Goal: Task Accomplishment & Management: Manage account settings

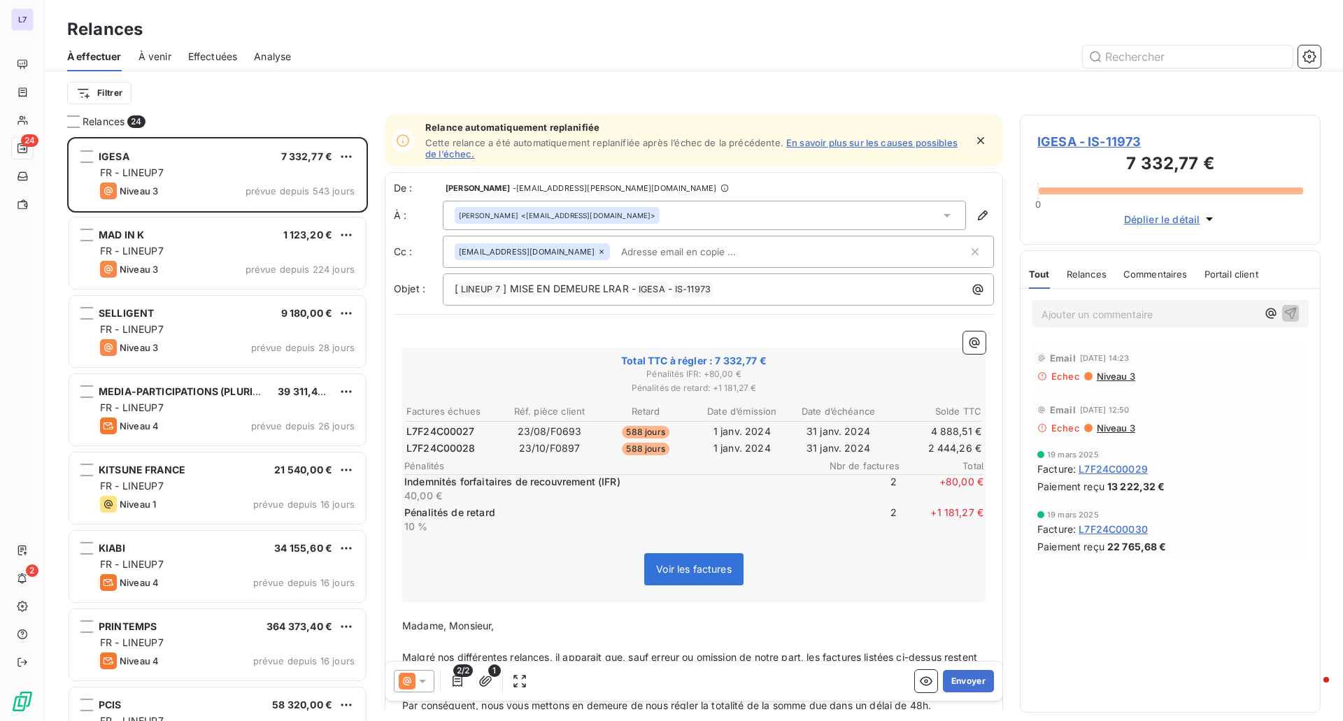
scroll to position [574, 290]
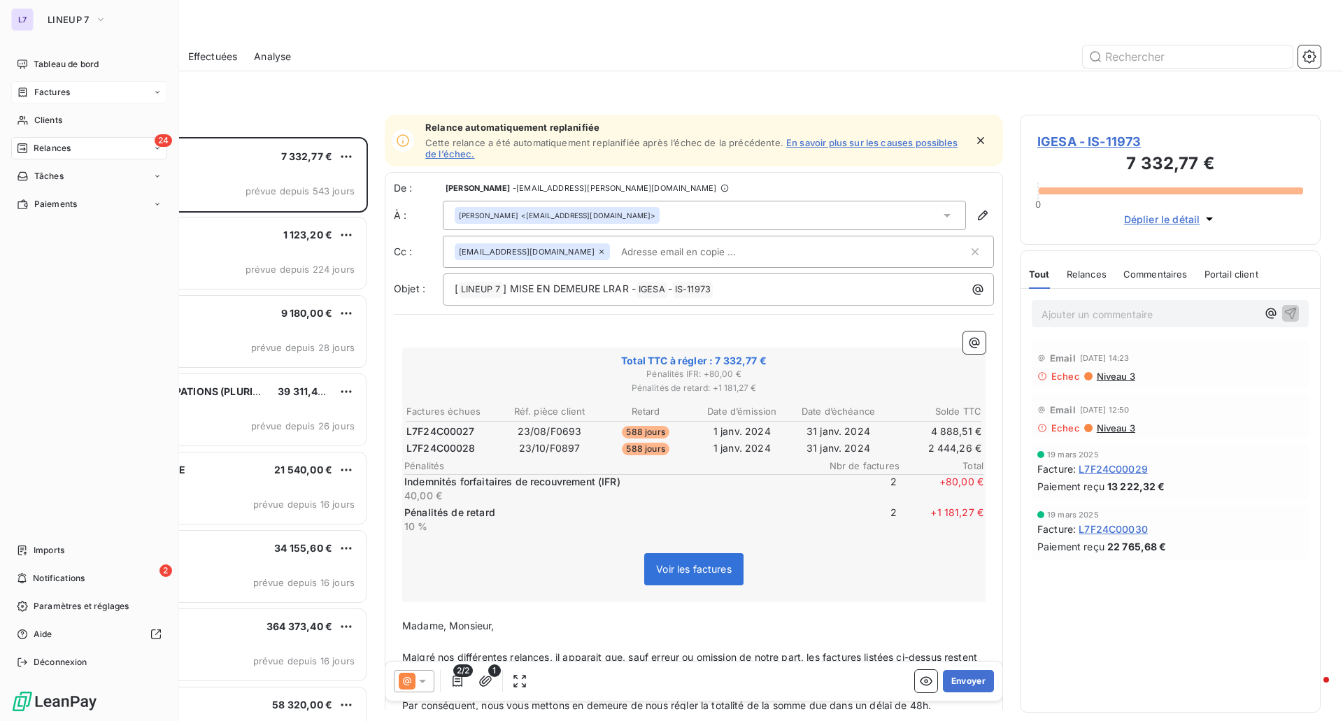
click at [54, 97] on span "Factures" at bounding box center [52, 92] width 36 height 13
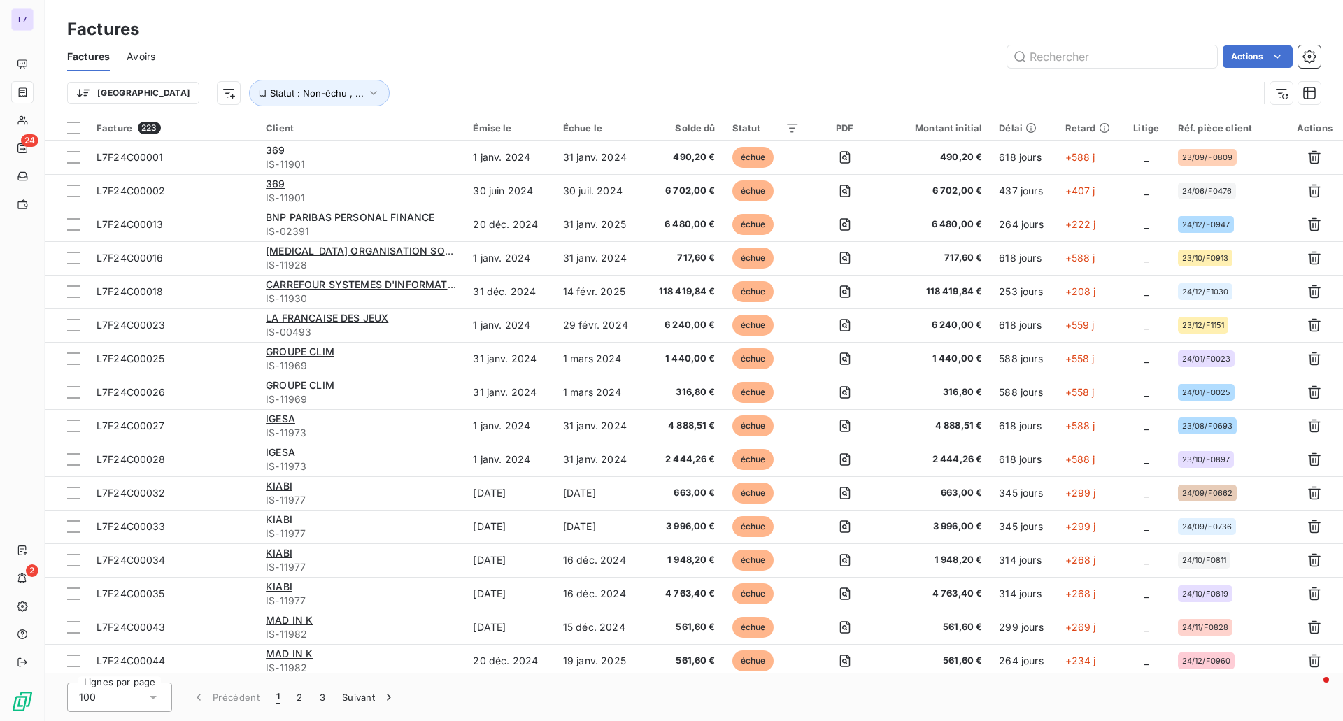
click at [468, 72] on div "Trier Statut : Non-échu , ..." at bounding box center [694, 92] width 1254 height 43
click at [157, 94] on html "L7 24 2 Factures Factures Avoirs Actions Trier Statut : Non-échu , ... Facture …" at bounding box center [671, 360] width 1343 height 721
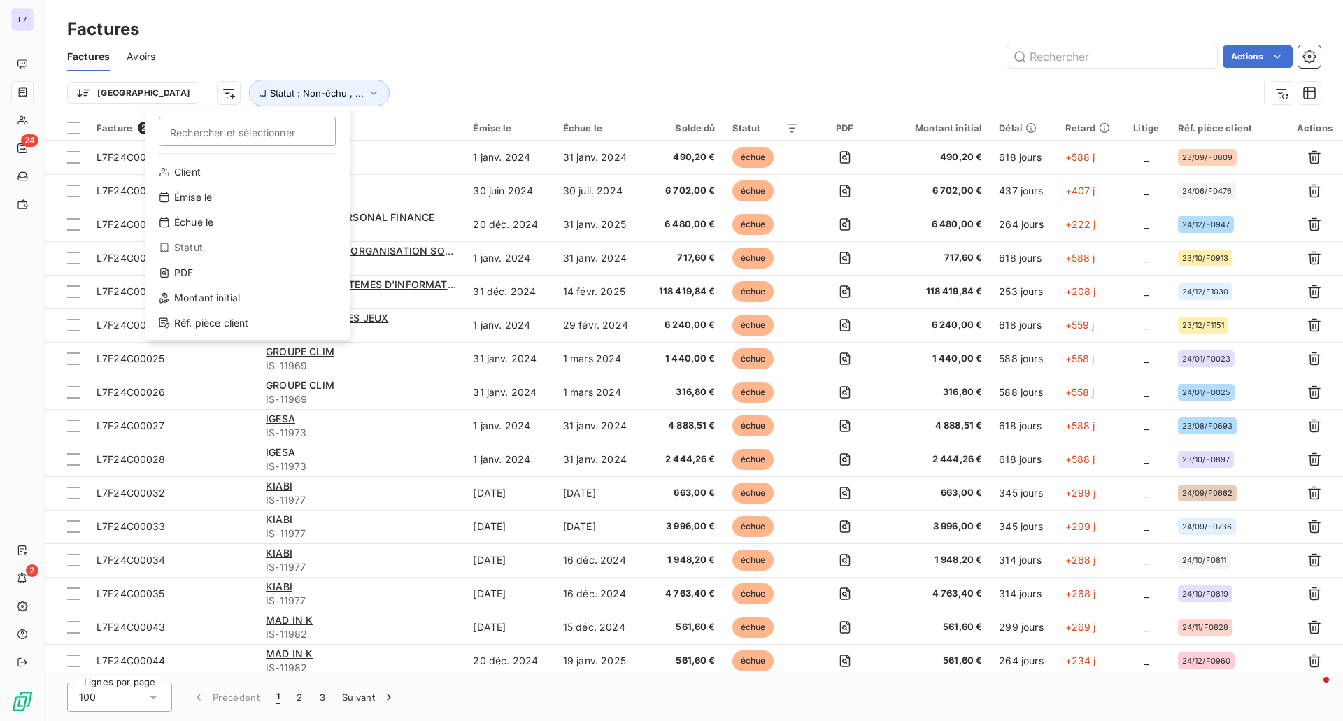
click at [199, 286] on div "Client Émise le Échue le Statut PDF Montant initial Réf. pièce client" at bounding box center [247, 247] width 194 height 173
click at [199, 269] on div "PDF" at bounding box center [247, 273] width 194 height 22
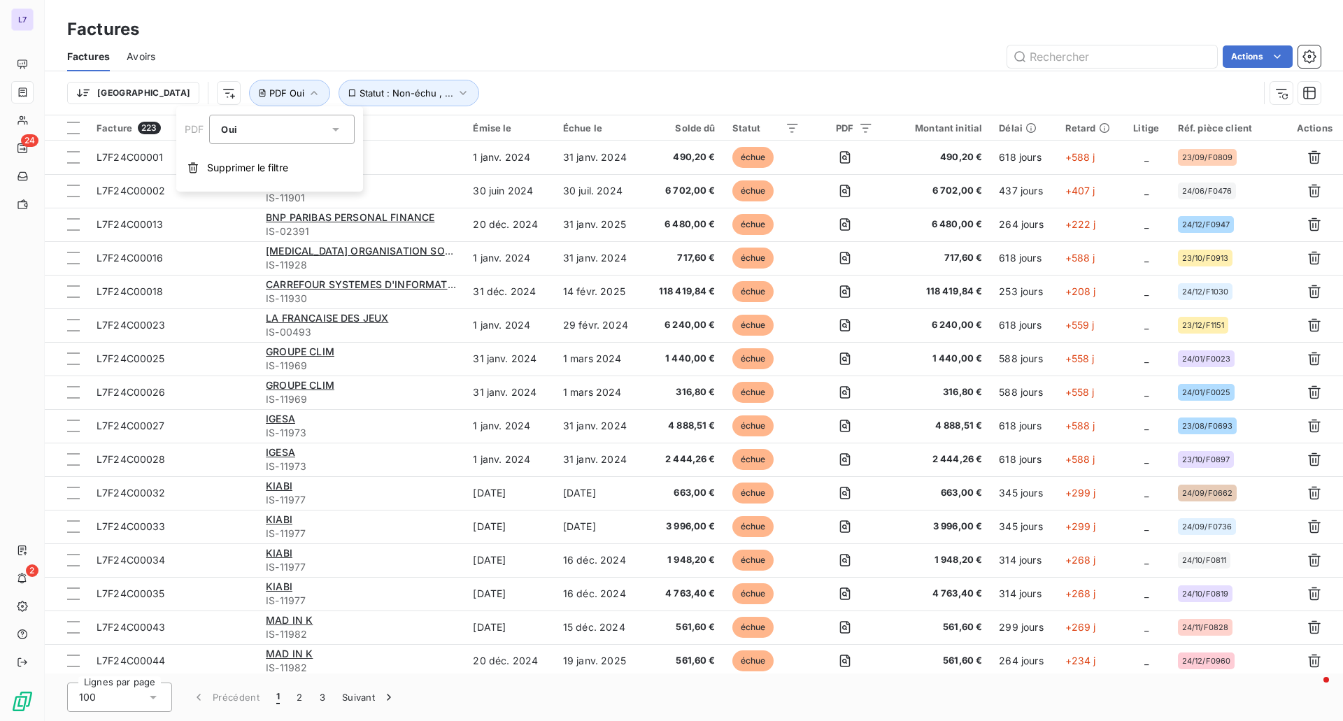
click at [297, 136] on div "Oui" at bounding box center [275, 130] width 108 height 20
click at [297, 169] on li "Oui" at bounding box center [281, 162] width 145 height 25
click at [304, 136] on div "Oui" at bounding box center [275, 130] width 108 height 20
click at [283, 184] on li "Non" at bounding box center [281, 187] width 145 height 25
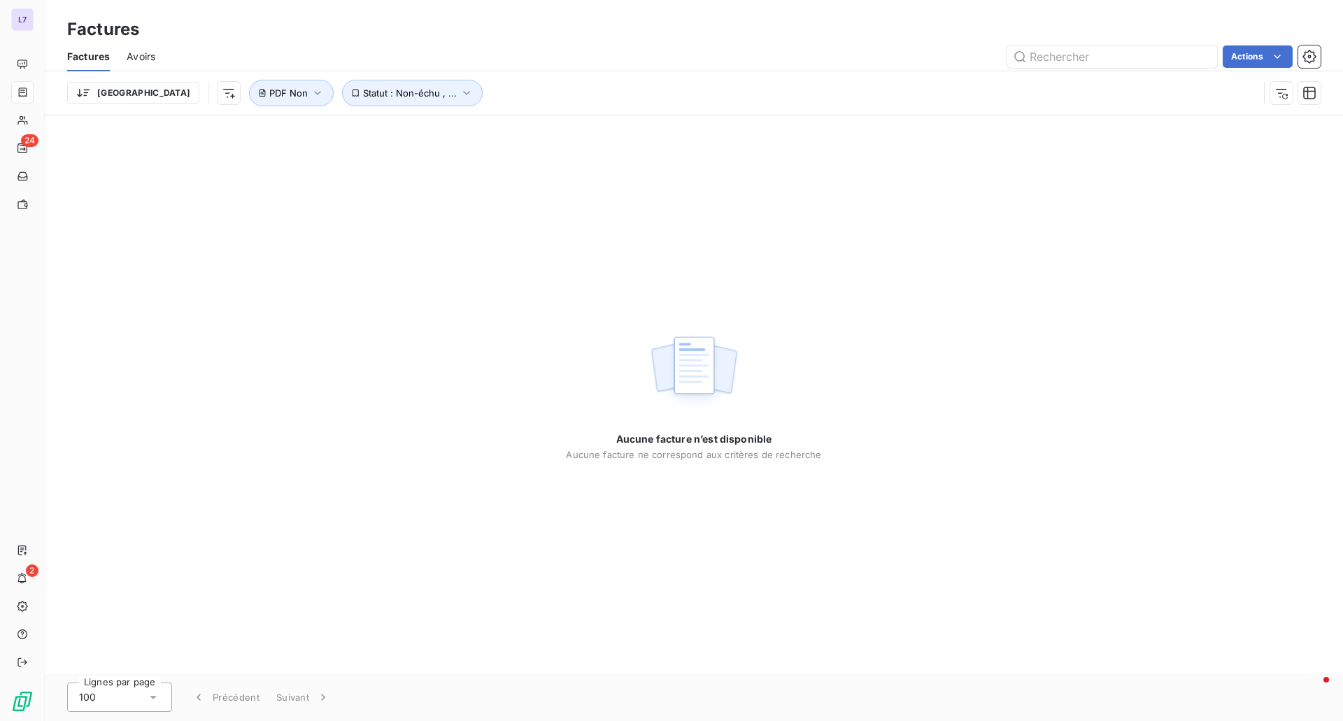
click at [532, 239] on div "Aucune facture n’est disponible Aucune facture ne correspond aux critères de re…" at bounding box center [694, 394] width 1298 height 558
click at [145, 53] on span "Avoirs" at bounding box center [141, 57] width 29 height 14
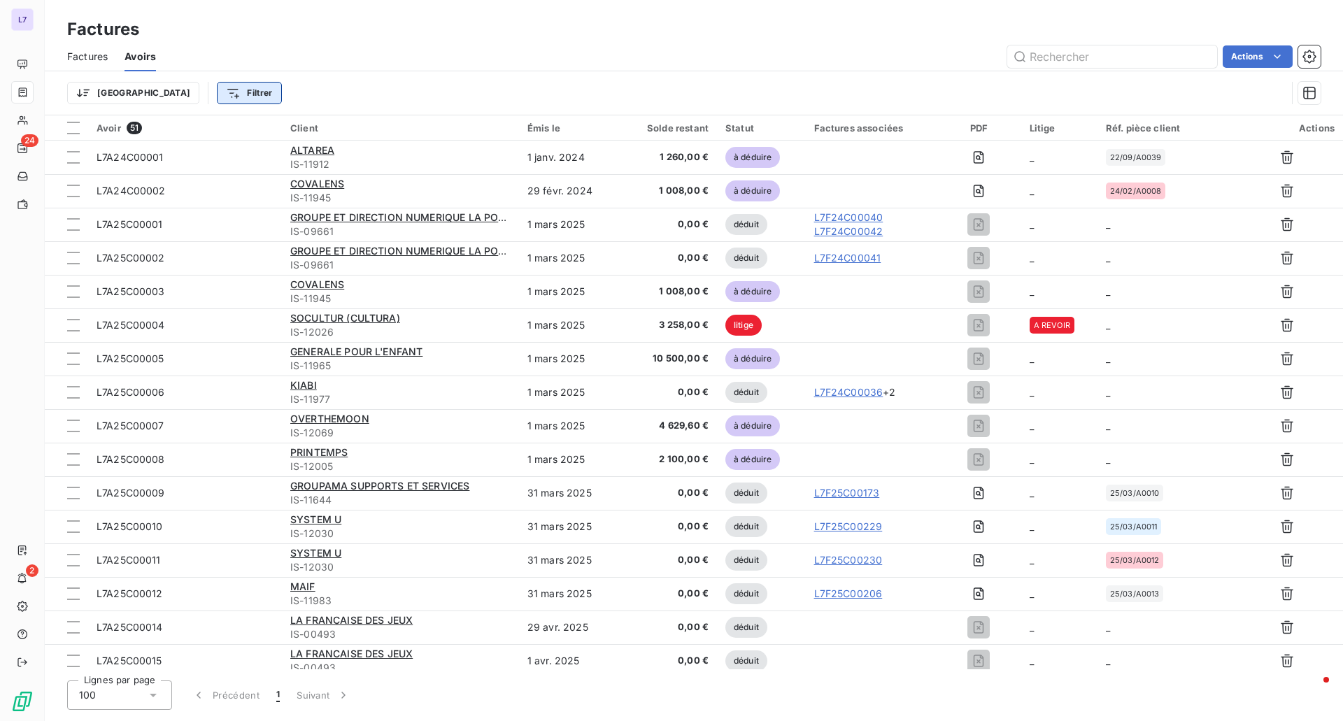
click at [167, 90] on html "L7 24 2 Factures Factures Avoirs Actions Trier Filtrer Avoir 51 Client Émis le …" at bounding box center [671, 360] width 1343 height 721
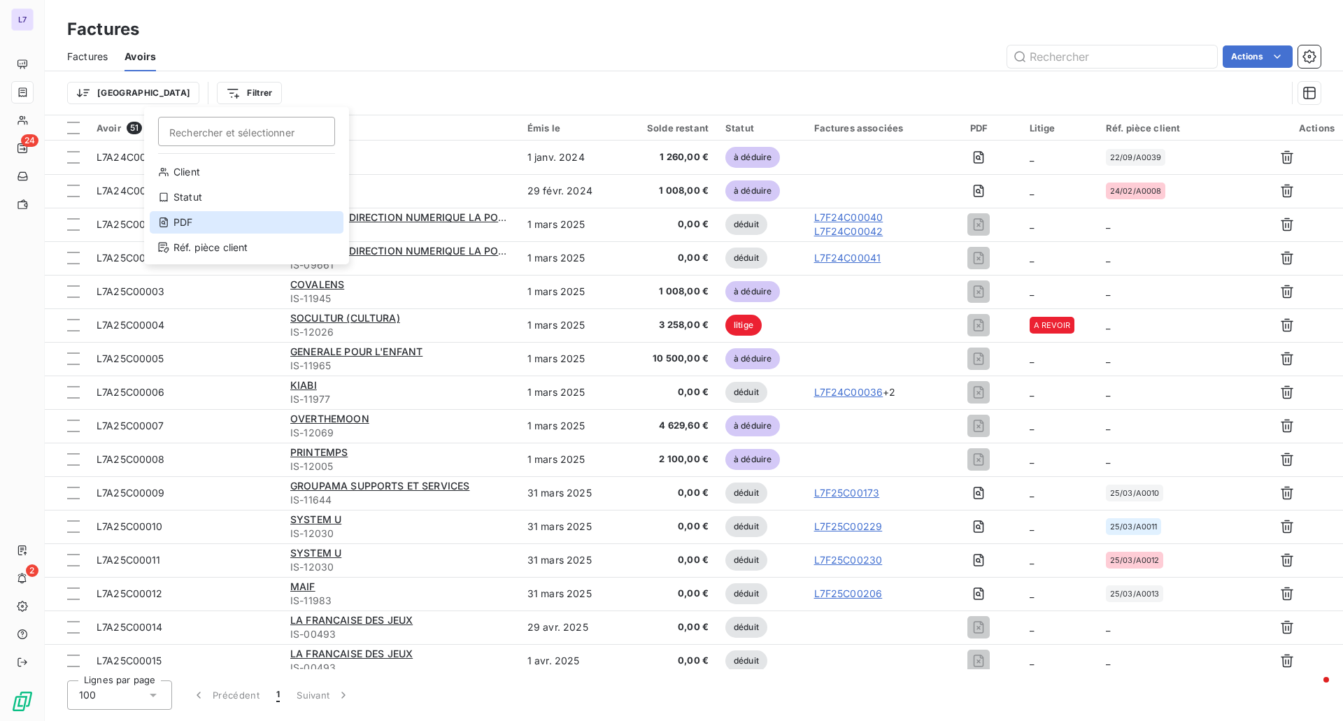
click at [185, 225] on div "PDF" at bounding box center [247, 222] width 194 height 22
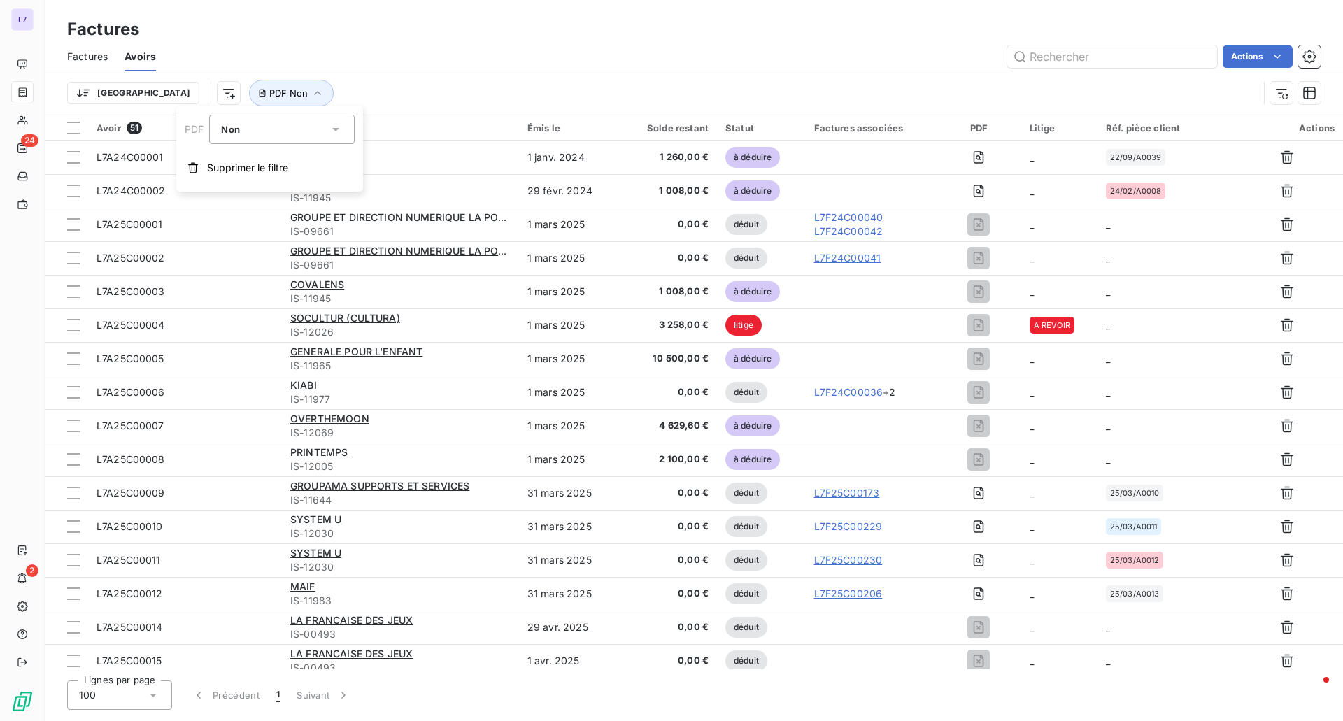
click at [307, 92] on div "Trier PDF Non" at bounding box center [662, 93] width 1191 height 27
click at [311, 92] on icon "button" at bounding box center [318, 93] width 14 height 14
click at [360, 56] on div "Actions" at bounding box center [747, 56] width 1148 height 22
click at [269, 98] on span "PDF Non" at bounding box center [288, 92] width 38 height 11
click at [229, 136] on div "Non" at bounding box center [230, 129] width 18 height 14
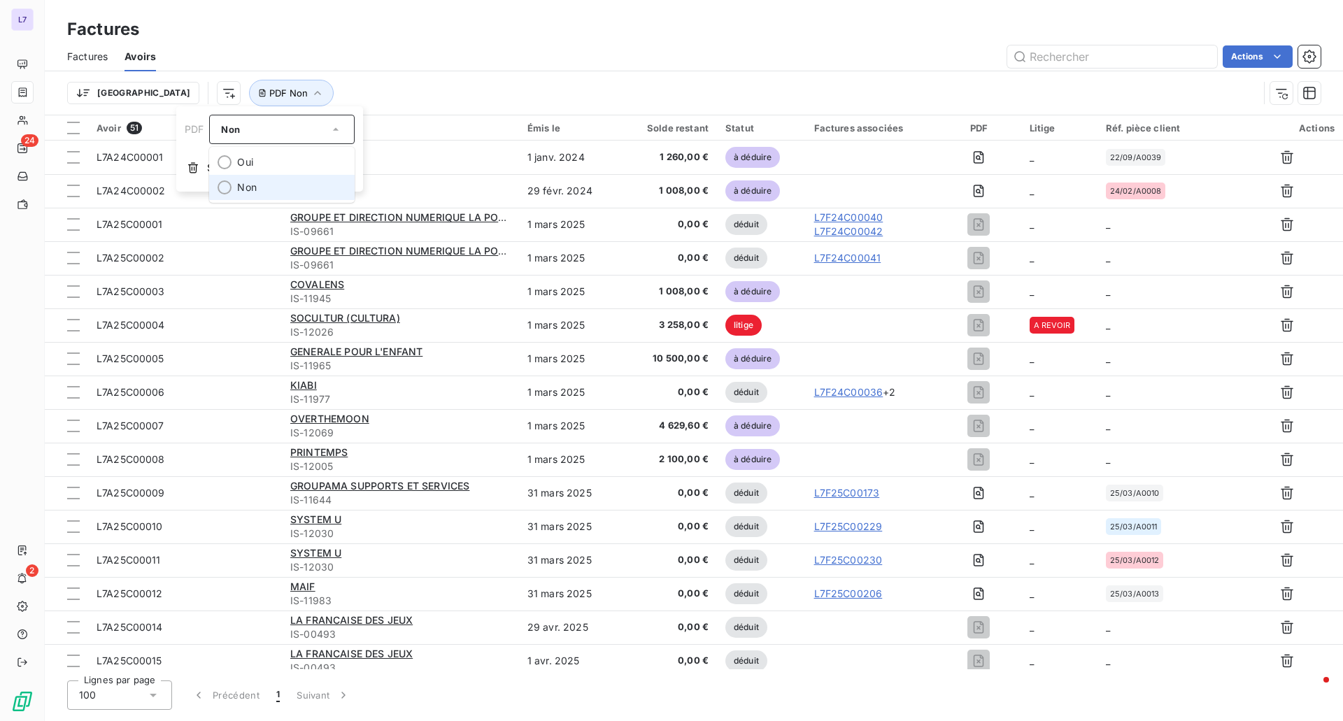
click at [236, 180] on li "Non" at bounding box center [281, 187] width 145 height 25
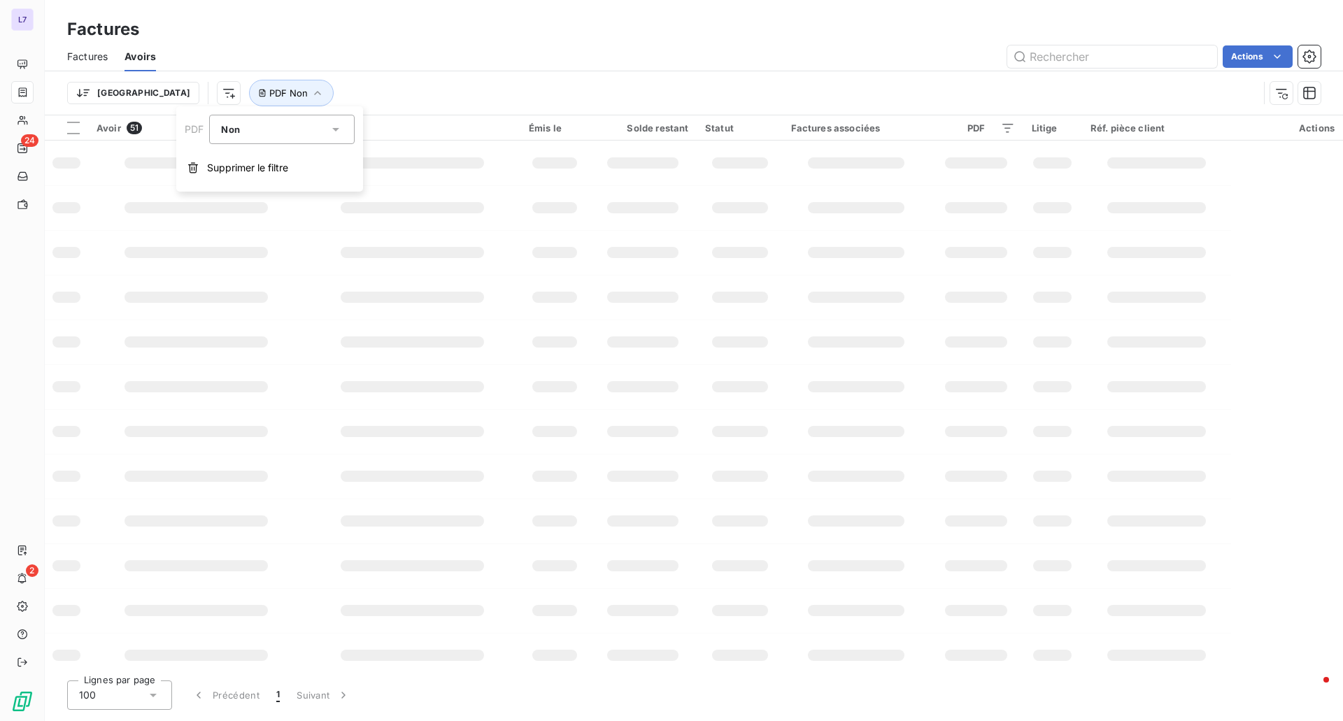
click at [330, 33] on div "Factures" at bounding box center [694, 29] width 1298 height 25
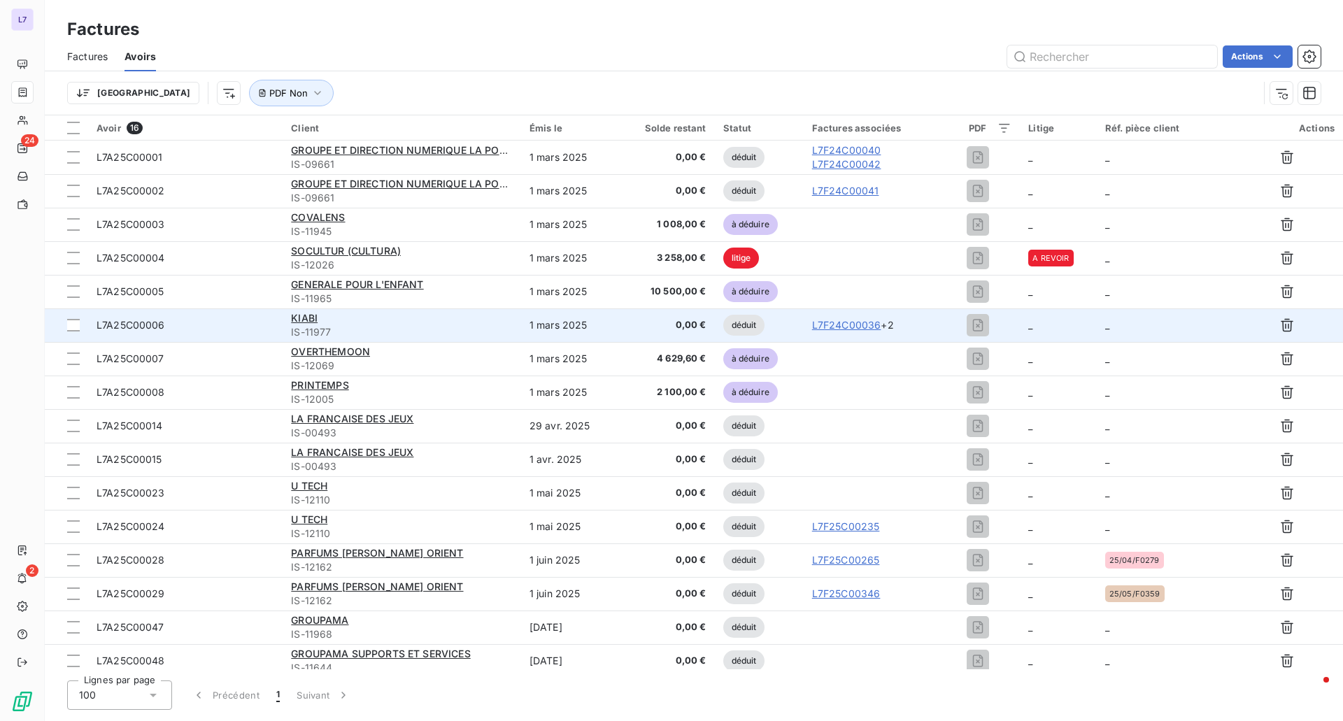
scroll to position [9, 0]
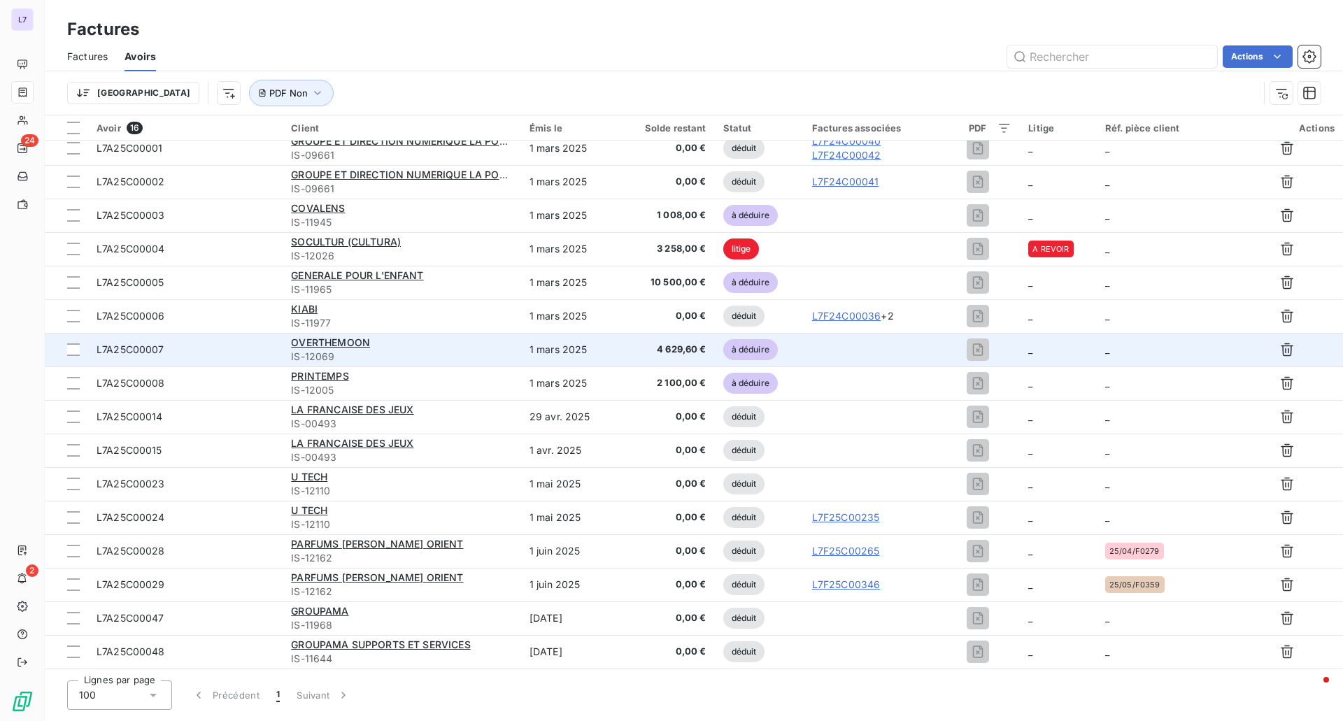
click at [447, 336] on div "OVERTHEMOON" at bounding box center [401, 343] width 221 height 14
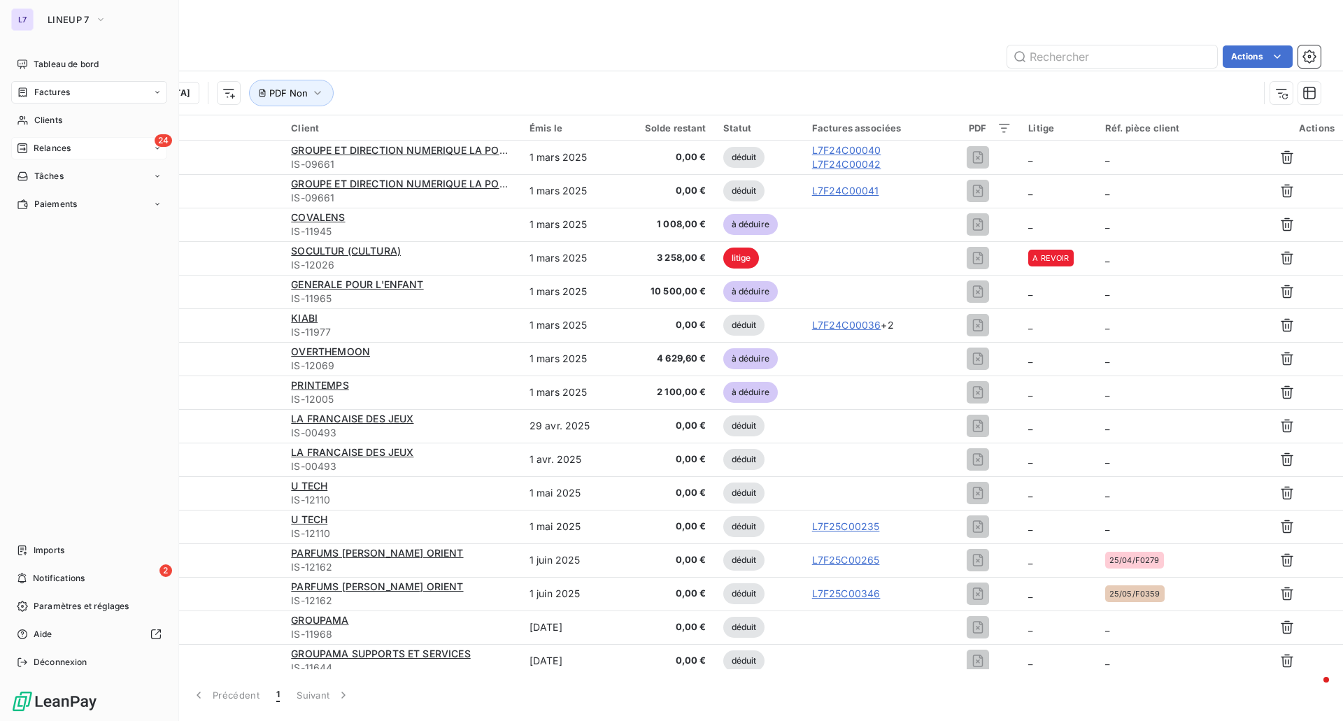
click at [38, 144] on span "Relances" at bounding box center [52, 148] width 37 height 13
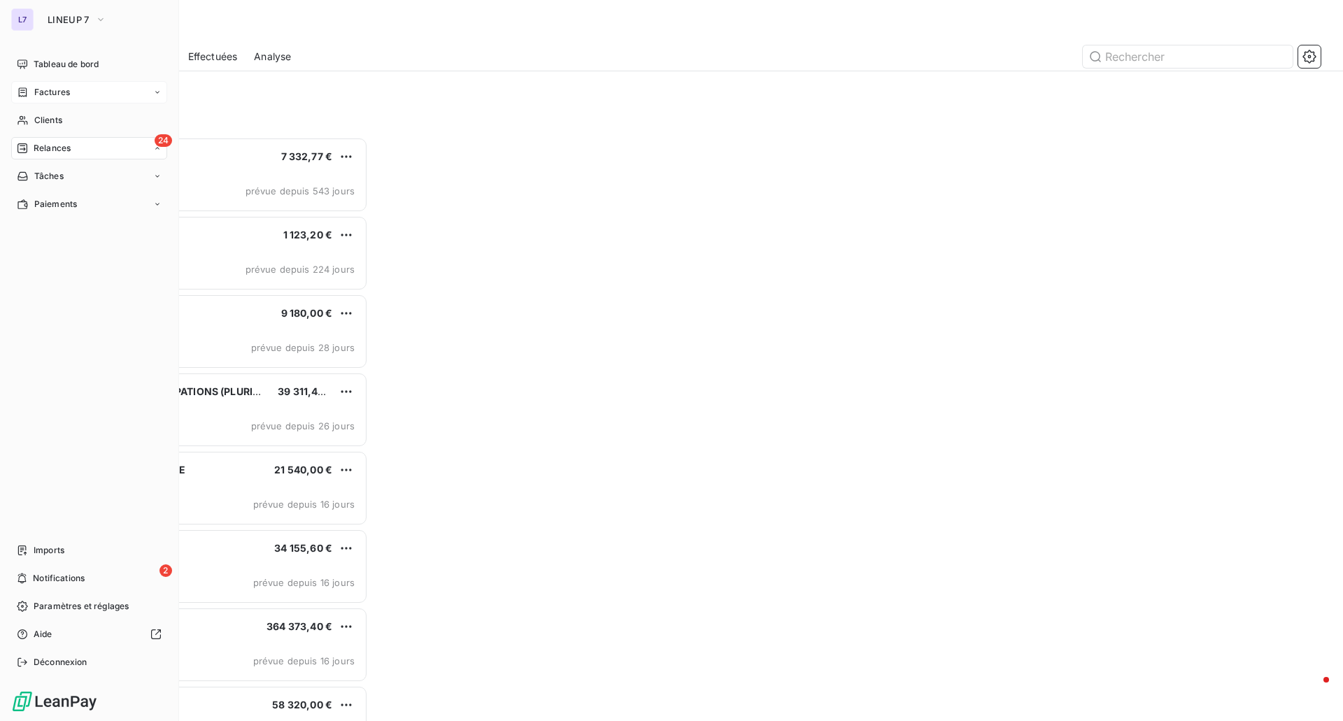
scroll to position [574, 290]
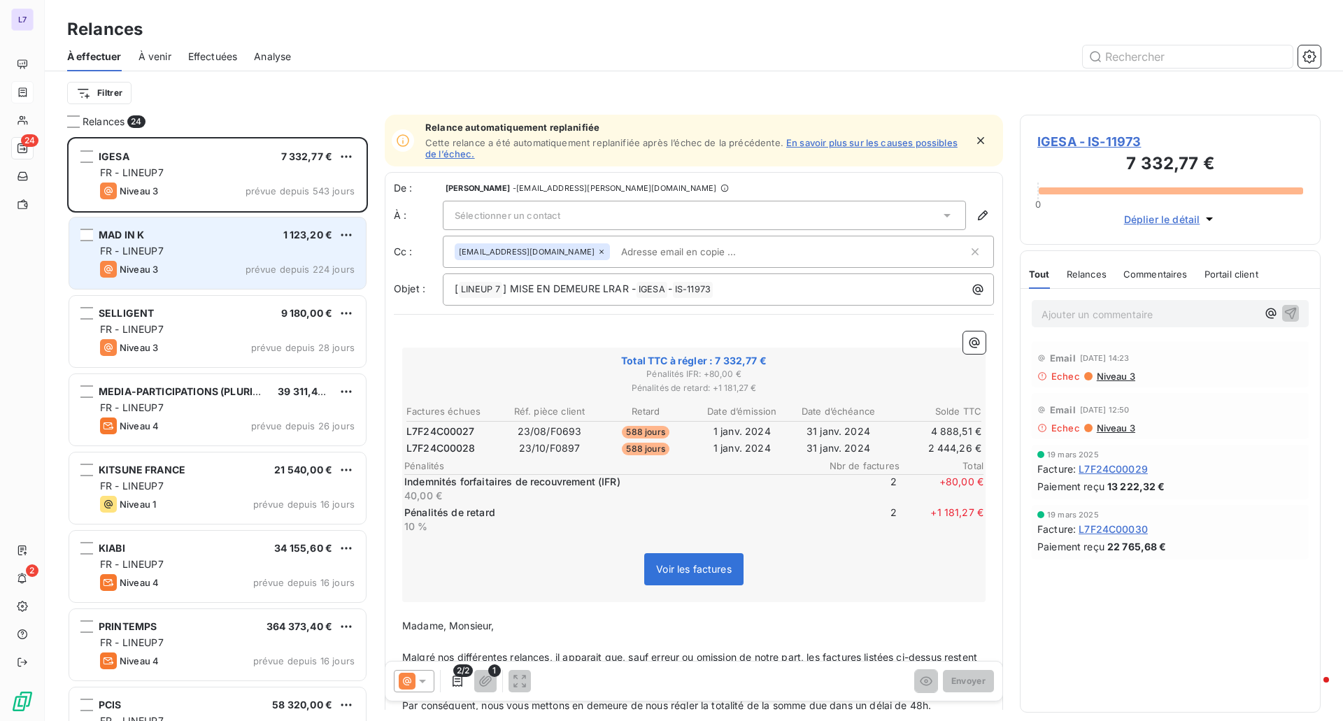
click at [253, 256] on div "FR - LINEUP7" at bounding box center [227, 251] width 255 height 14
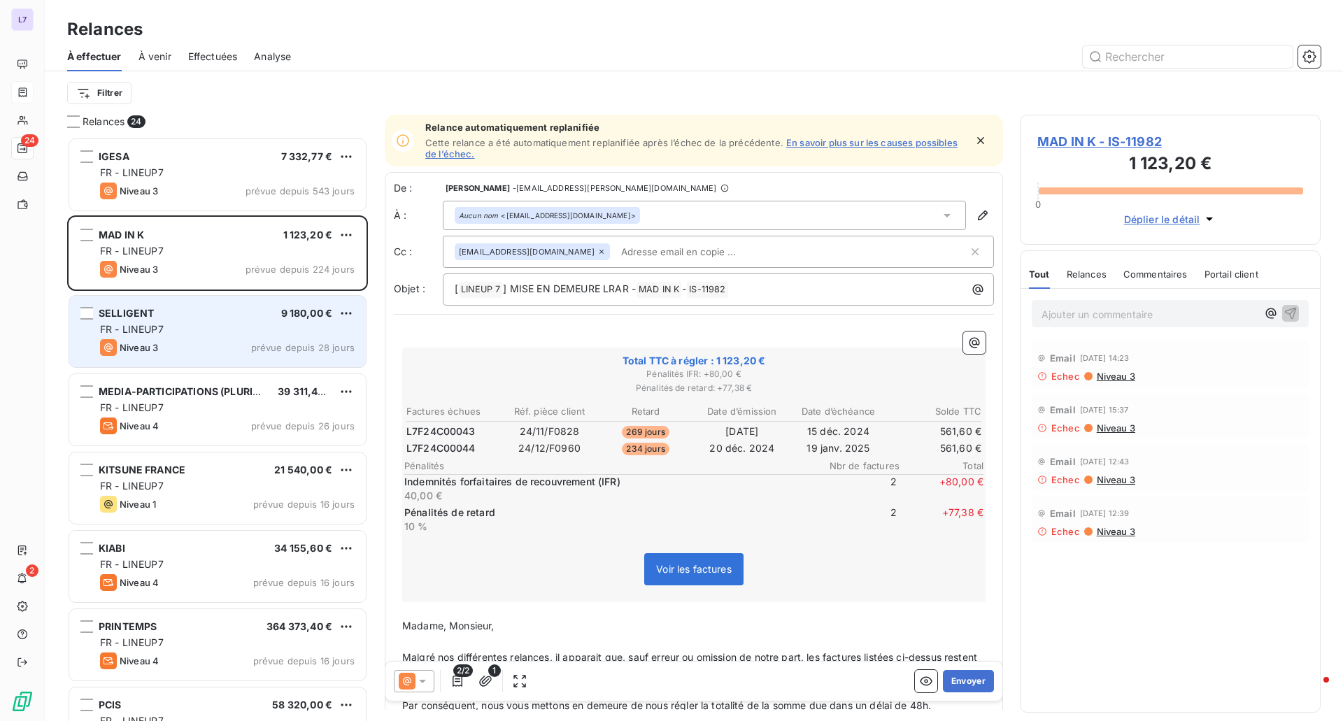
click at [211, 341] on div "Niveau 3 prévue depuis 28 jours" at bounding box center [227, 347] width 255 height 17
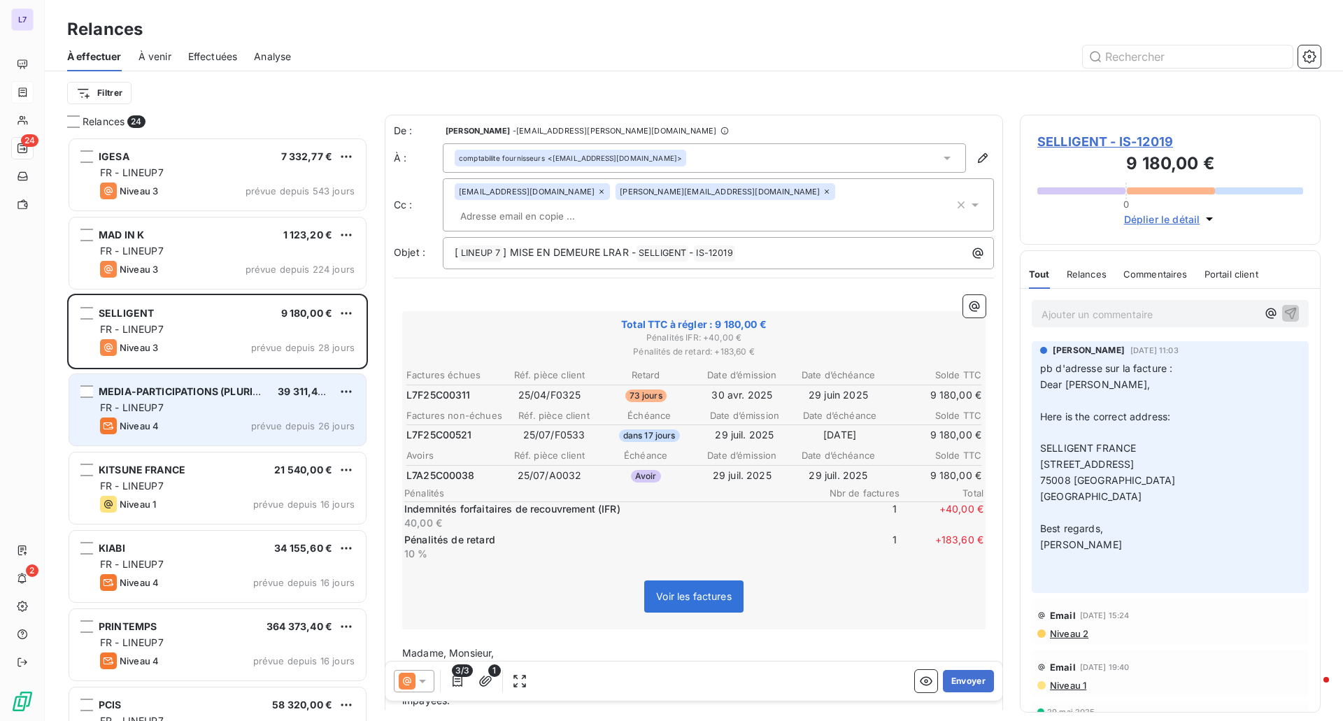
click at [201, 396] on span "MEDIA-PARTICIPATIONS (PLURIAD)" at bounding box center [185, 391] width 172 height 12
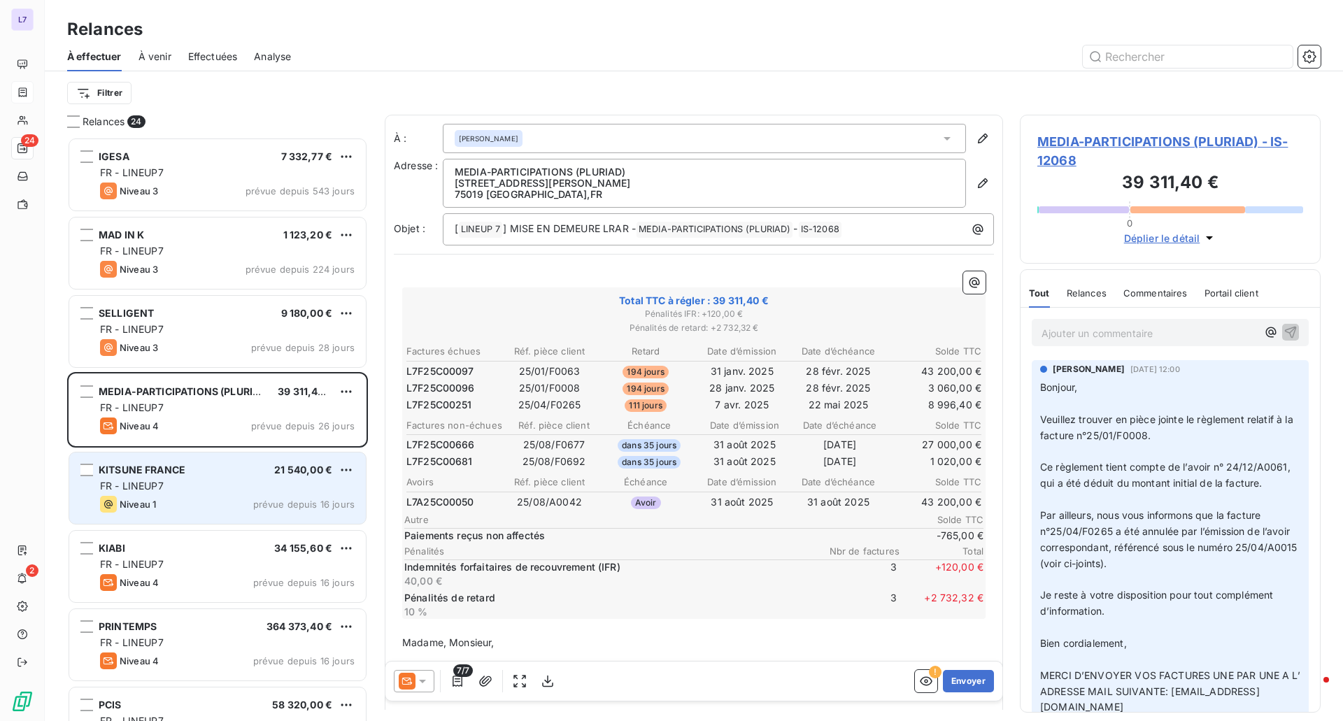
click at [271, 467] on div "KITSUNE FRANCE 21 540,00 €" at bounding box center [227, 470] width 255 height 13
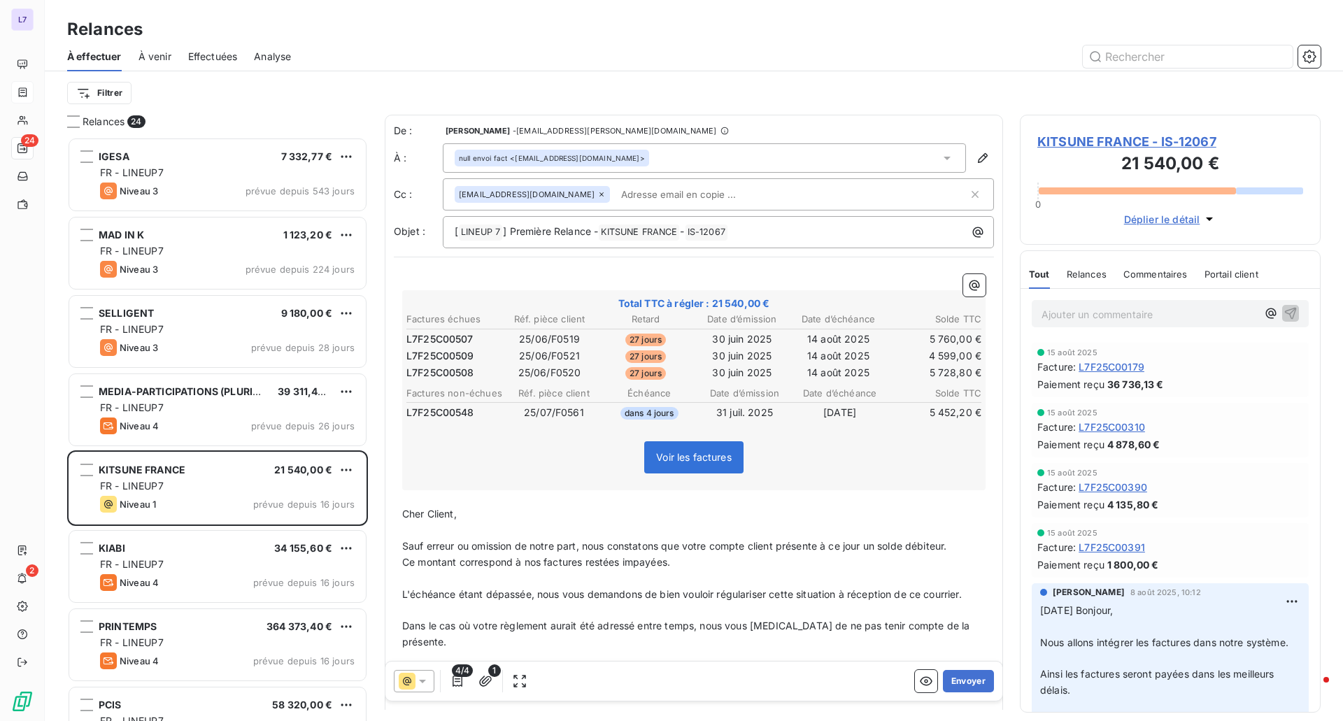
scroll to position [140, 0]
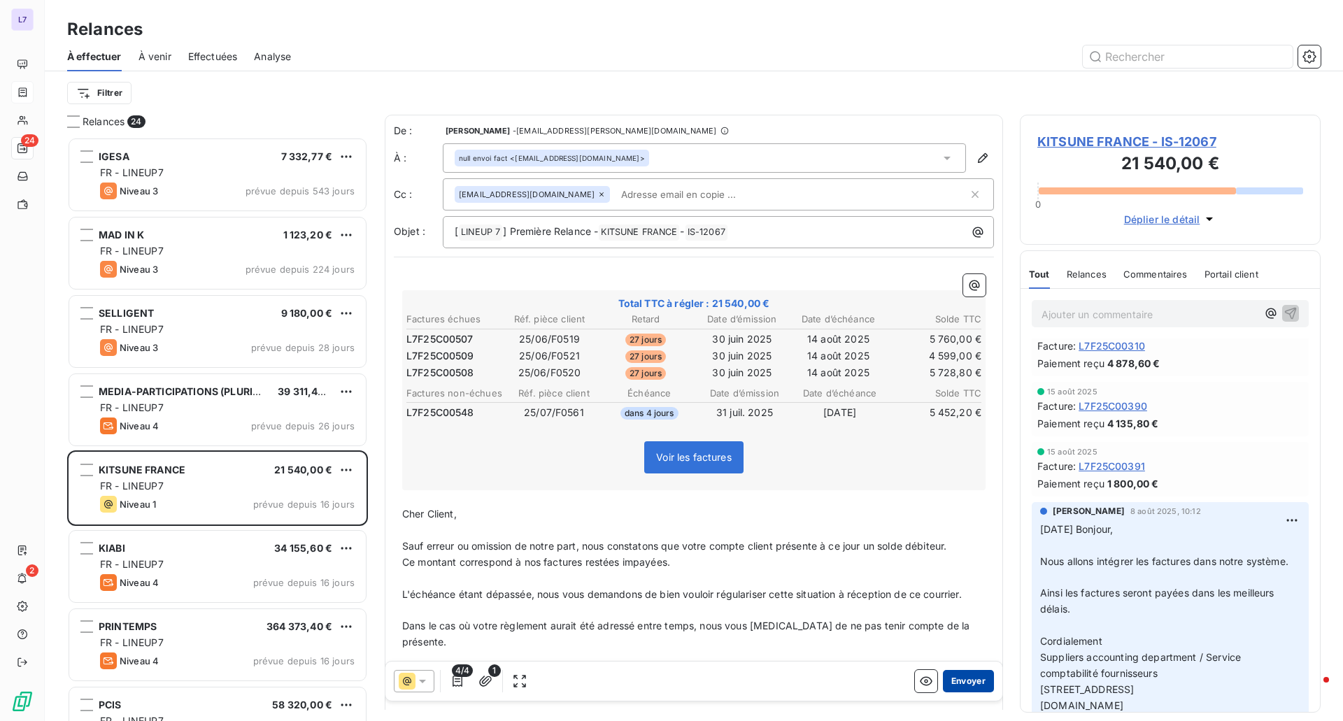
click at [961, 677] on button "Envoyer" at bounding box center [968, 681] width 51 height 22
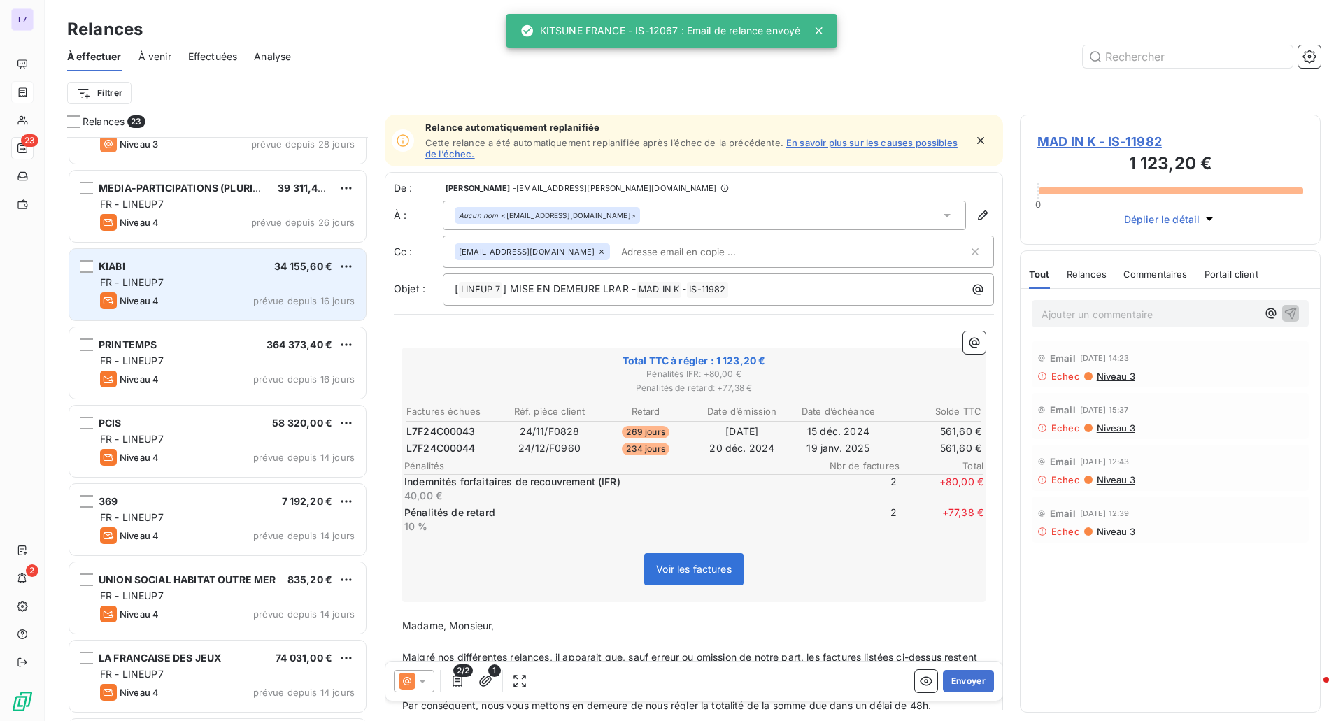
scroll to position [211, 0]
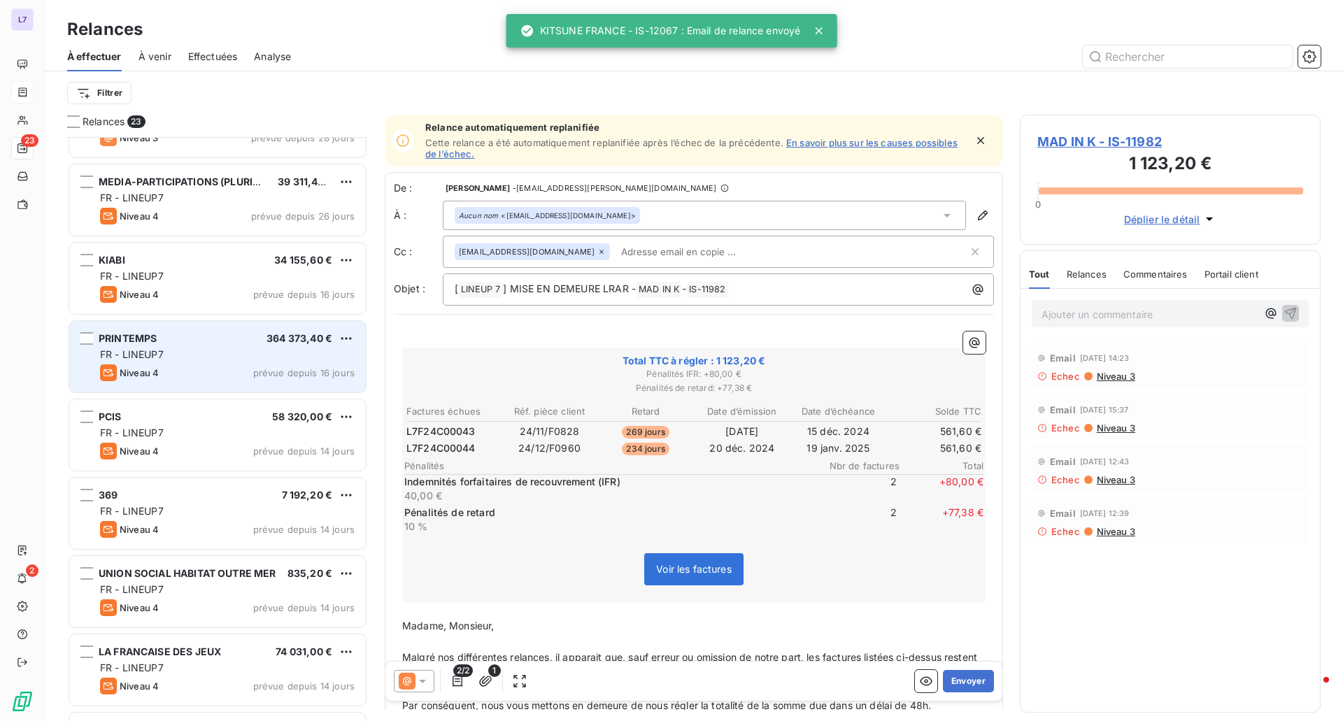
click at [294, 373] on span "prévue depuis 16 jours" at bounding box center [303, 372] width 101 height 11
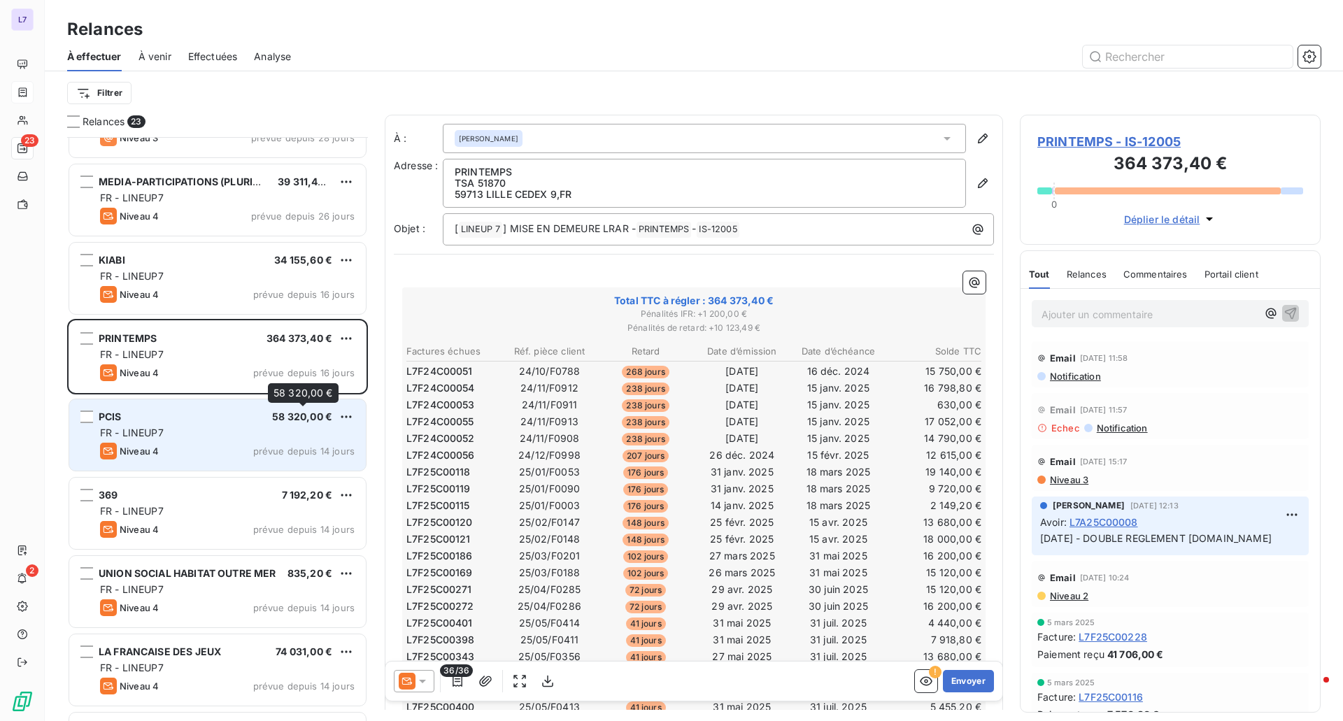
click at [283, 424] on div "58 320,00 €" at bounding box center [302, 417] width 60 height 14
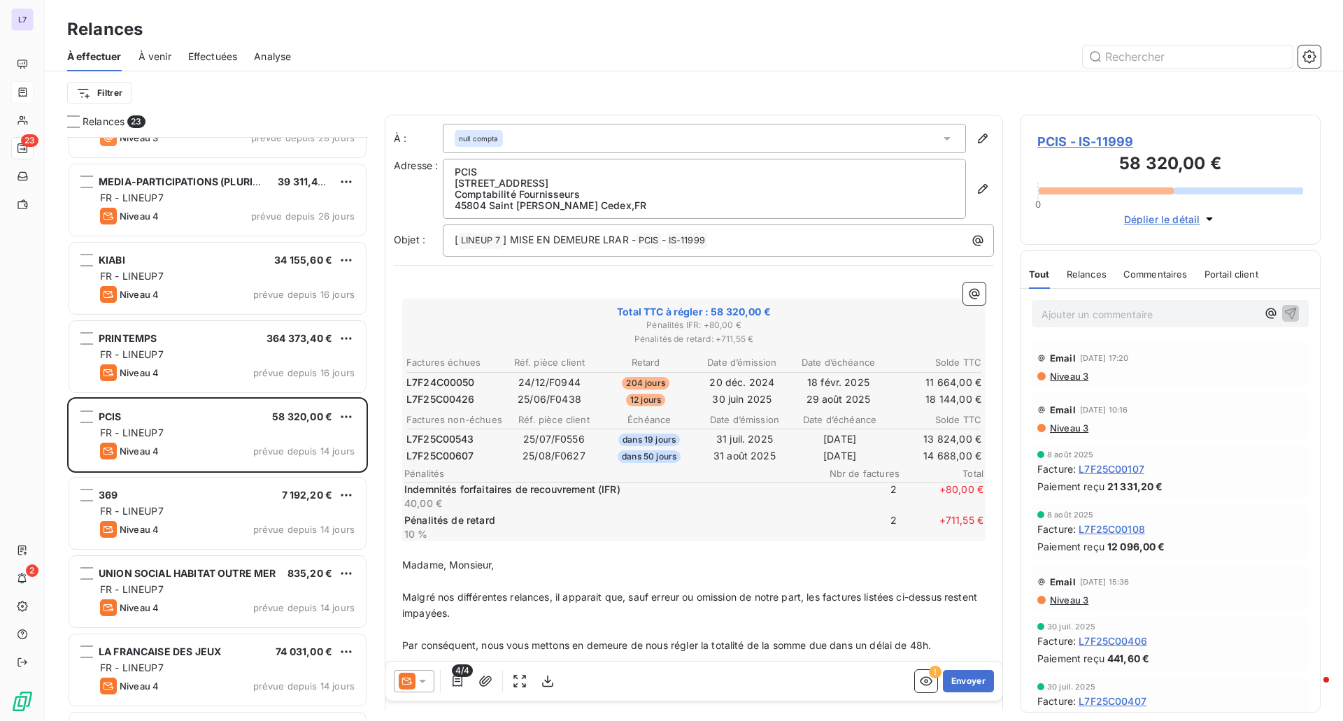
click at [425, 687] on icon at bounding box center [423, 681] width 14 height 14
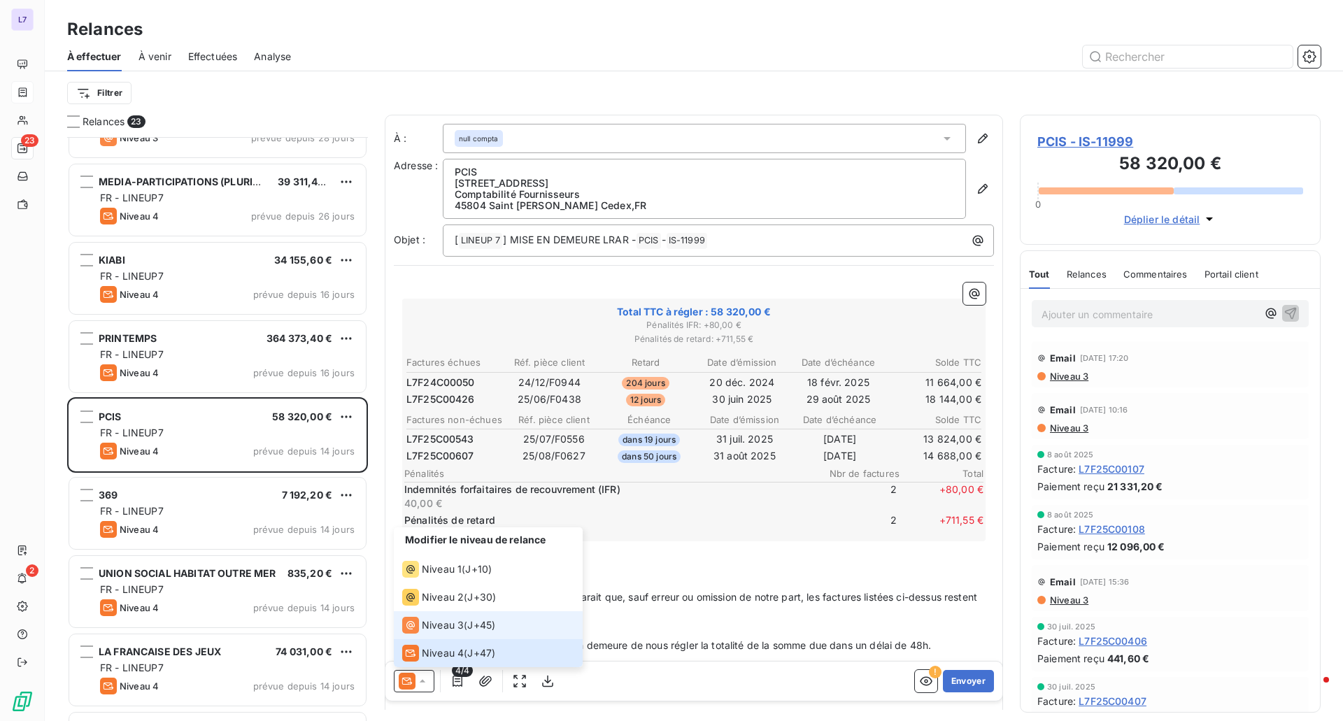
click at [439, 625] on span "Niveau 3" at bounding box center [443, 625] width 42 height 14
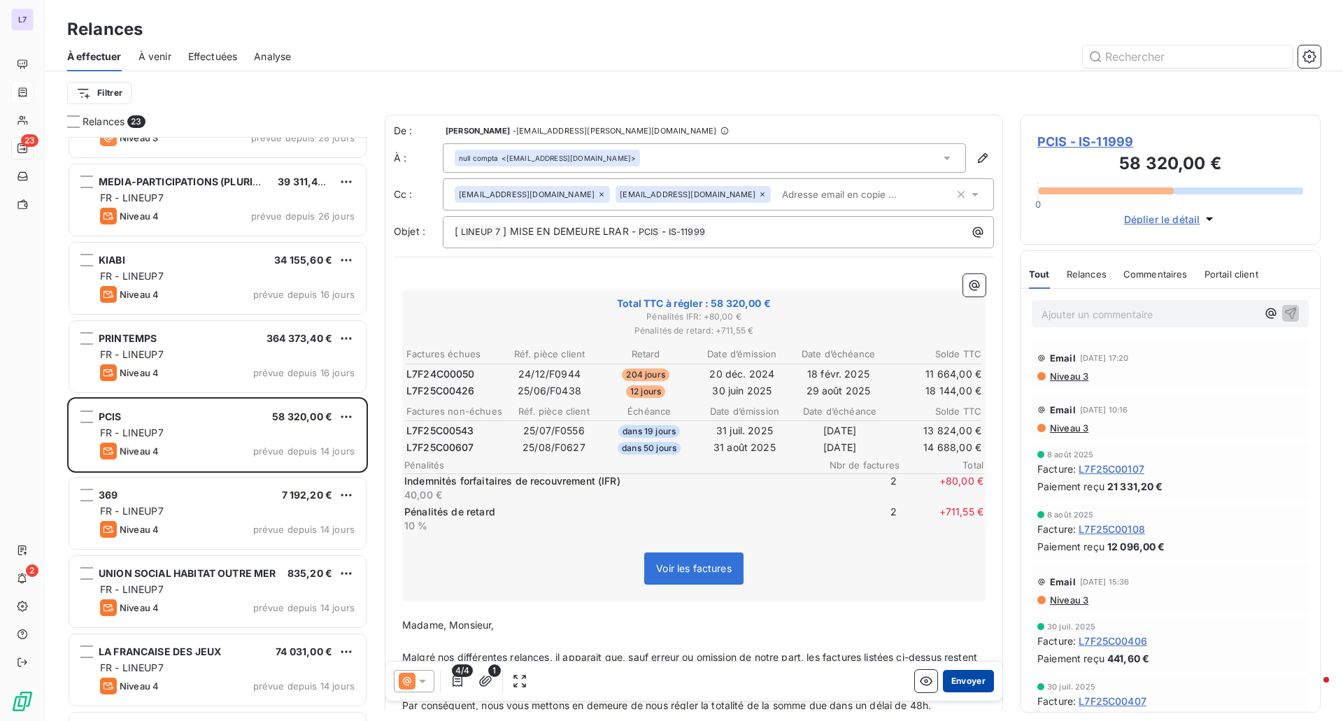
click at [969, 684] on button "Envoyer" at bounding box center [968, 681] width 51 height 22
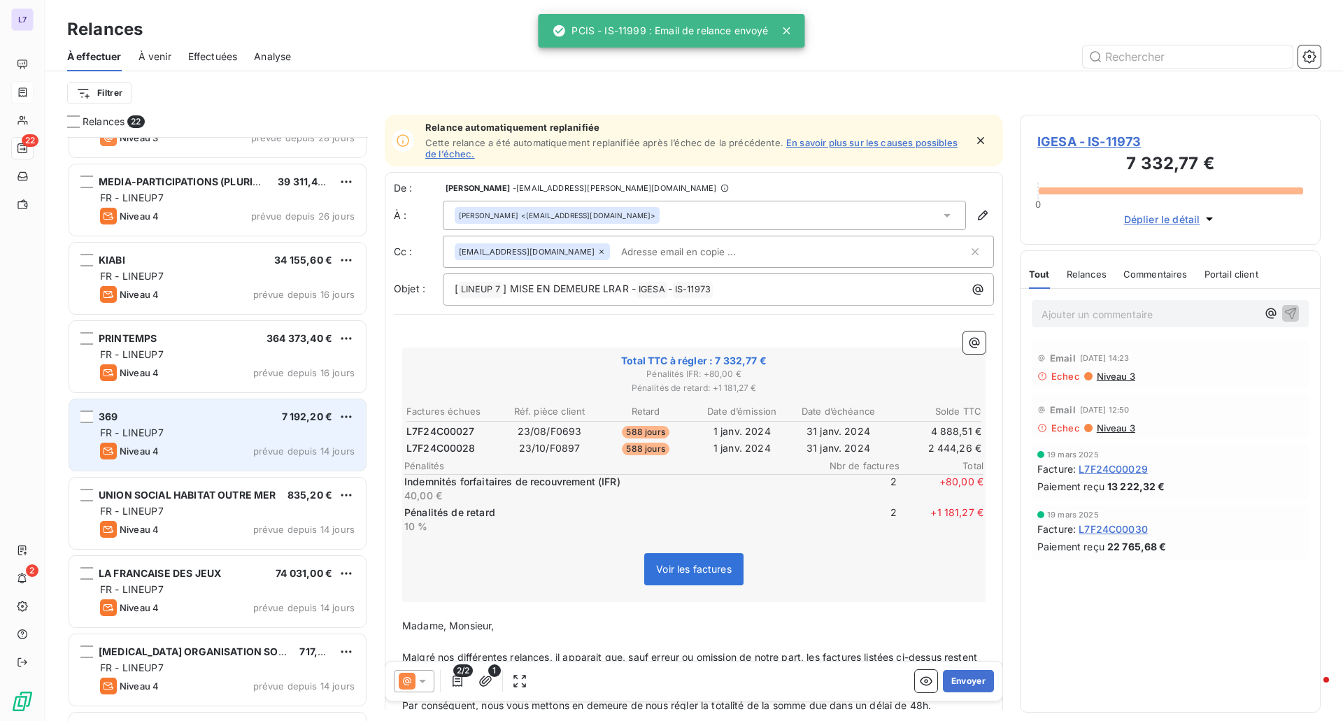
click at [248, 441] on div "369 7 192,20 € FR - LINEUP7 Niveau 4 prévue depuis 14 jours" at bounding box center [217, 434] width 297 height 71
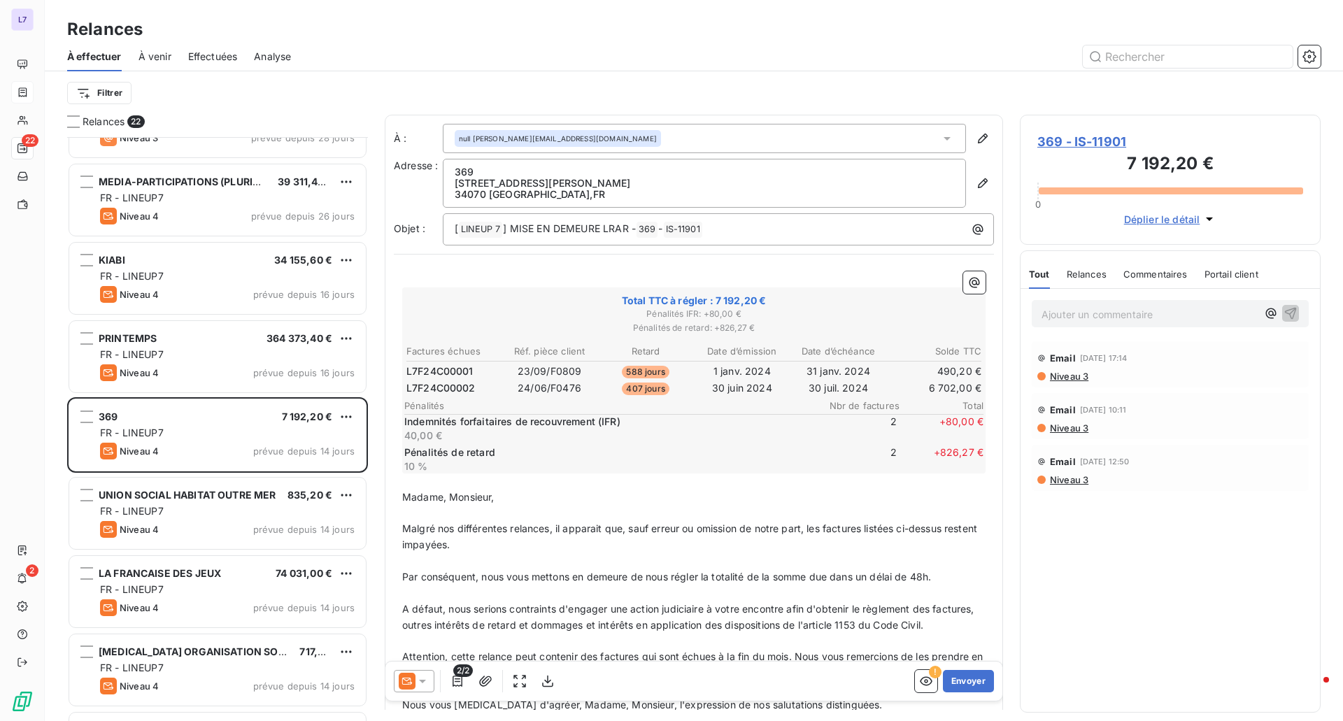
click at [426, 687] on icon at bounding box center [423, 681] width 14 height 14
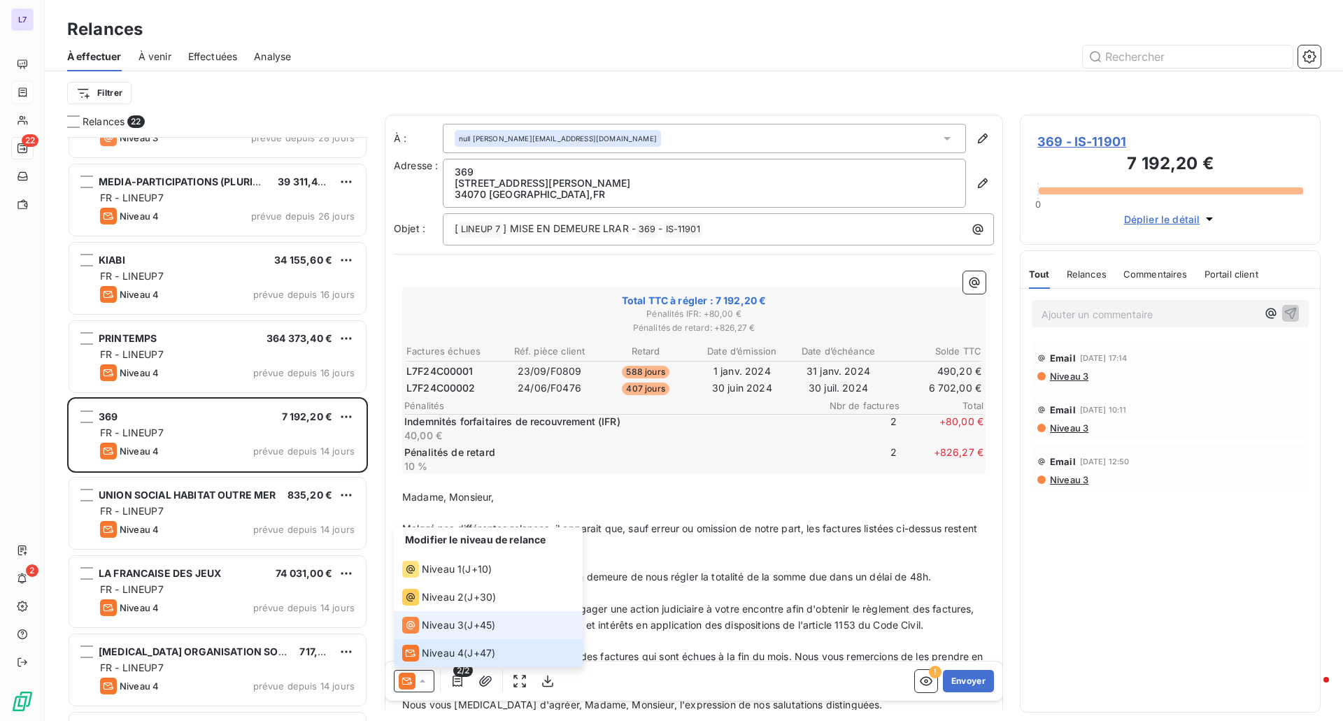
click at [441, 625] on span "Niveau 3" at bounding box center [443, 625] width 42 height 14
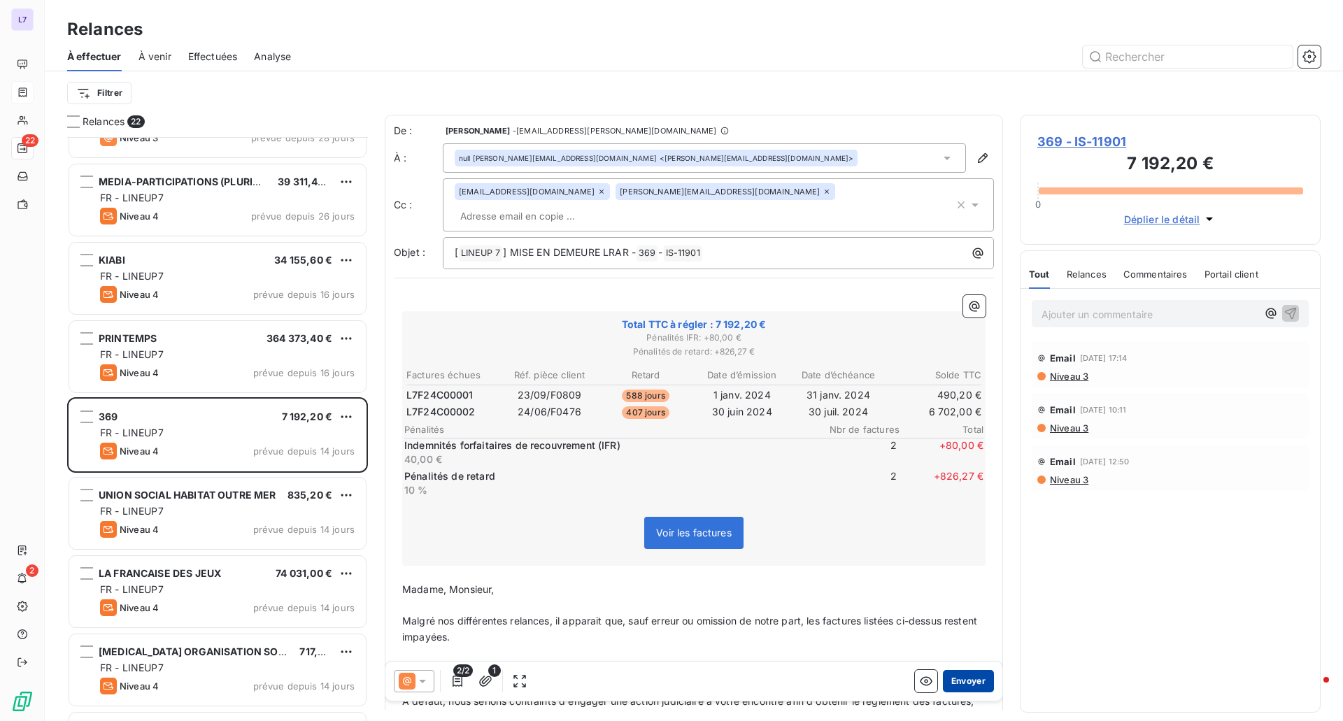
click at [959, 681] on button "Envoyer" at bounding box center [968, 681] width 51 height 22
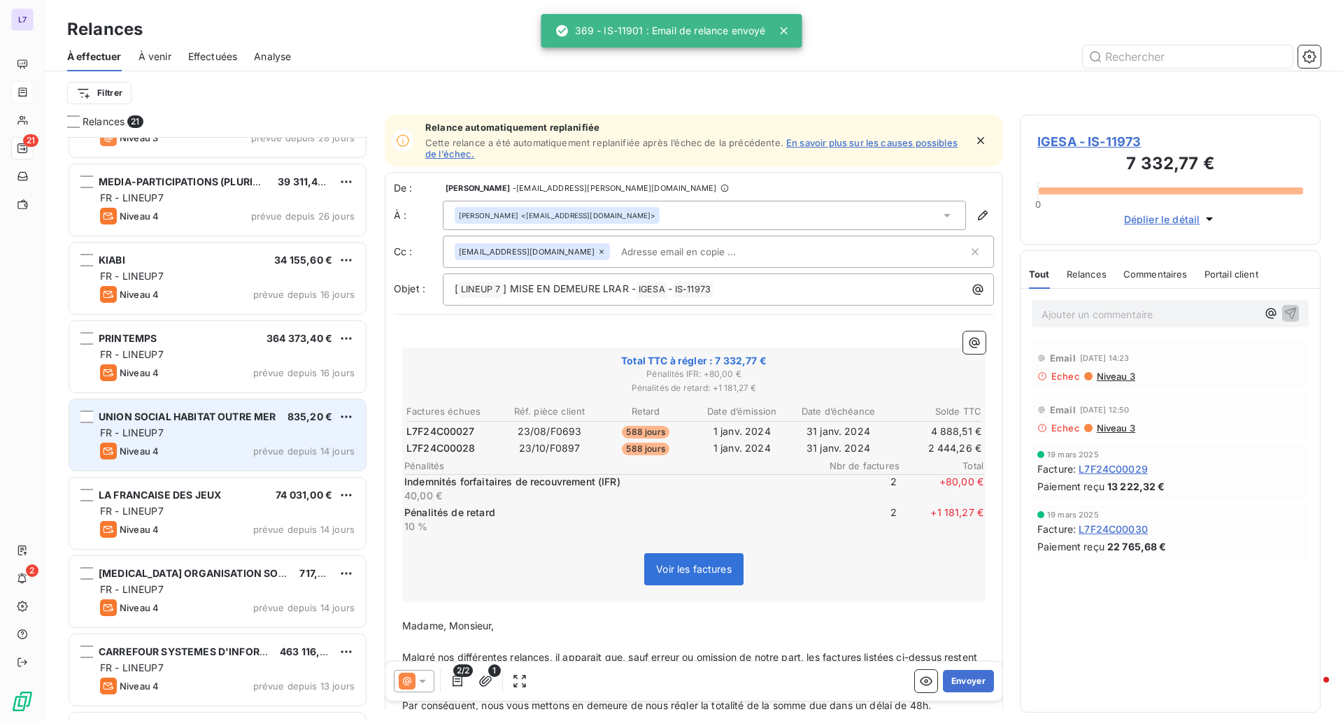
click at [246, 439] on div "FR - LINEUP7" at bounding box center [227, 433] width 255 height 14
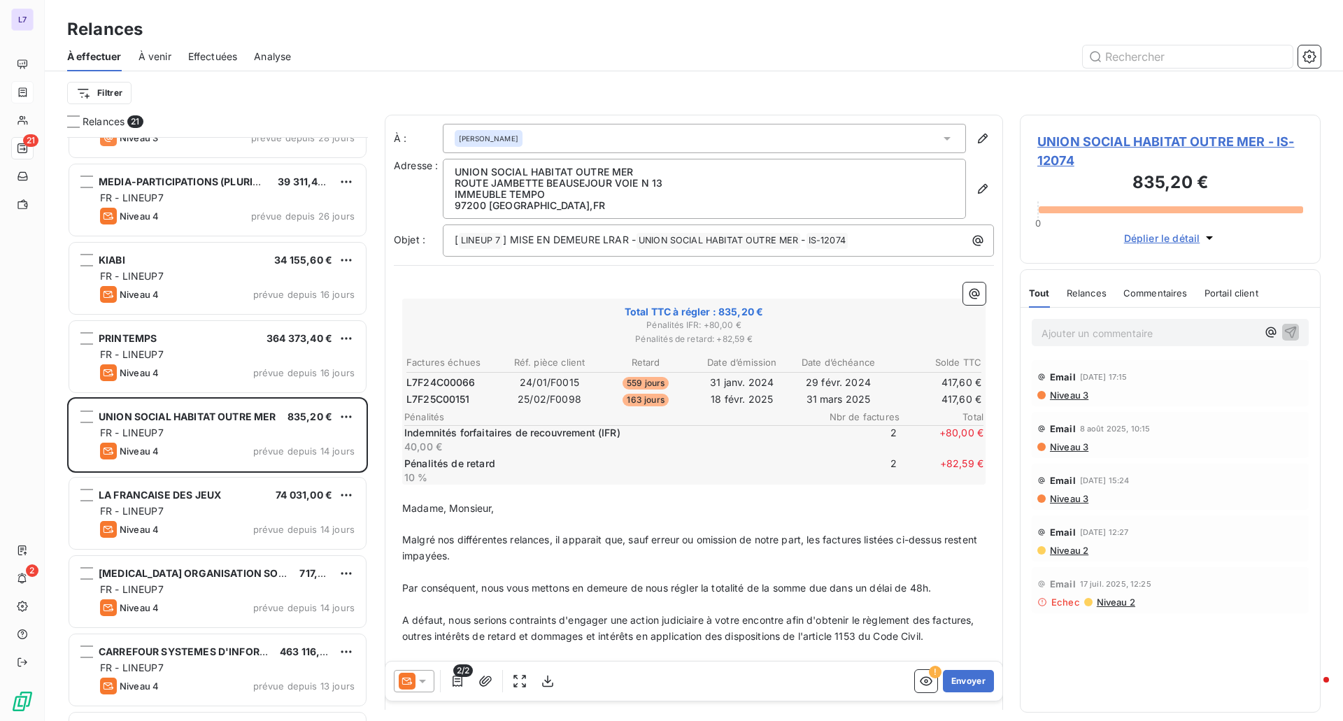
click at [422, 681] on icon at bounding box center [422, 681] width 7 height 3
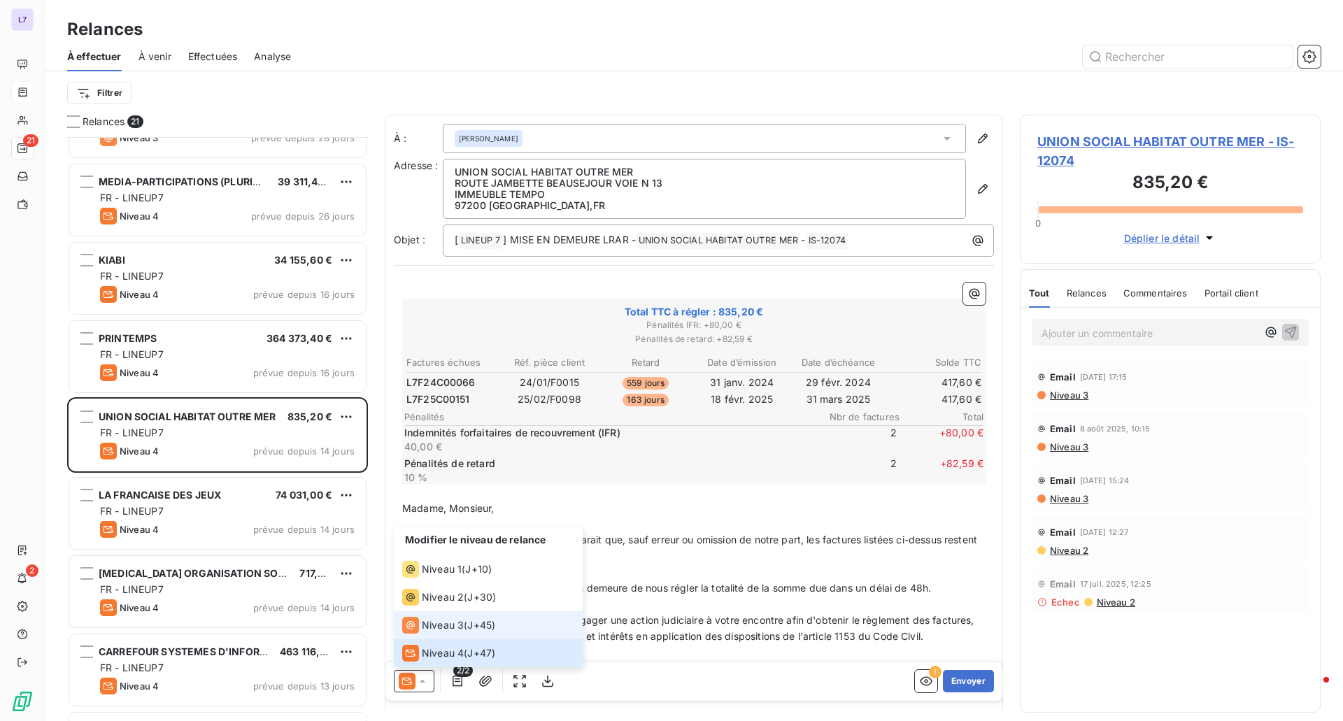
click at [435, 627] on span "Niveau 3" at bounding box center [443, 625] width 42 height 14
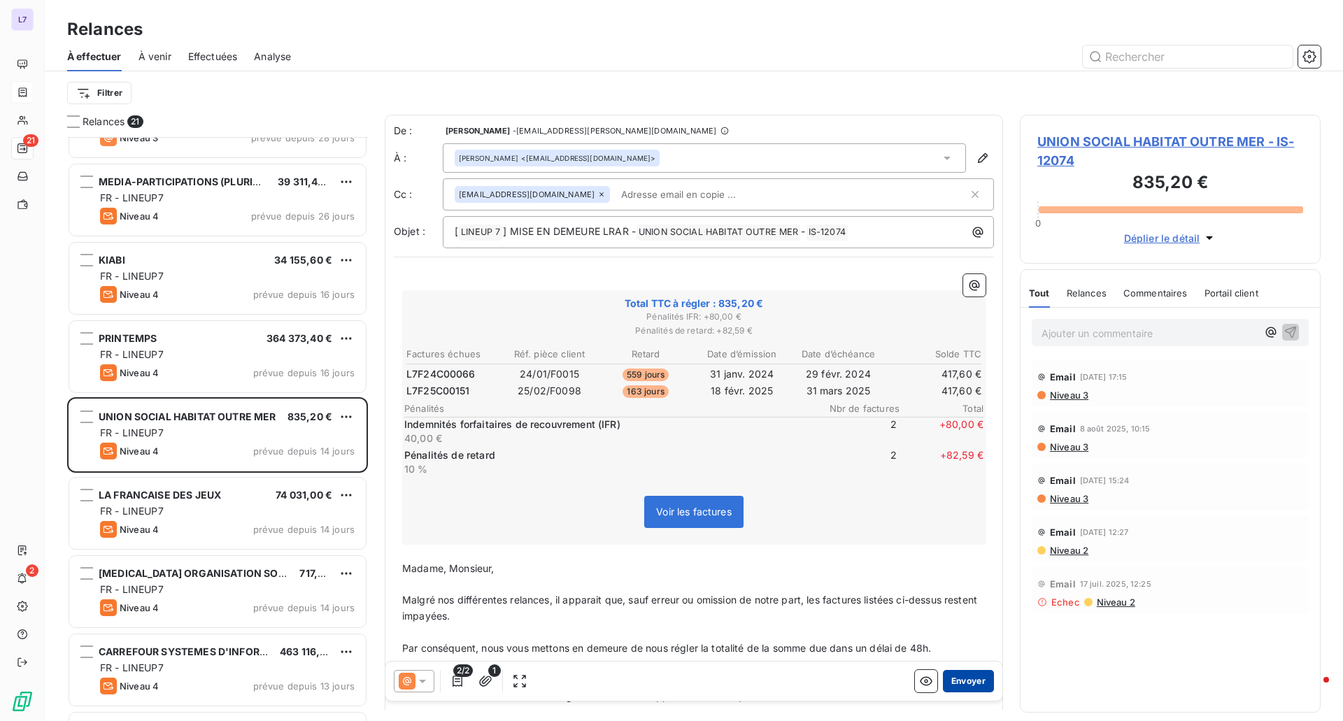
click at [950, 681] on button "Envoyer" at bounding box center [968, 681] width 51 height 22
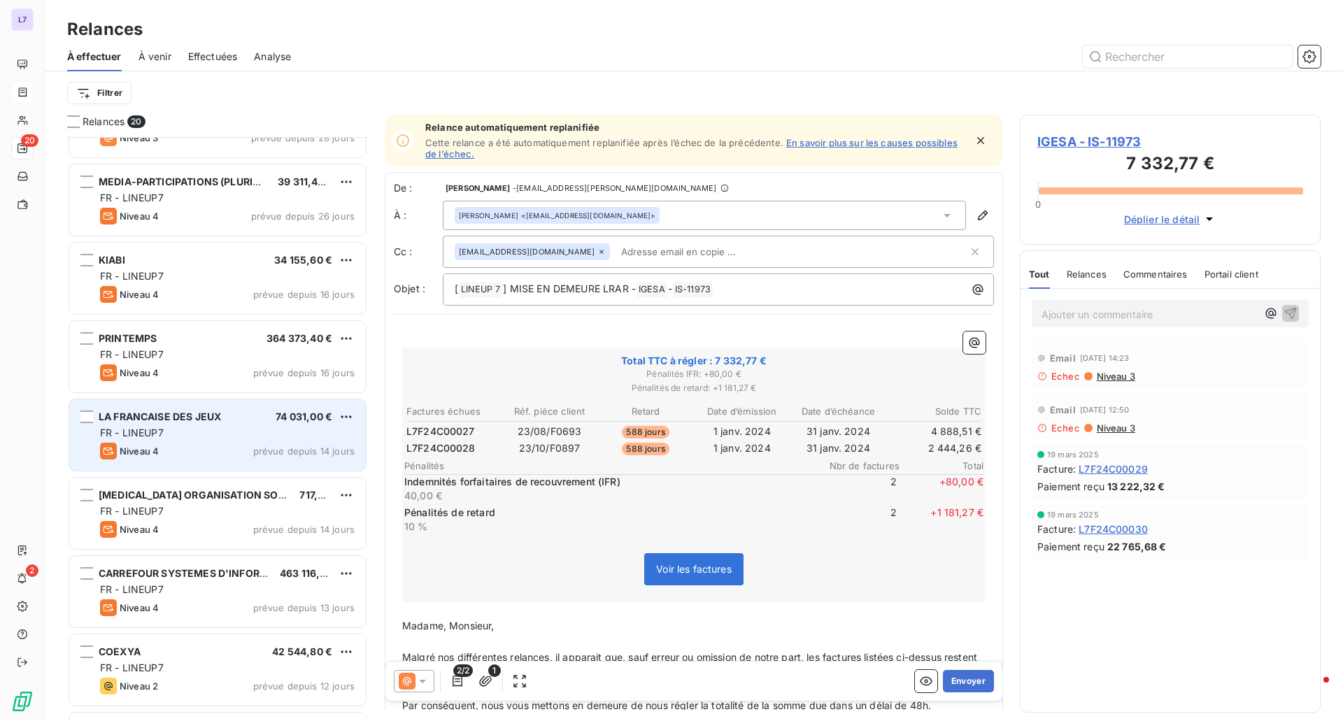
click at [260, 440] on div "LA FRANCAISE DES JEUX 74 031,00 € FR - LINEUP7 Niveau 4 prévue depuis 14 jours" at bounding box center [217, 434] width 297 height 71
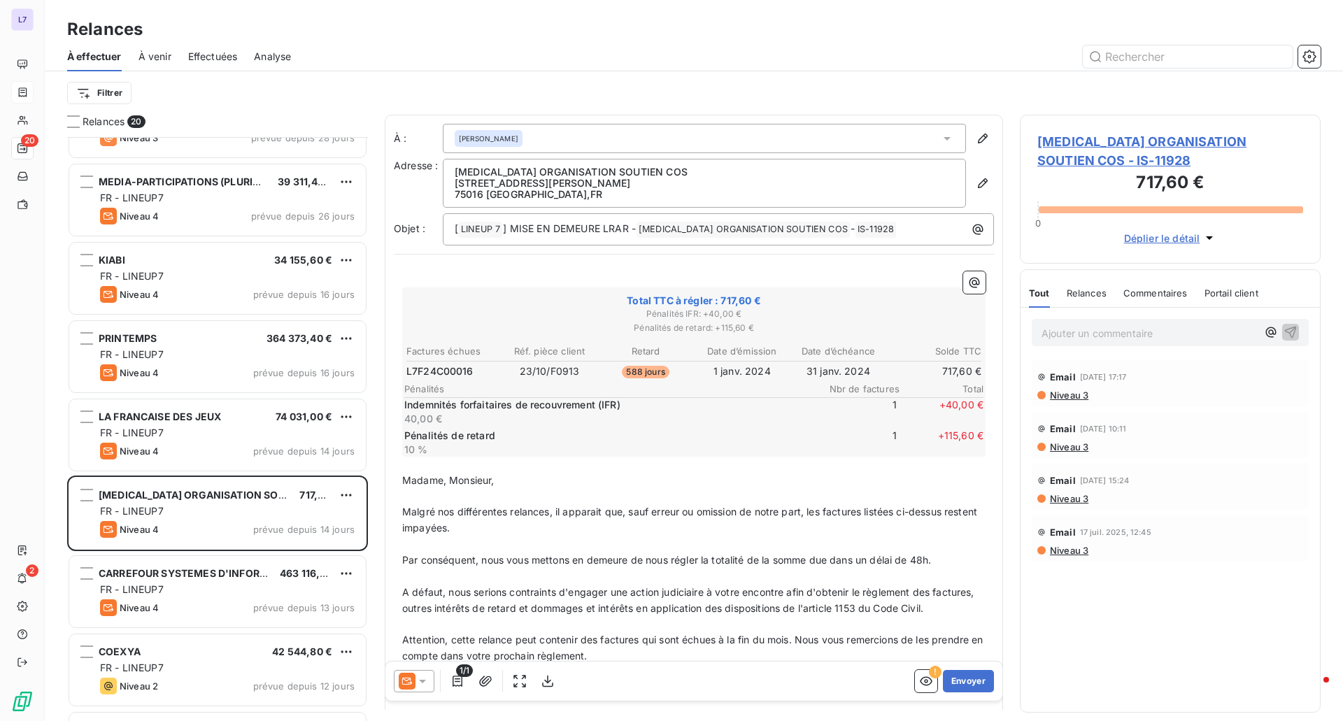
click at [417, 678] on icon at bounding box center [423, 681] width 14 height 14
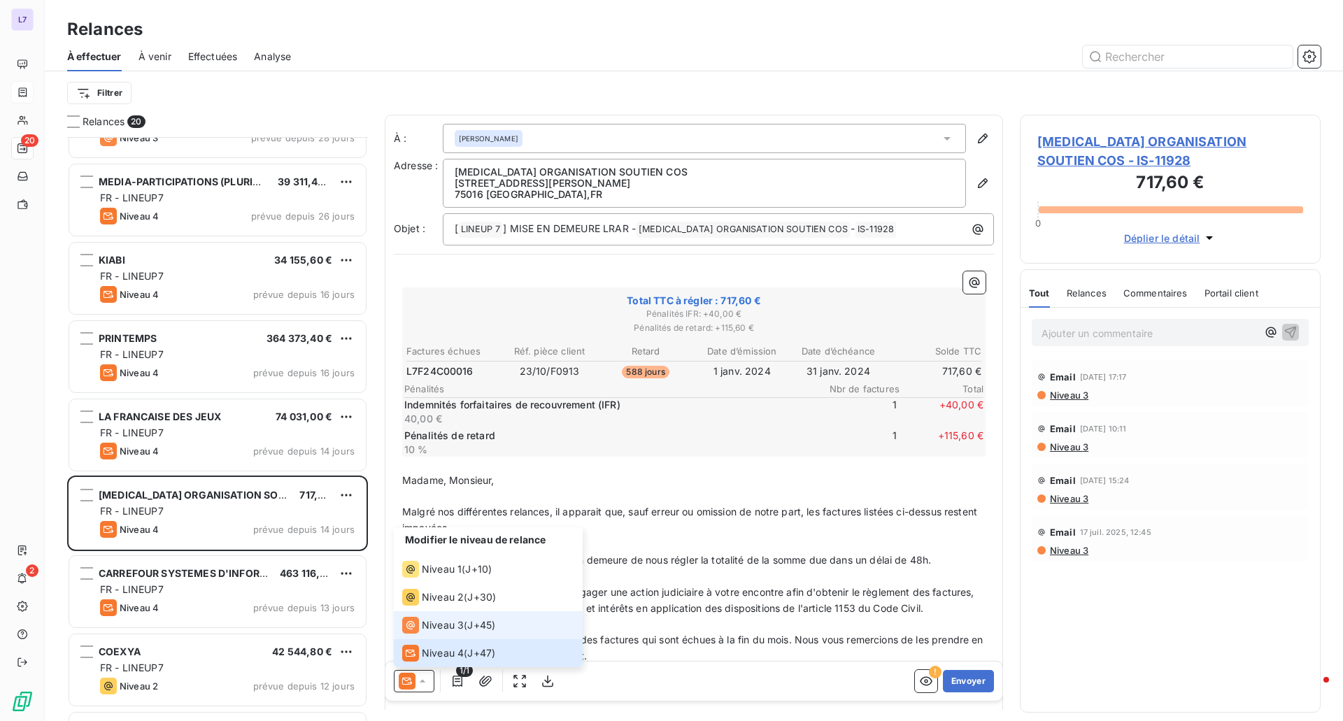
click at [428, 630] on span "Niveau 3" at bounding box center [443, 625] width 42 height 14
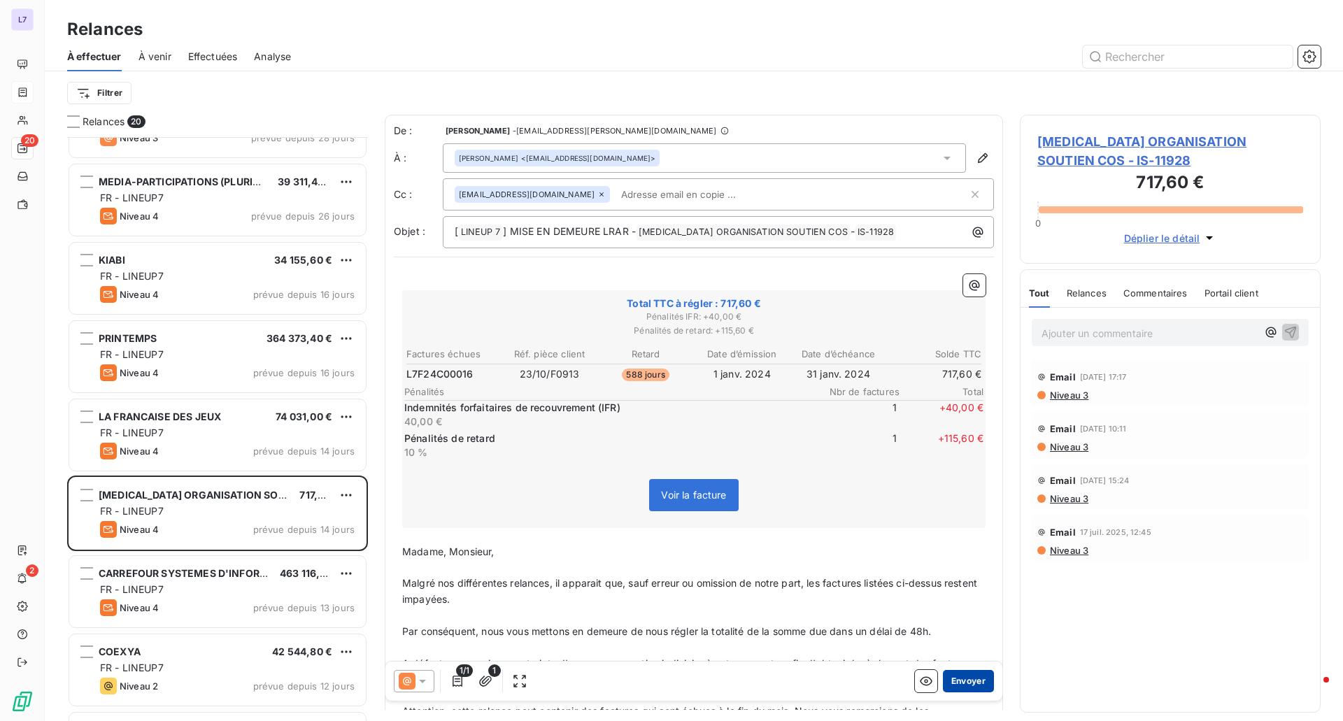
click at [960, 681] on button "Envoyer" at bounding box center [968, 681] width 51 height 22
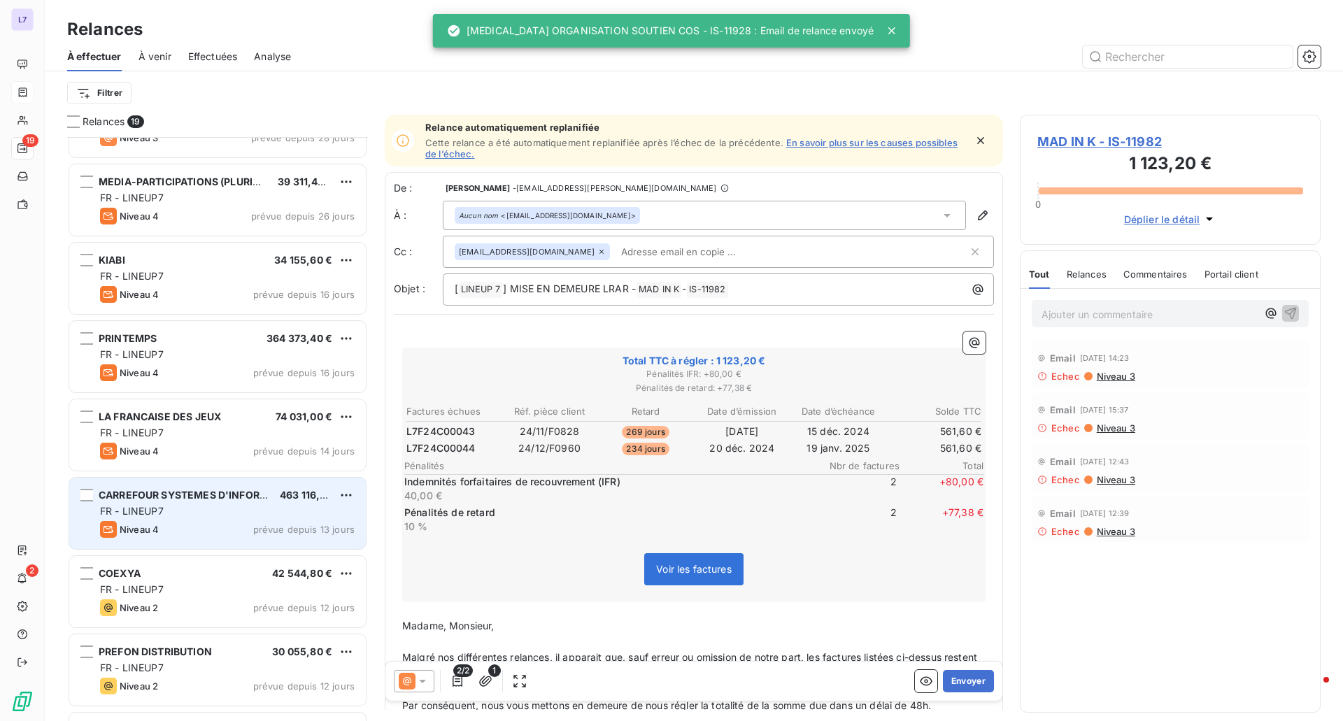
click at [206, 508] on div "FR - LINEUP7" at bounding box center [227, 511] width 255 height 14
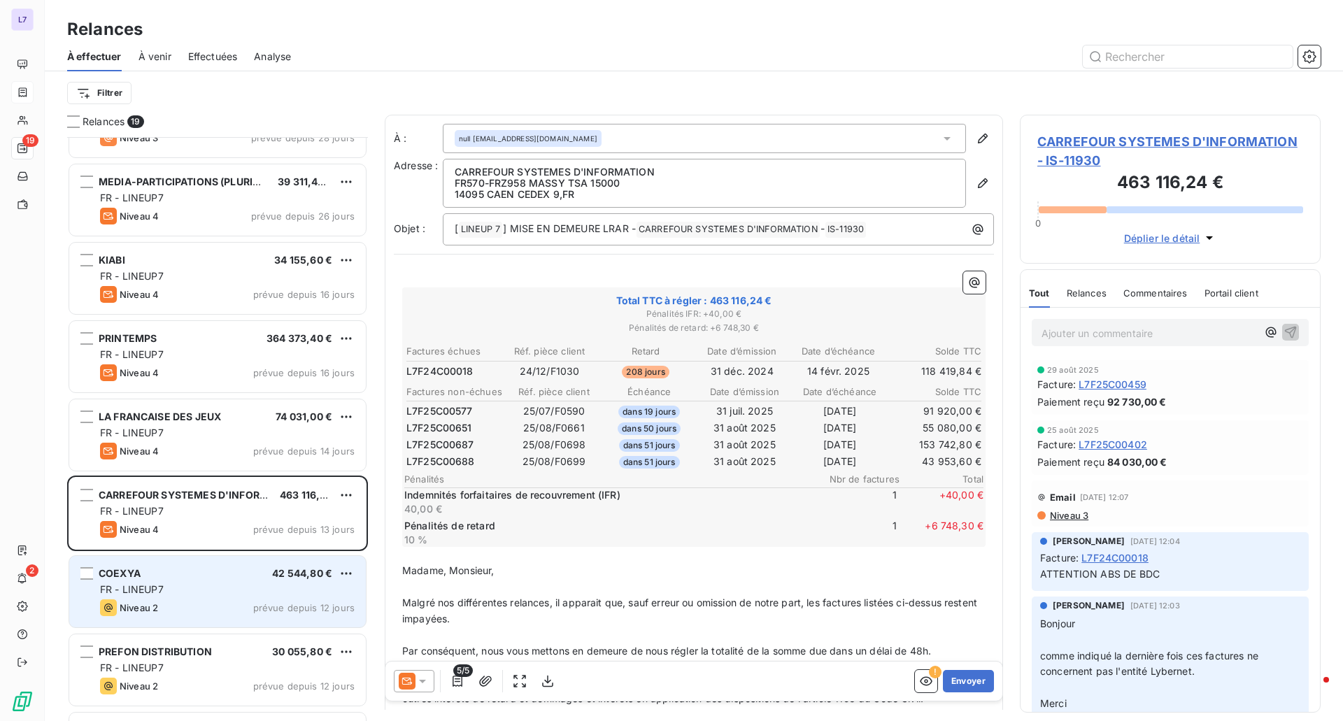
click at [210, 576] on div "COEXYA 42 544,80 €" at bounding box center [227, 573] width 255 height 13
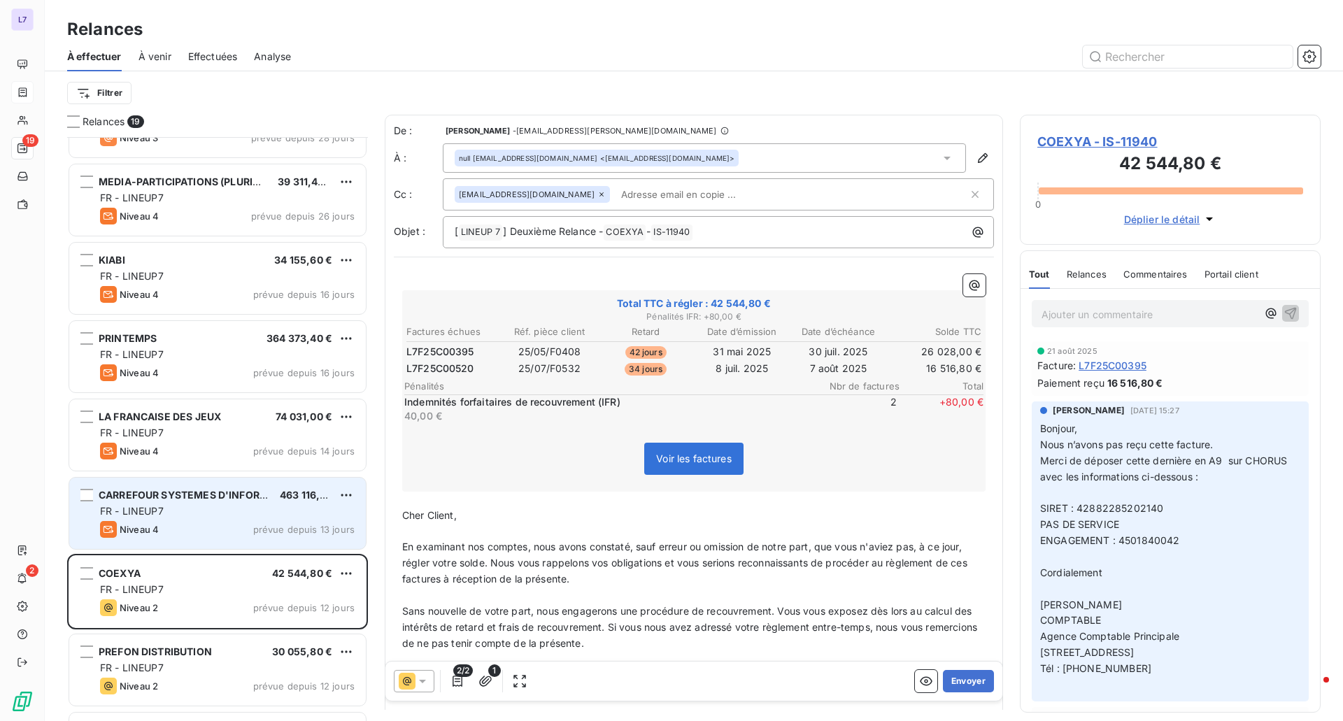
click at [214, 525] on div "Niveau 4 prévue depuis 13 jours" at bounding box center [227, 529] width 255 height 17
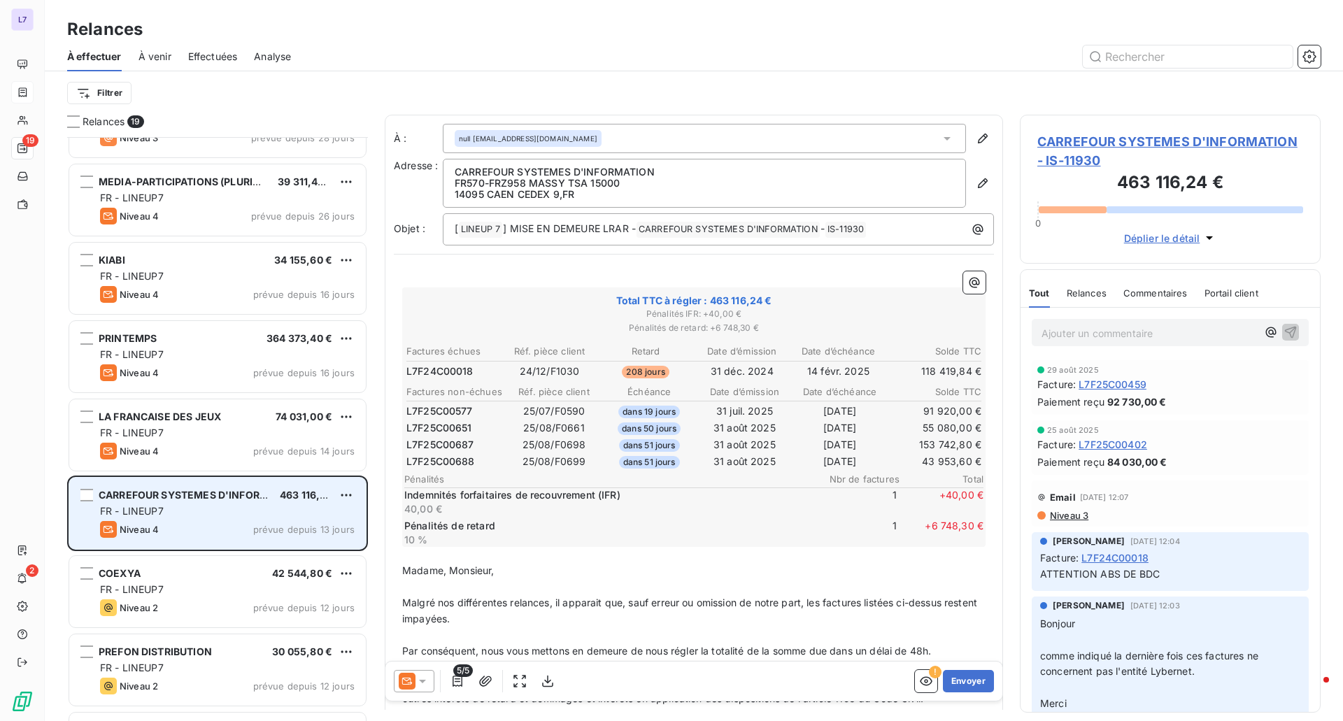
click at [214, 525] on div "Niveau 4 prévue depuis 13 jours" at bounding box center [227, 529] width 255 height 17
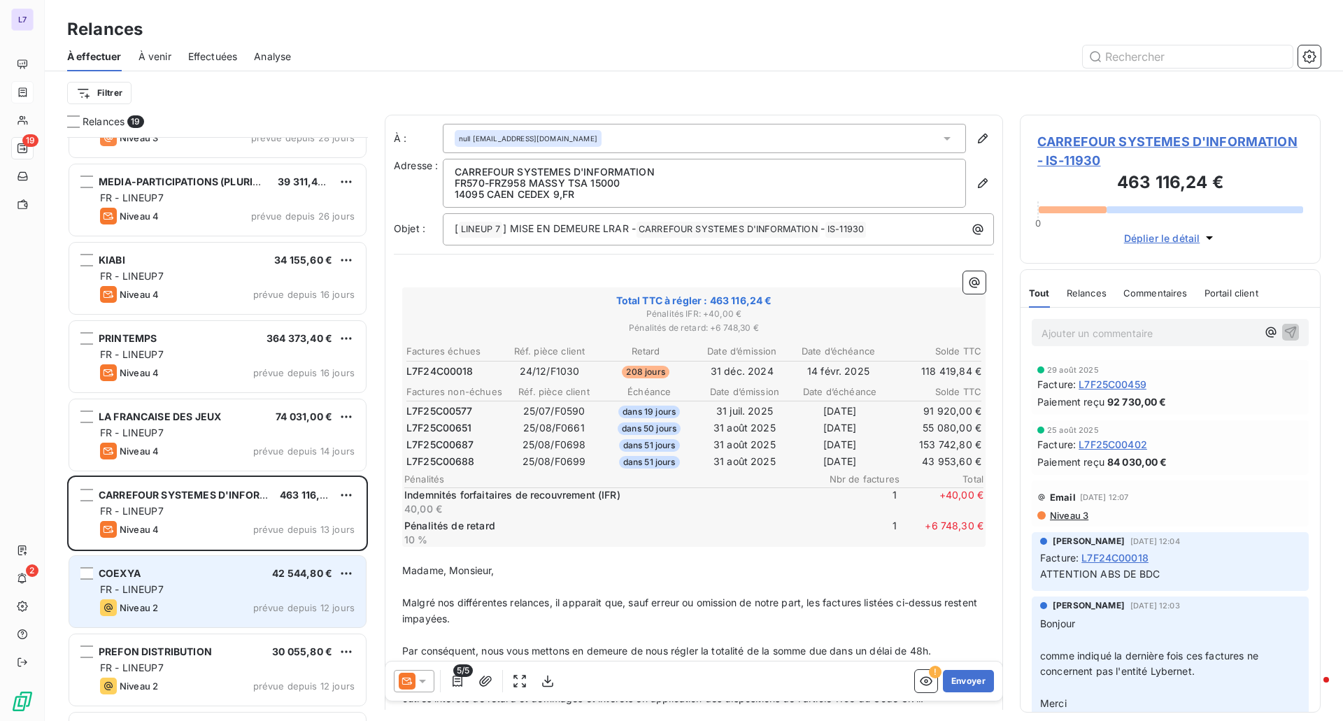
click at [261, 572] on div "COEXYA 42 544,80 €" at bounding box center [227, 573] width 255 height 13
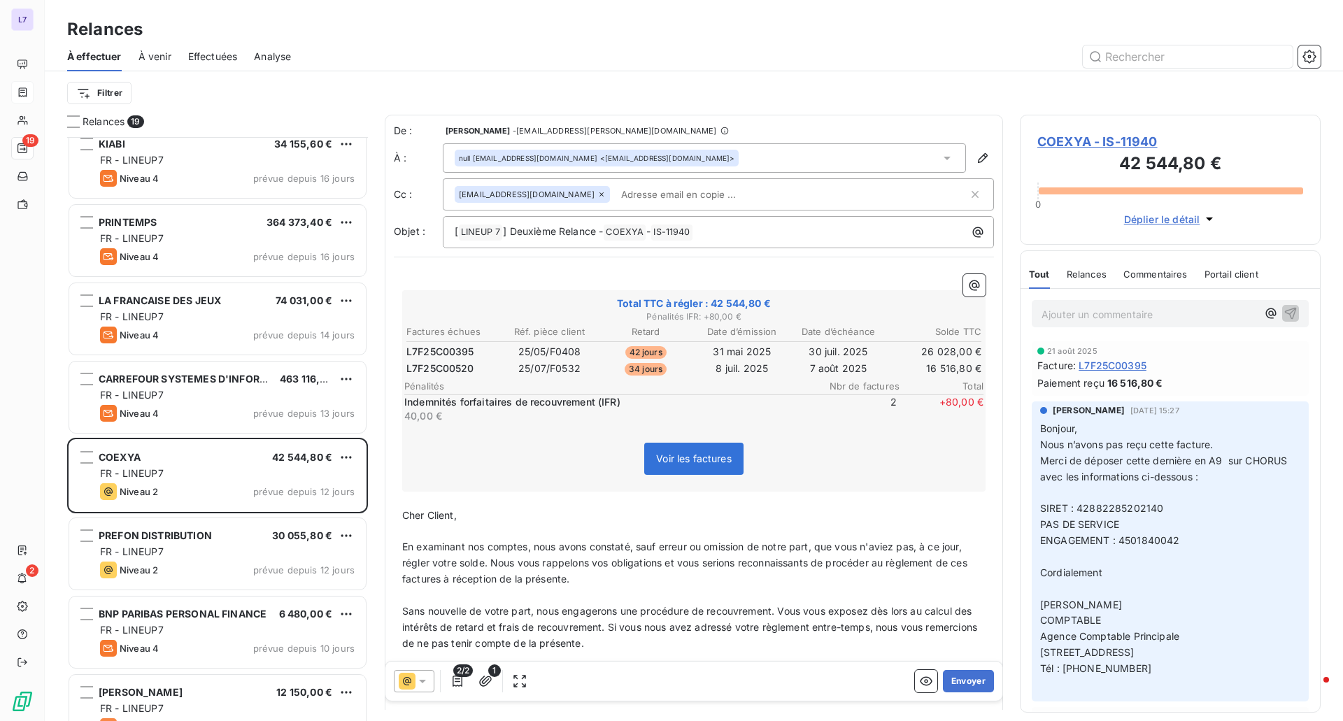
scroll to position [420, 0]
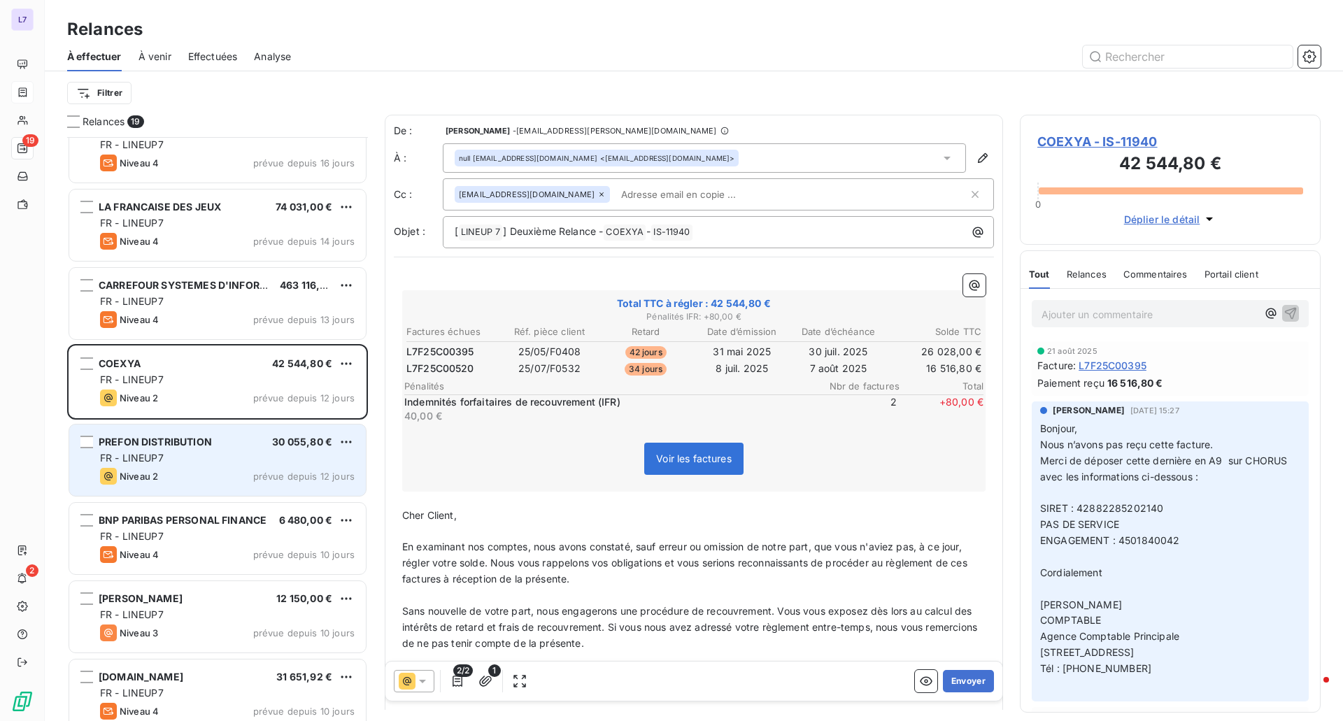
click at [143, 470] on div "Niveau 2" at bounding box center [129, 476] width 58 height 17
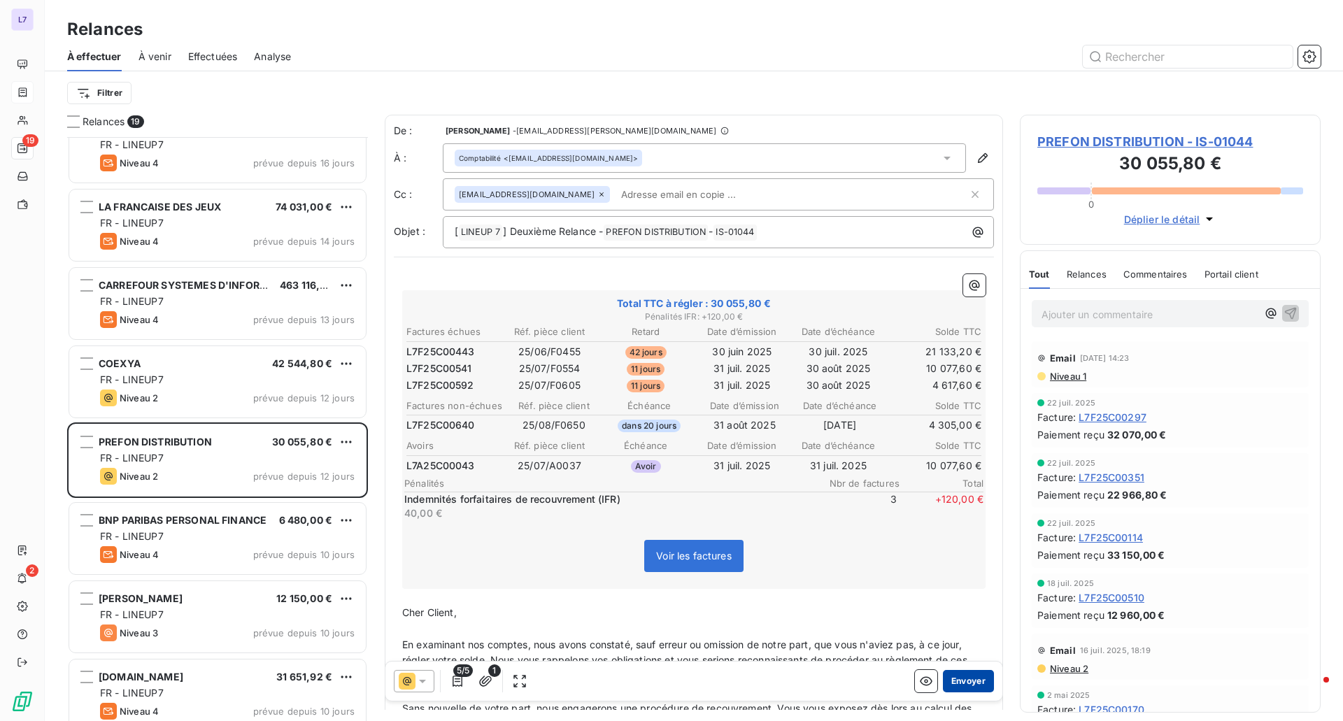
click at [948, 677] on button "Envoyer" at bounding box center [968, 681] width 51 height 22
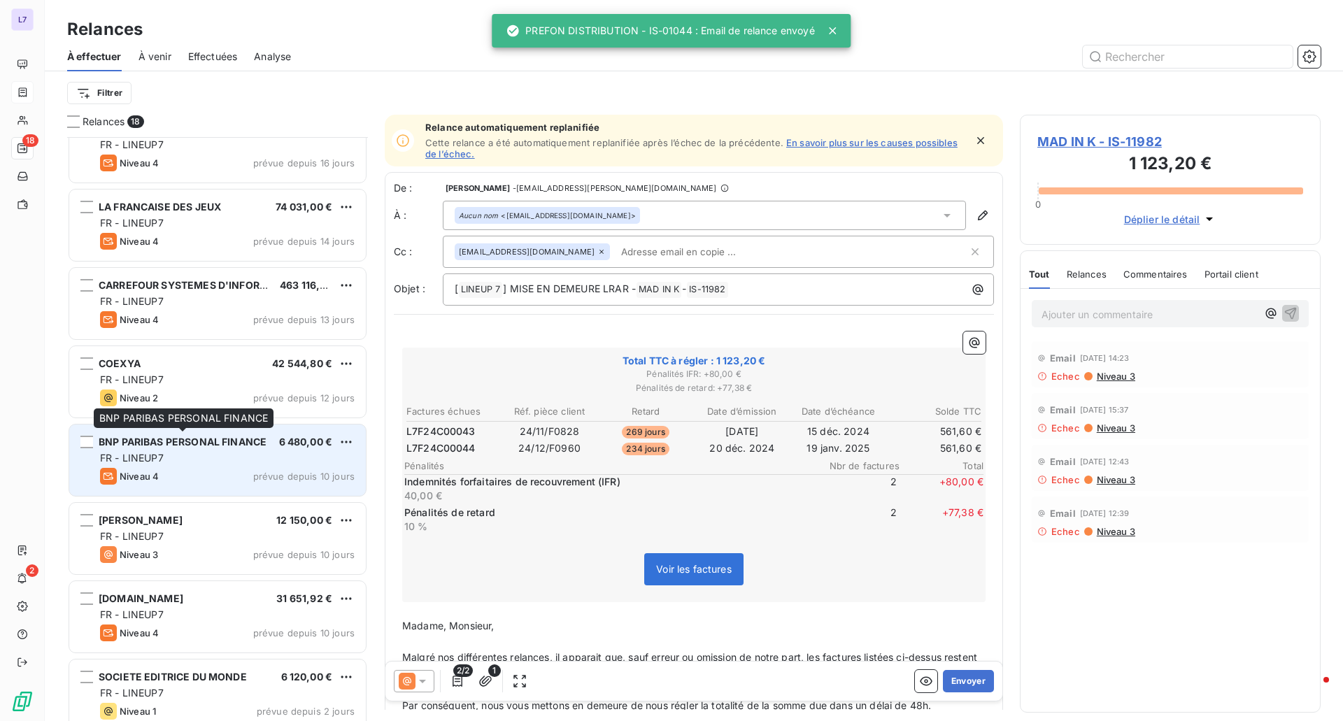
click at [159, 437] on span "BNP PARIBAS PERSONAL FINANCE" at bounding box center [183, 442] width 168 height 12
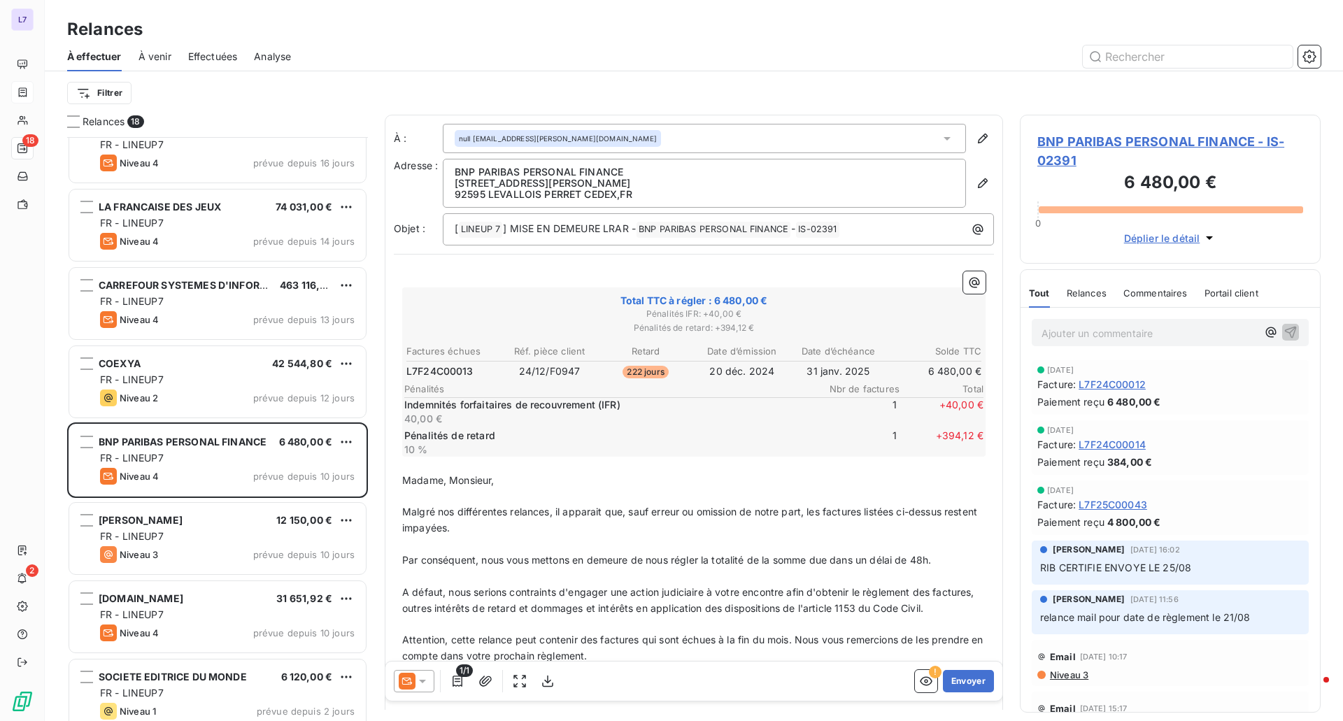
click at [427, 693] on div "1/1 ! Envoyer" at bounding box center [693, 681] width 617 height 39
click at [428, 680] on icon at bounding box center [423, 681] width 14 height 14
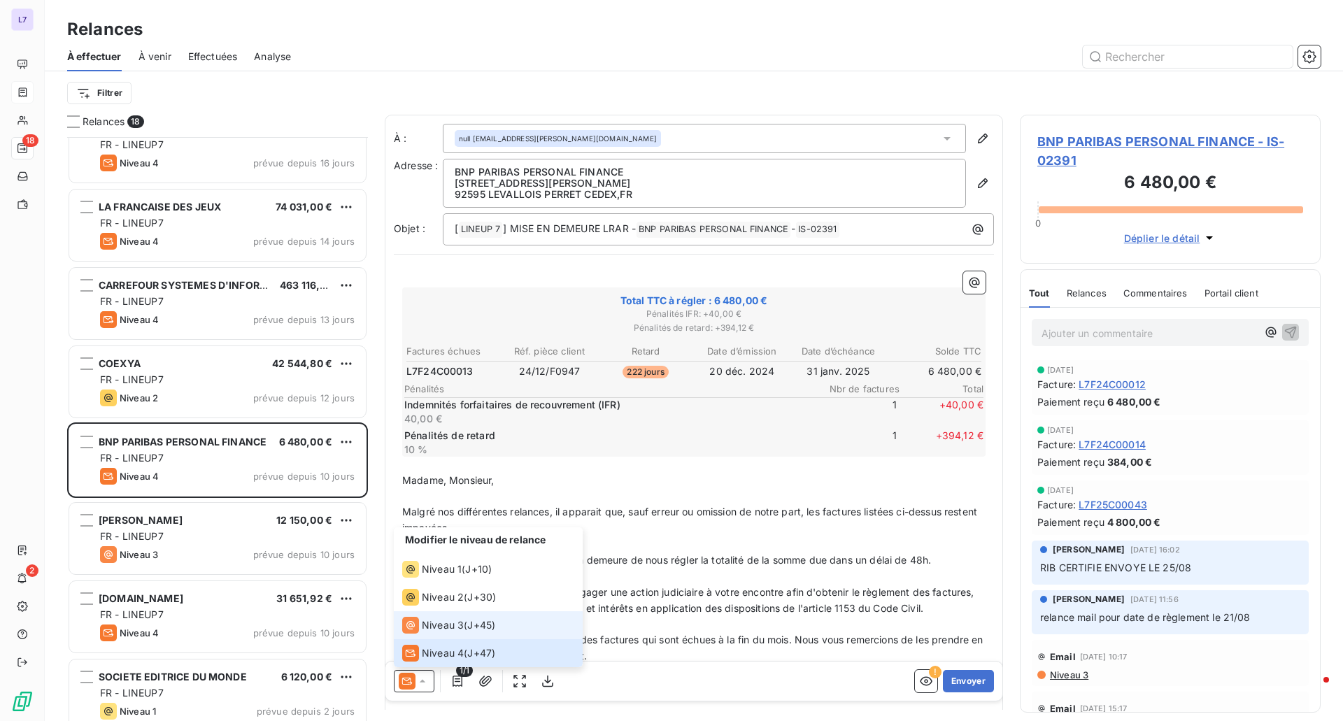
click at [420, 621] on div "Niveau 3" at bounding box center [433, 625] width 62 height 17
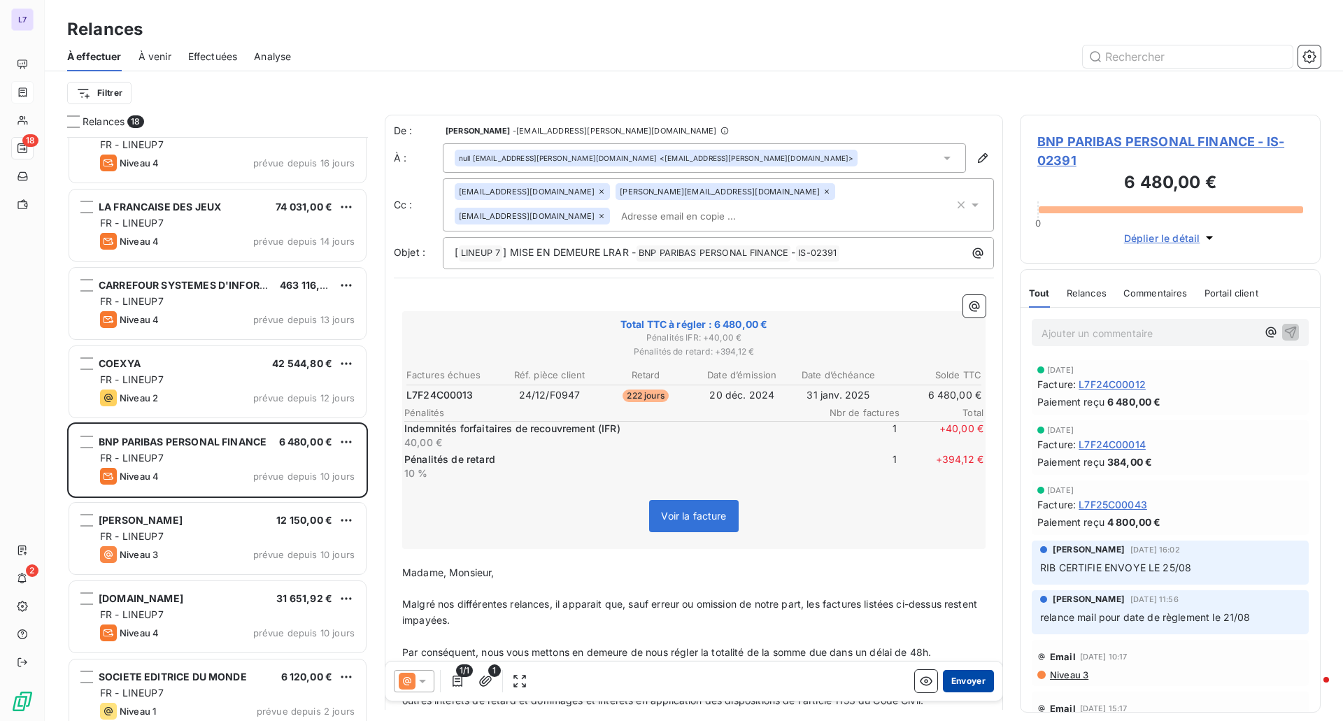
click at [953, 680] on button "Envoyer" at bounding box center [968, 681] width 51 height 22
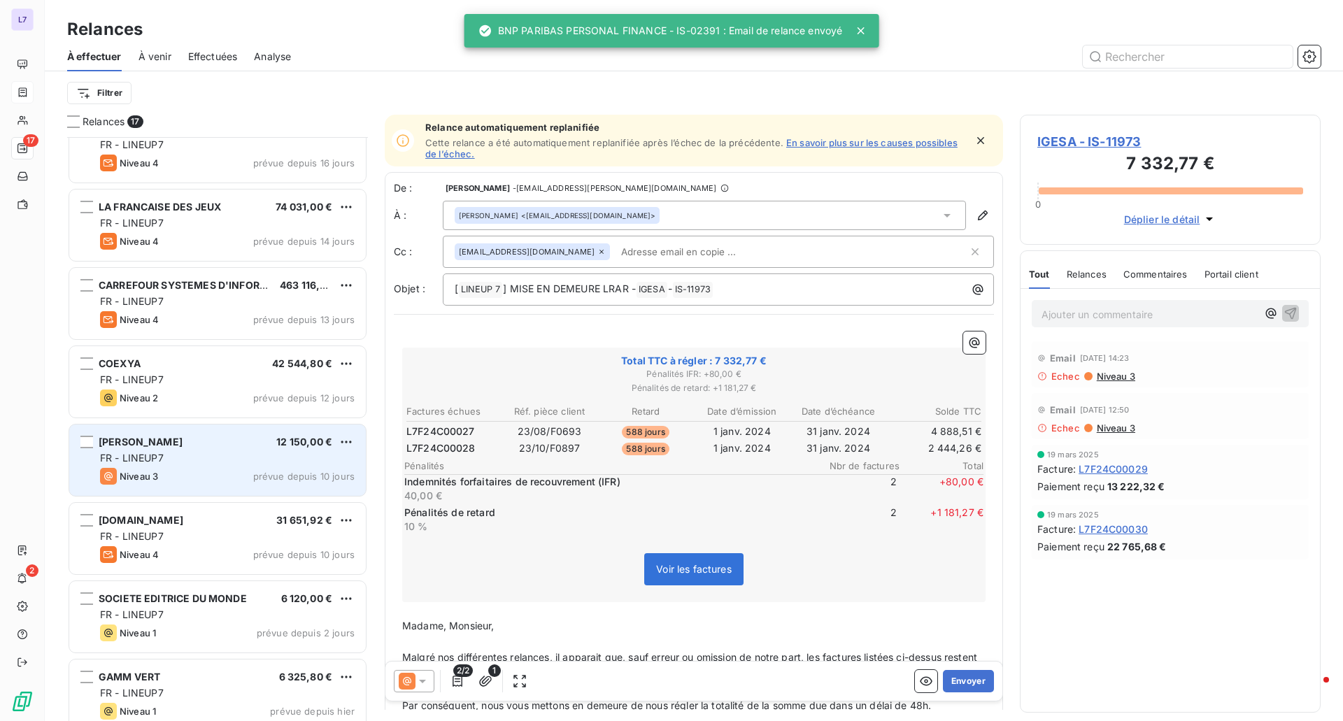
click at [243, 454] on div "FR - LINEUP7" at bounding box center [227, 458] width 255 height 14
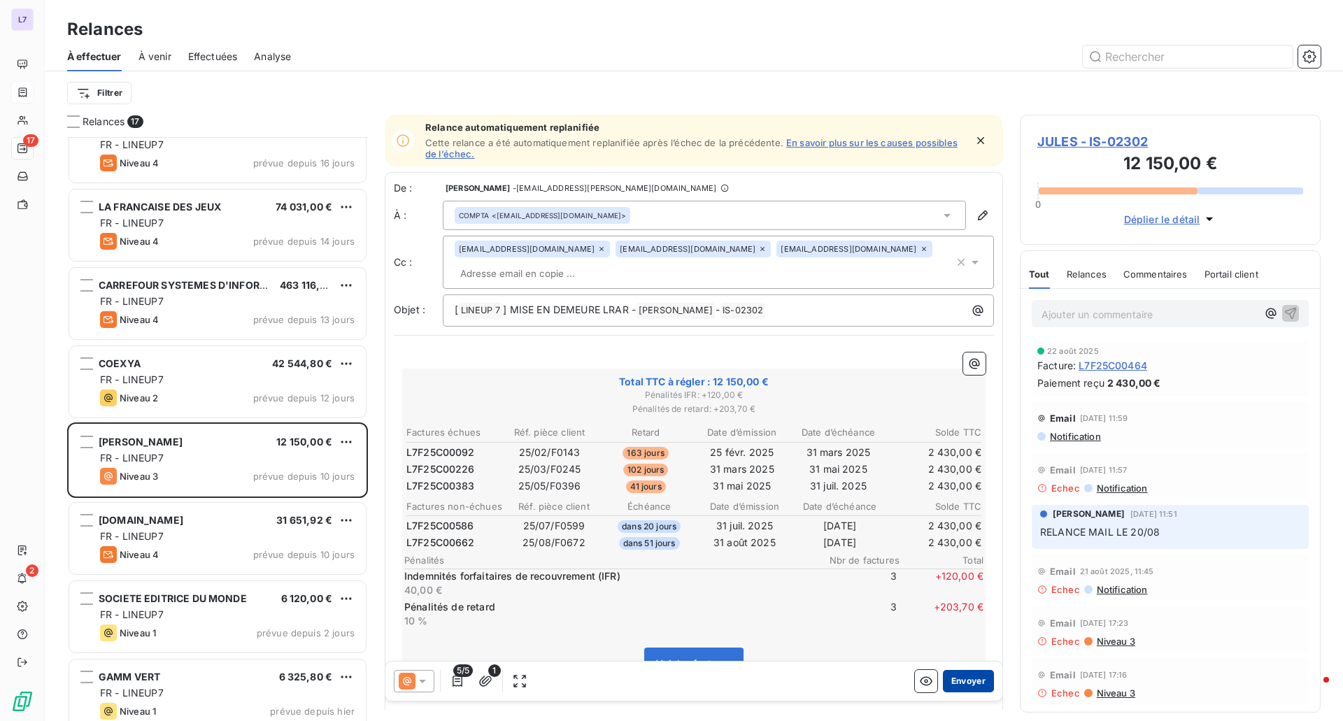
click at [944, 686] on button "Envoyer" at bounding box center [968, 681] width 51 height 22
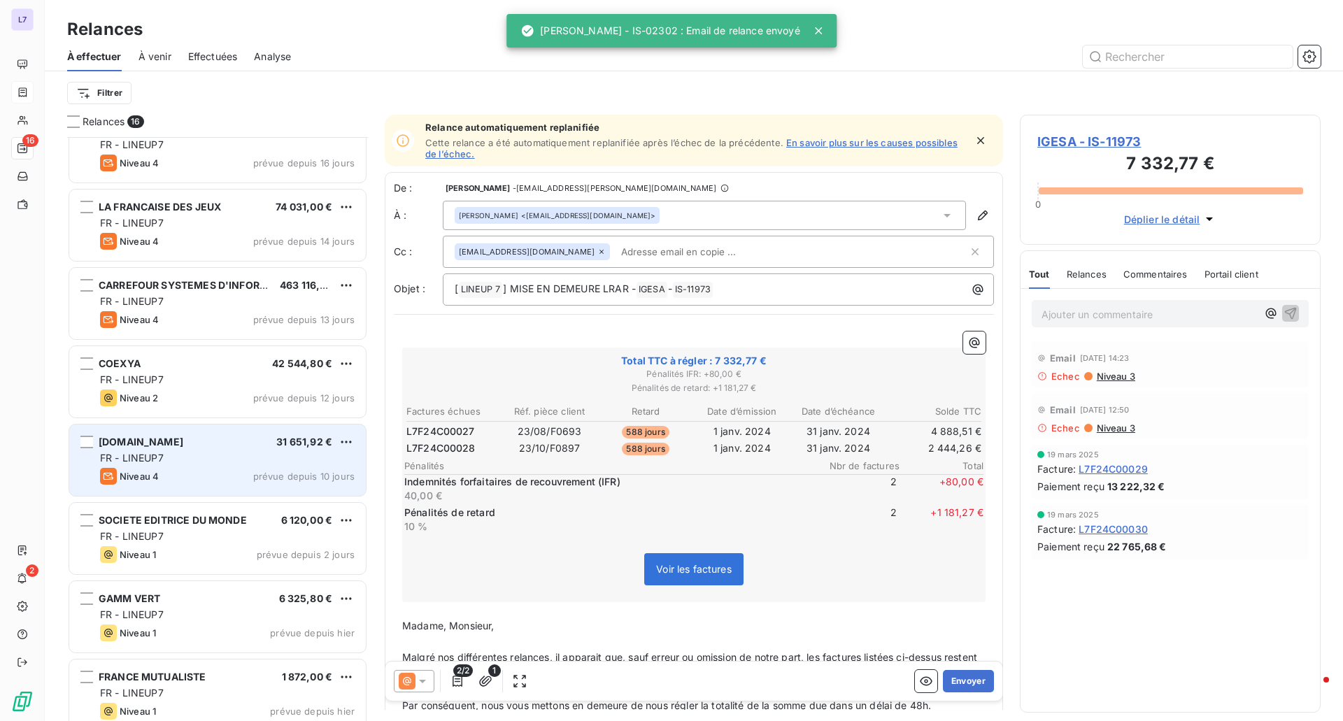
click at [232, 440] on div "[DOMAIN_NAME] 31 651,92 €" at bounding box center [227, 442] width 255 height 13
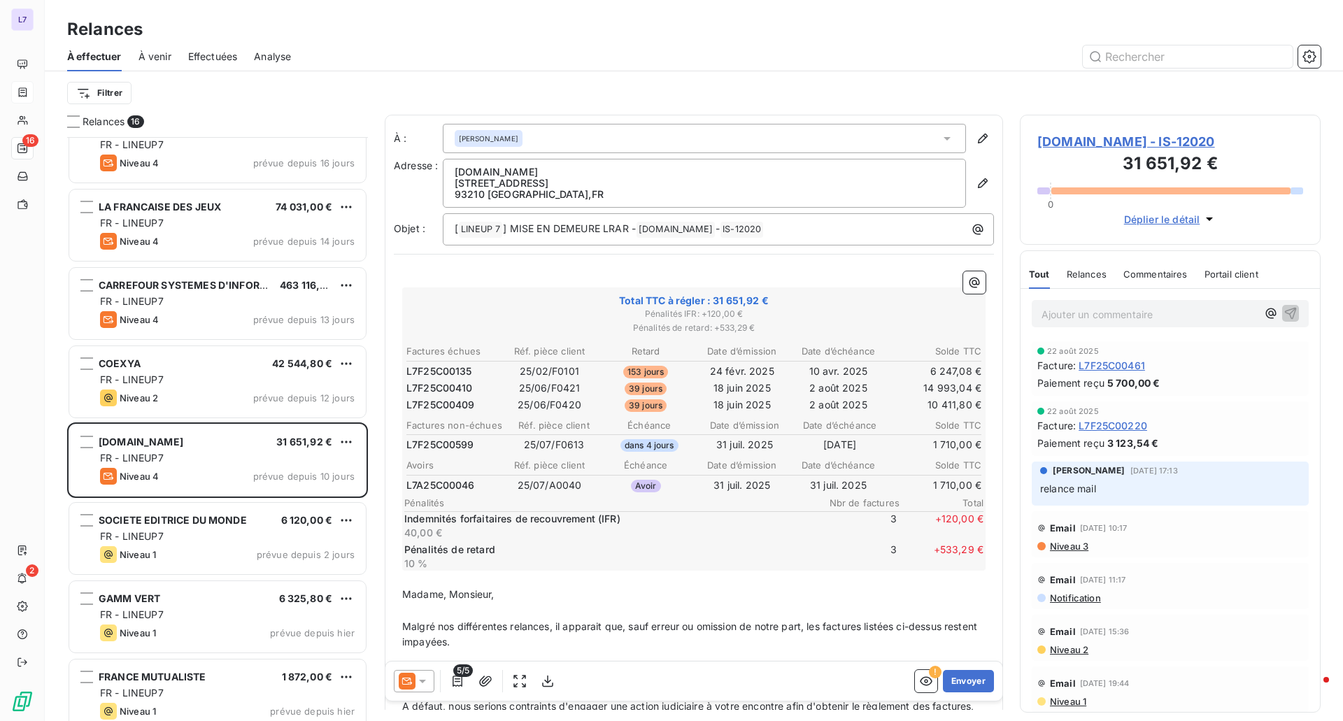
click at [425, 678] on icon at bounding box center [423, 681] width 14 height 14
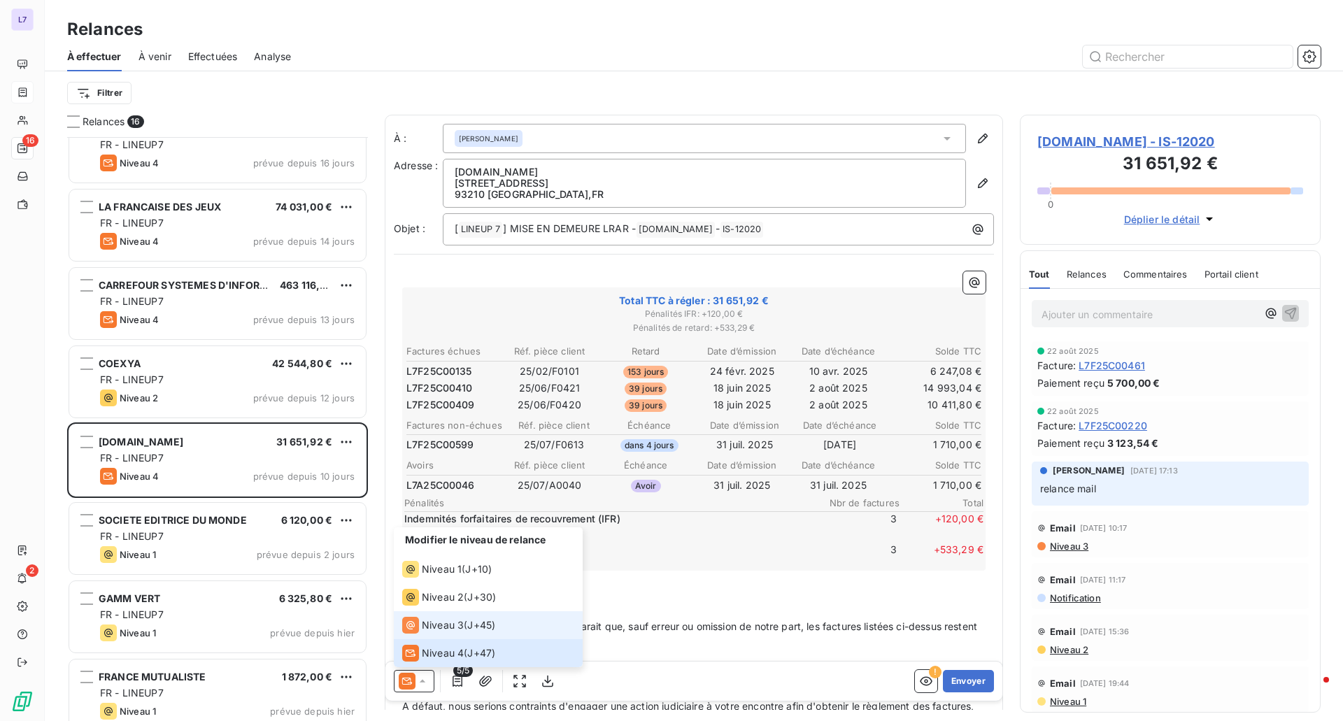
click at [446, 631] on span "Niveau 3" at bounding box center [443, 625] width 42 height 14
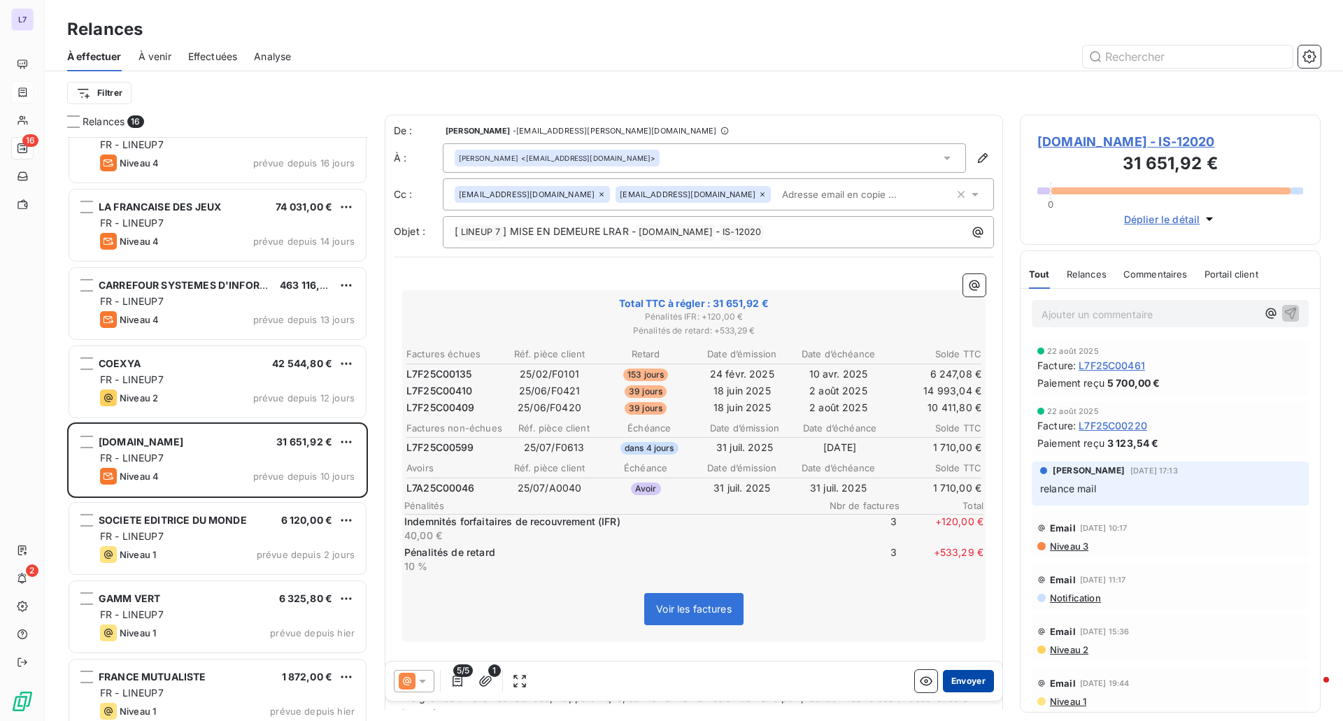
click at [961, 688] on button "Envoyer" at bounding box center [968, 681] width 51 height 22
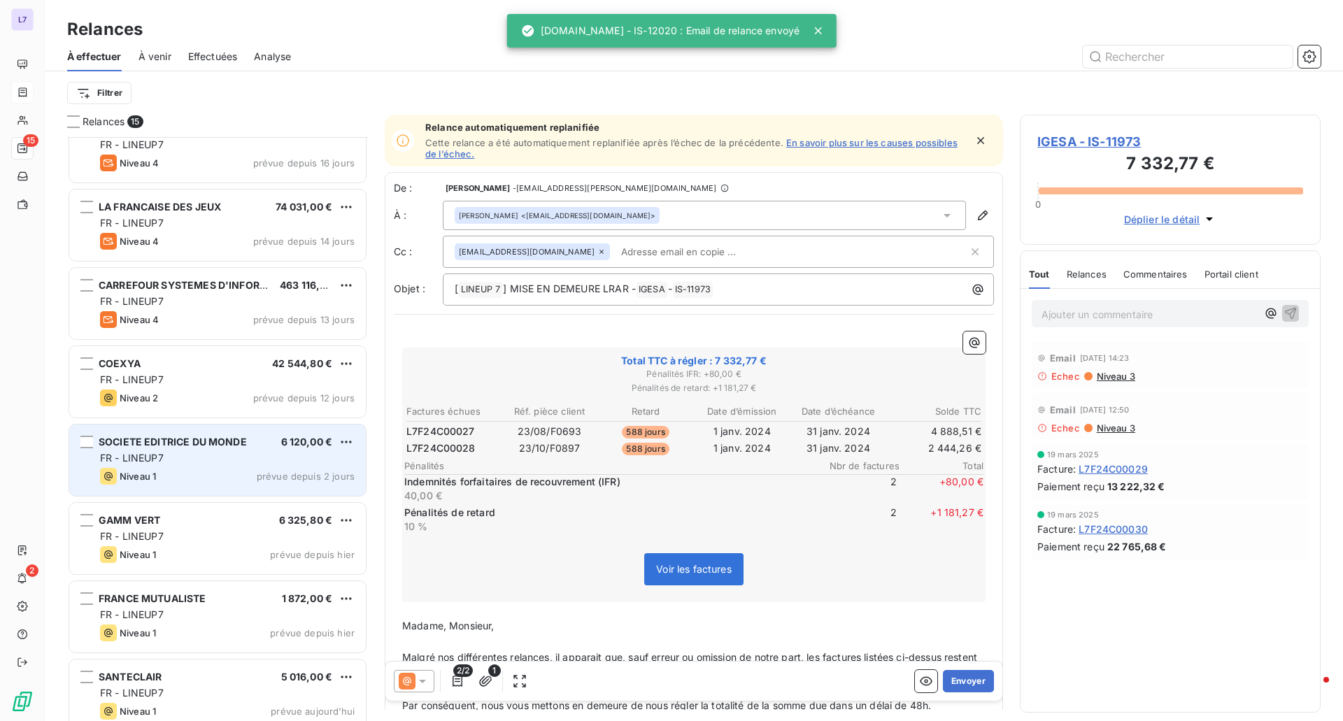
click at [233, 446] on span "SOCIETE EDITRICE DU MONDE" at bounding box center [173, 442] width 148 height 12
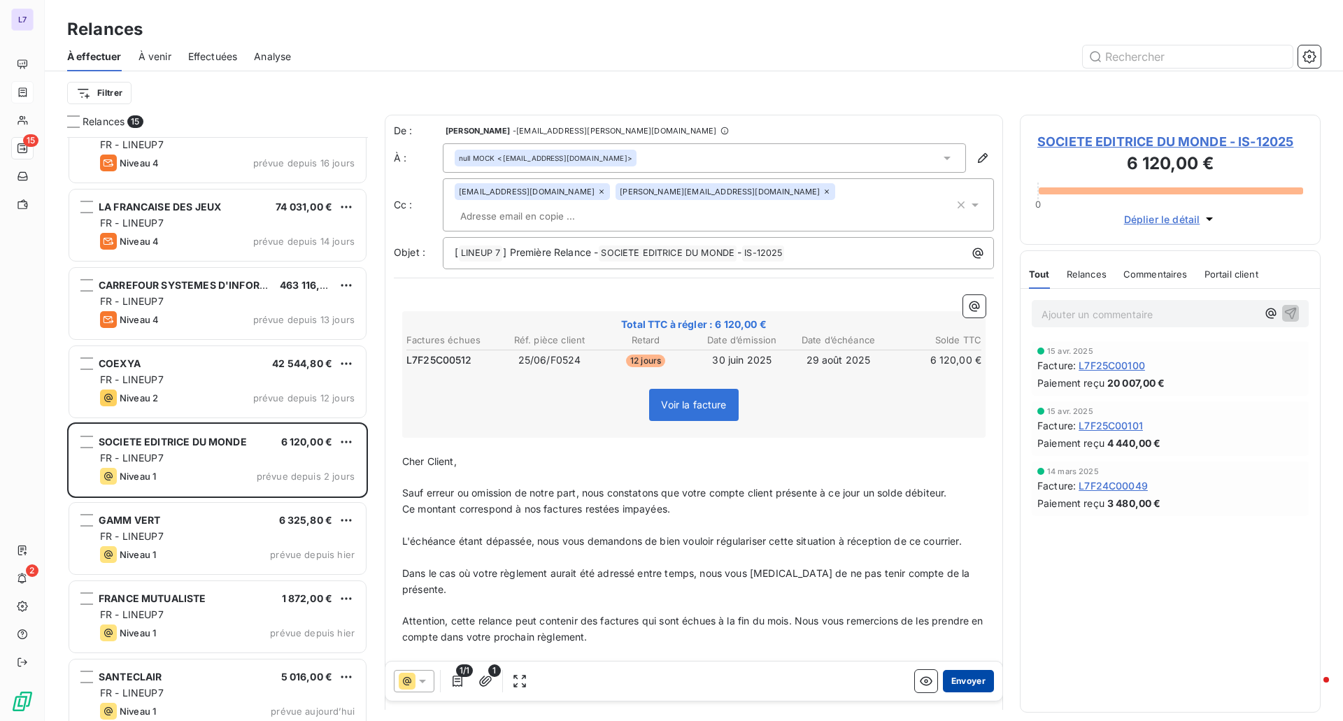
click at [953, 678] on button "Envoyer" at bounding box center [968, 681] width 51 height 22
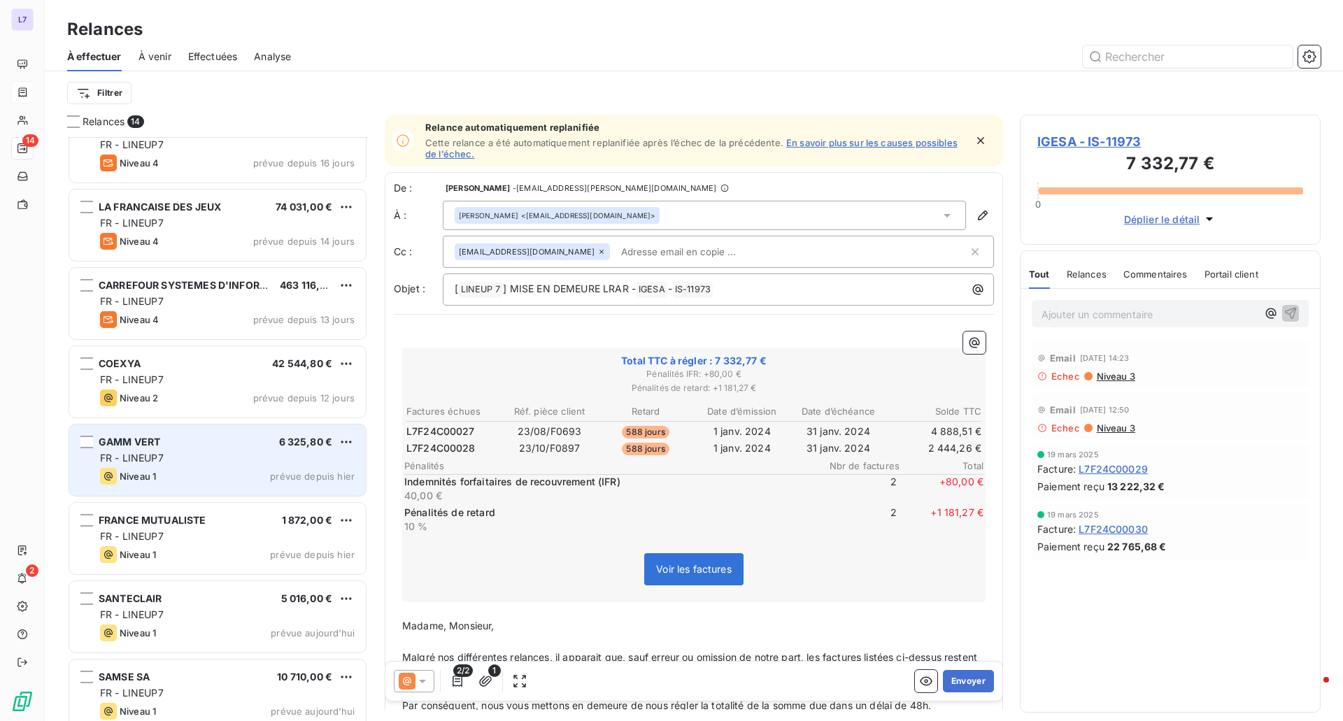
click at [195, 444] on div "GAMM VERT 6 325,80 €" at bounding box center [227, 442] width 255 height 13
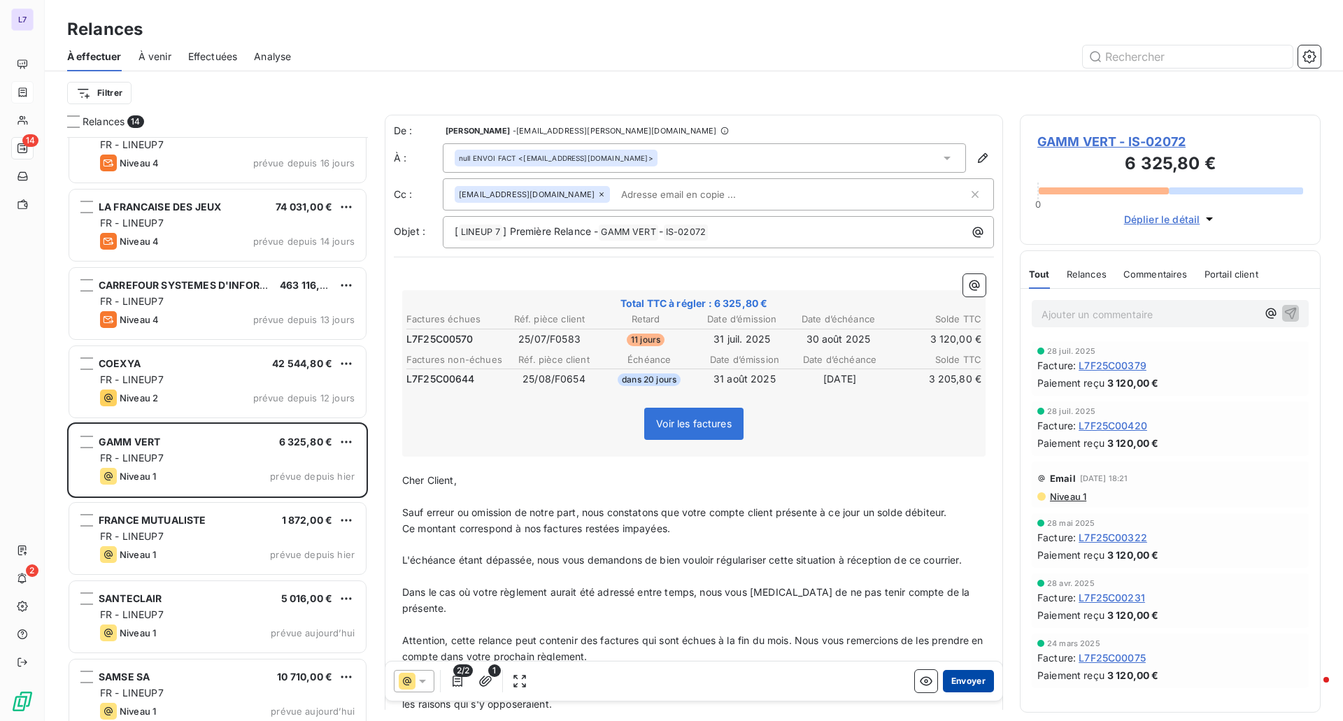
click at [962, 683] on button "Envoyer" at bounding box center [968, 681] width 51 height 22
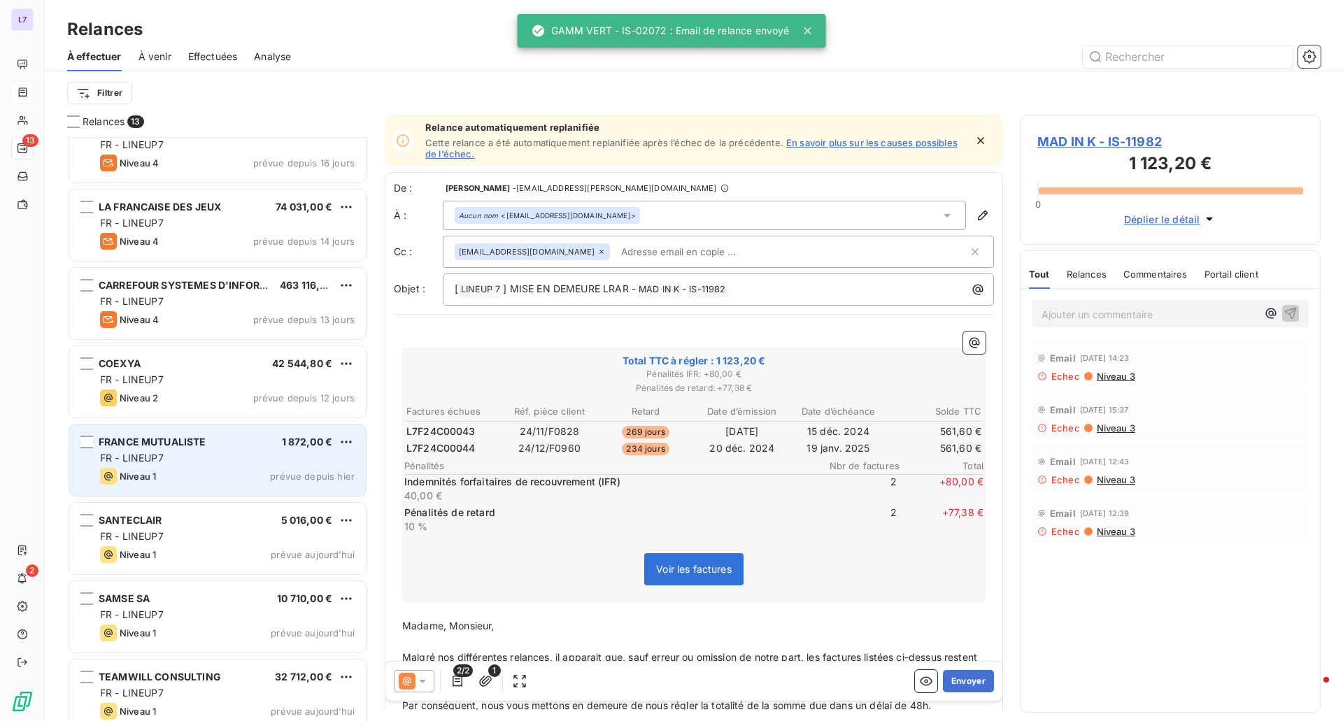
click at [197, 472] on div "Niveau 1 prévue depuis hier" at bounding box center [227, 476] width 255 height 17
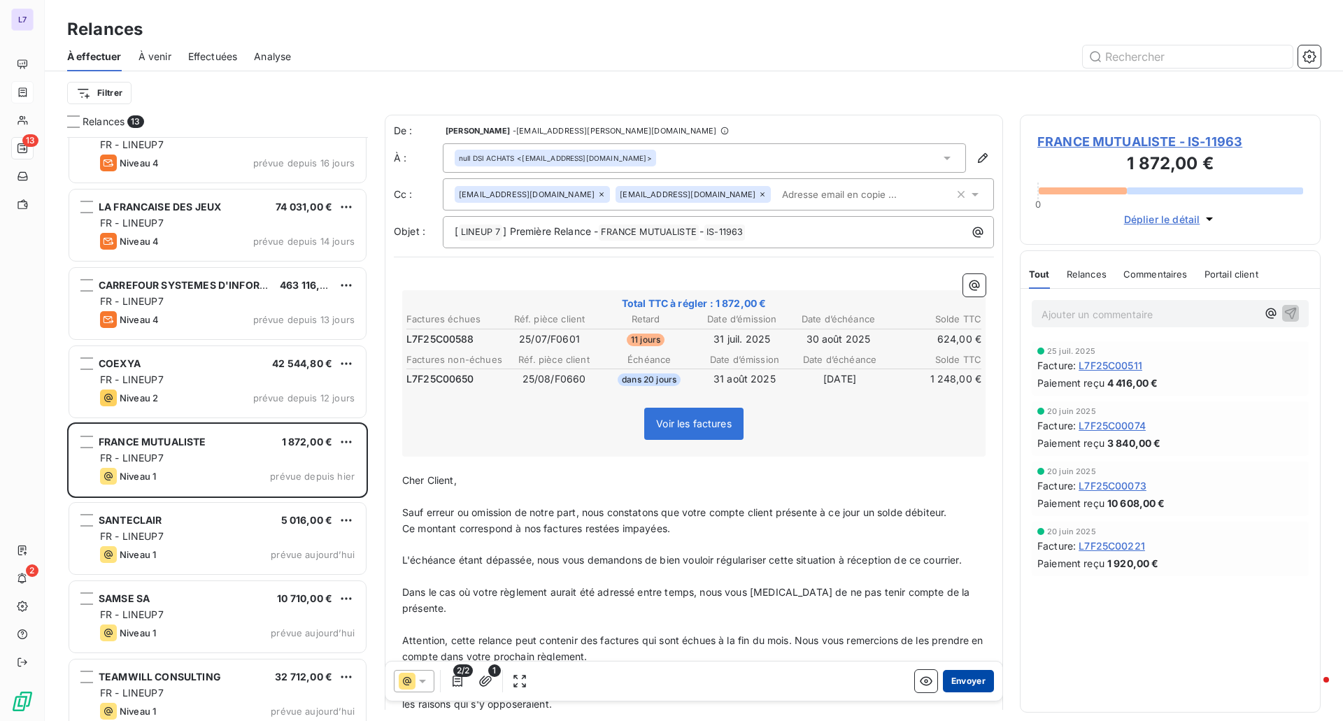
click at [958, 686] on button "Envoyer" at bounding box center [968, 681] width 51 height 22
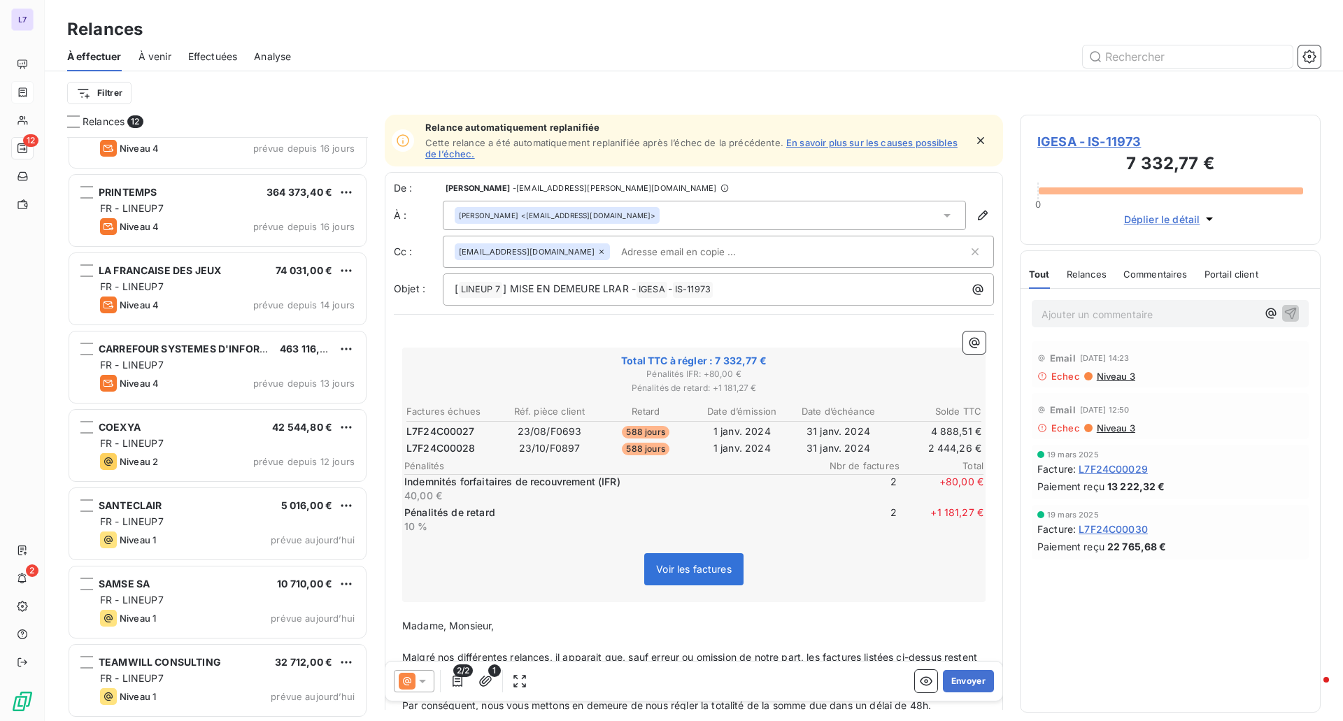
scroll to position [356, 0]
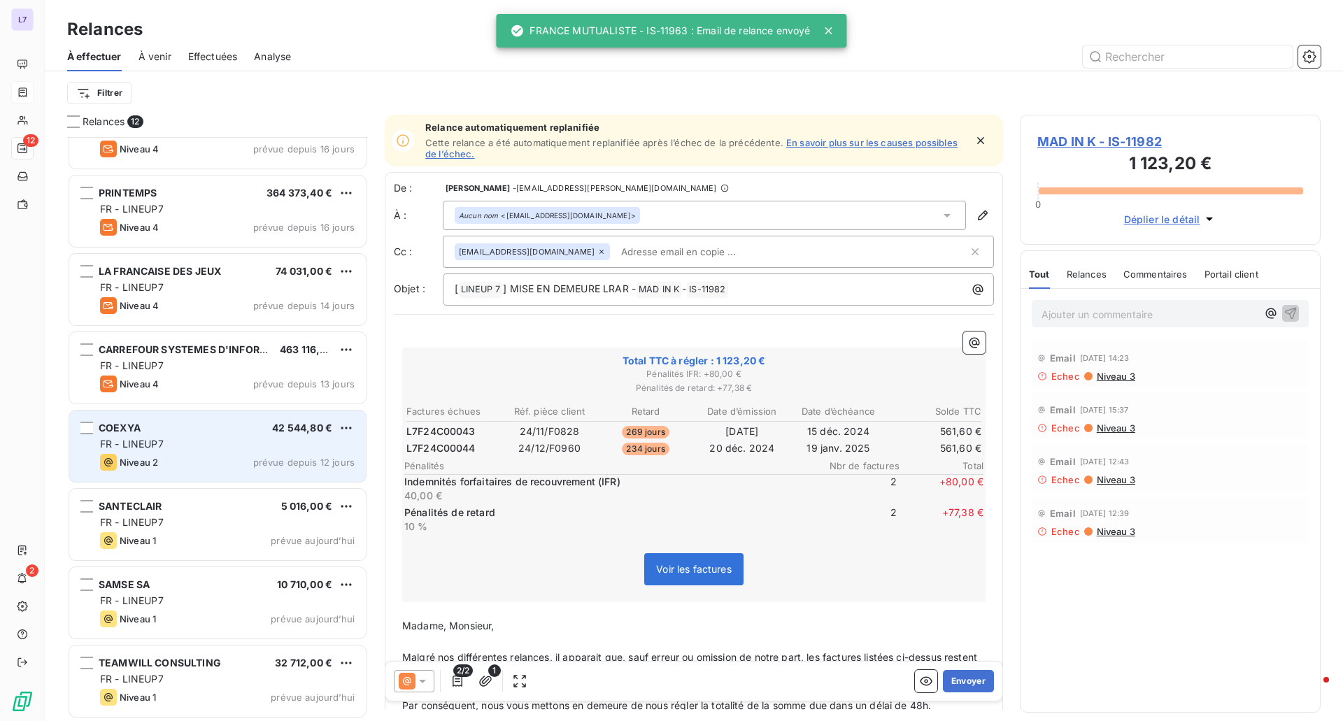
click at [134, 429] on span "COEXYA" at bounding box center [120, 428] width 42 height 12
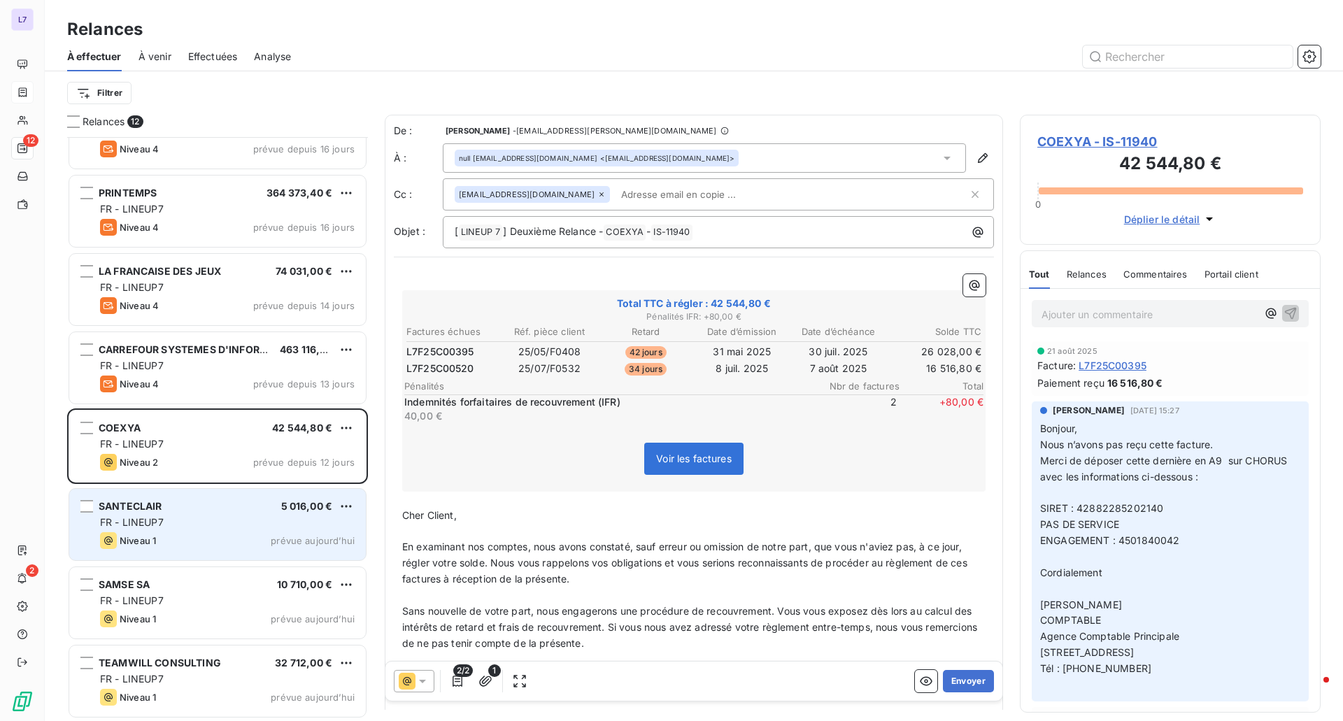
click at [159, 537] on div "Niveau 1 prévue aujourd’hui" at bounding box center [227, 540] width 255 height 17
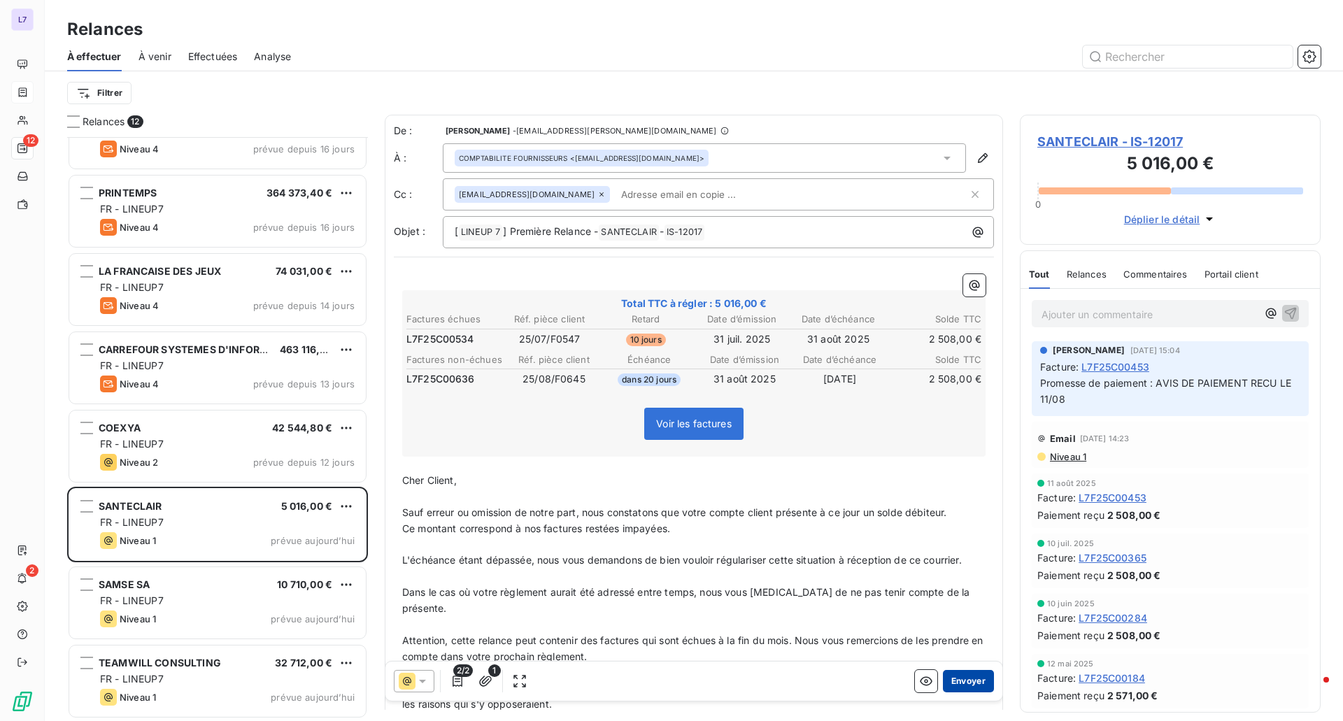
click at [949, 683] on button "Envoyer" at bounding box center [968, 681] width 51 height 22
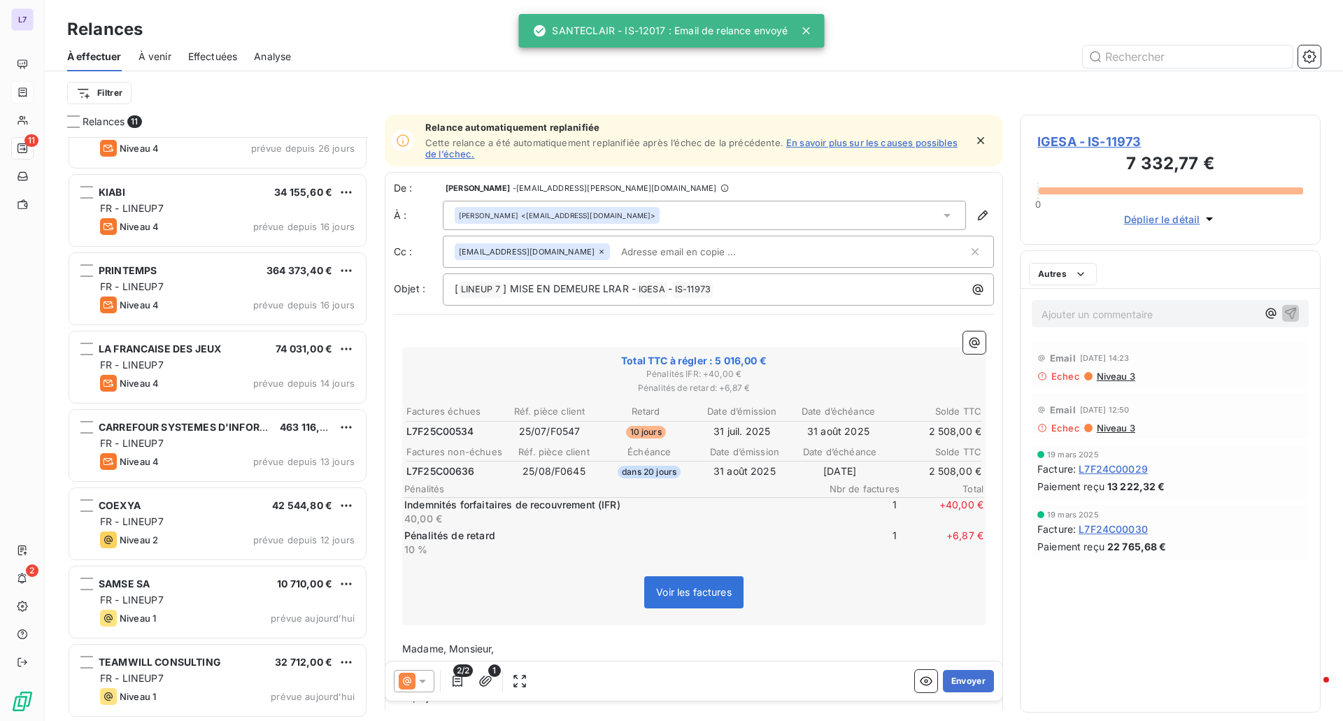
scroll to position [278, 0]
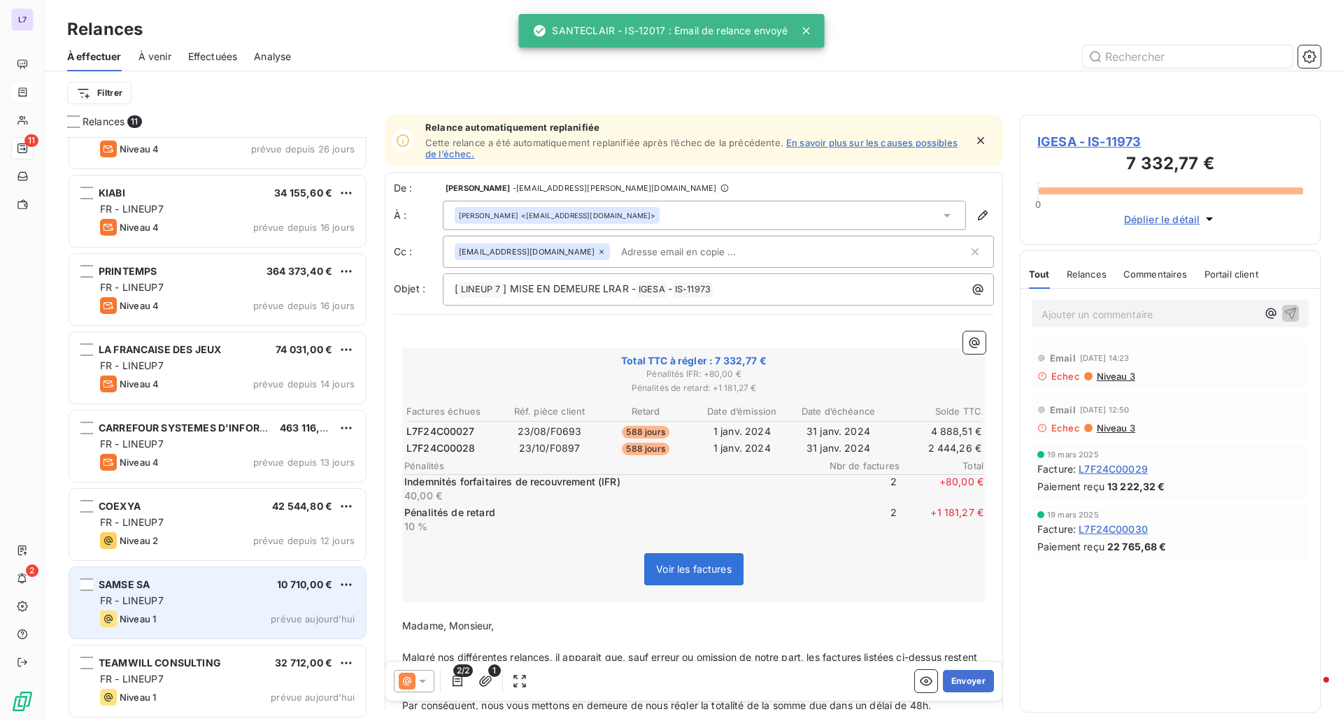
click at [160, 598] on span "FR - LINEUP7" at bounding box center [132, 601] width 64 height 12
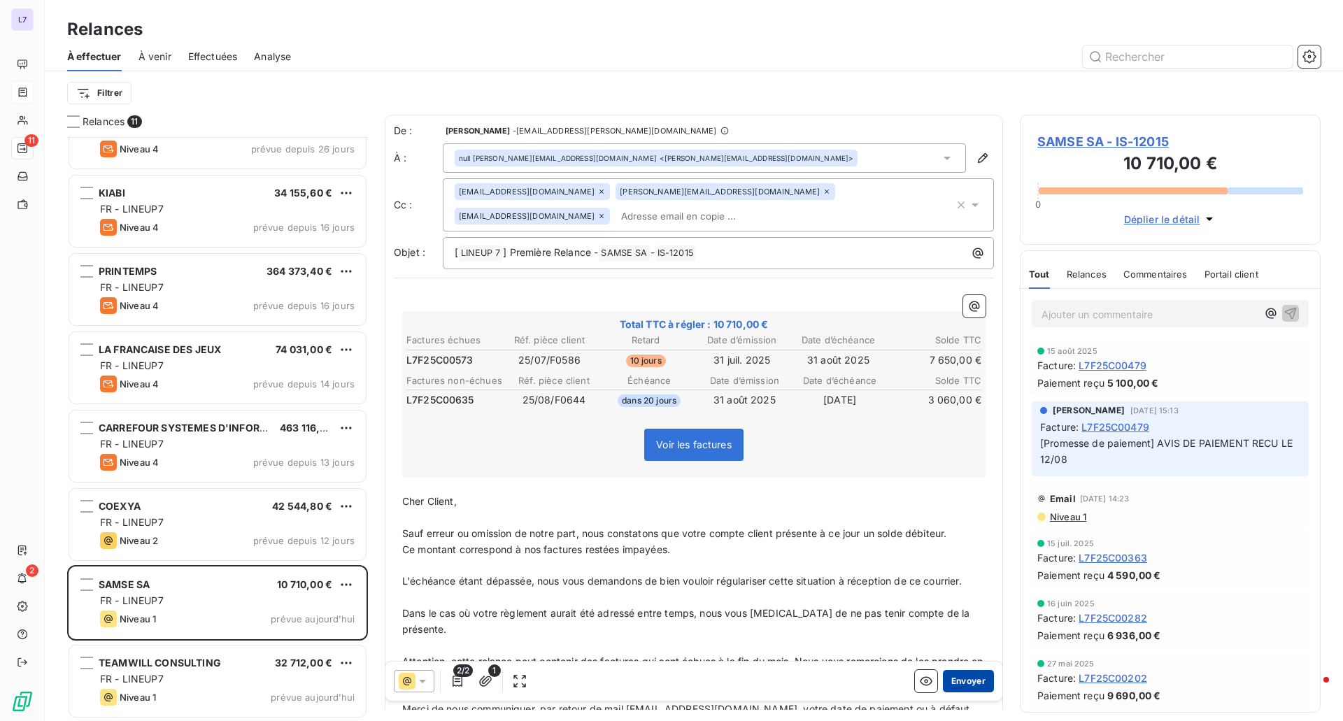
click at [944, 679] on button "Envoyer" at bounding box center [968, 681] width 51 height 22
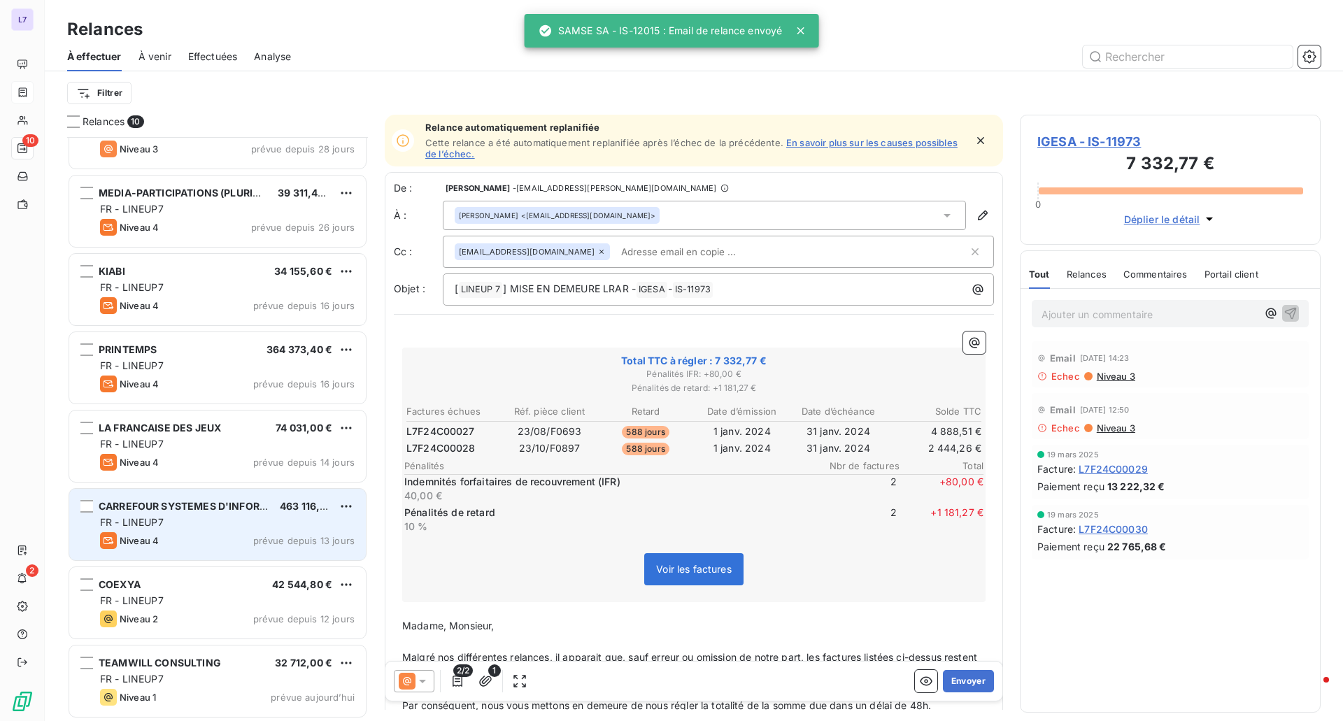
scroll to position [200, 0]
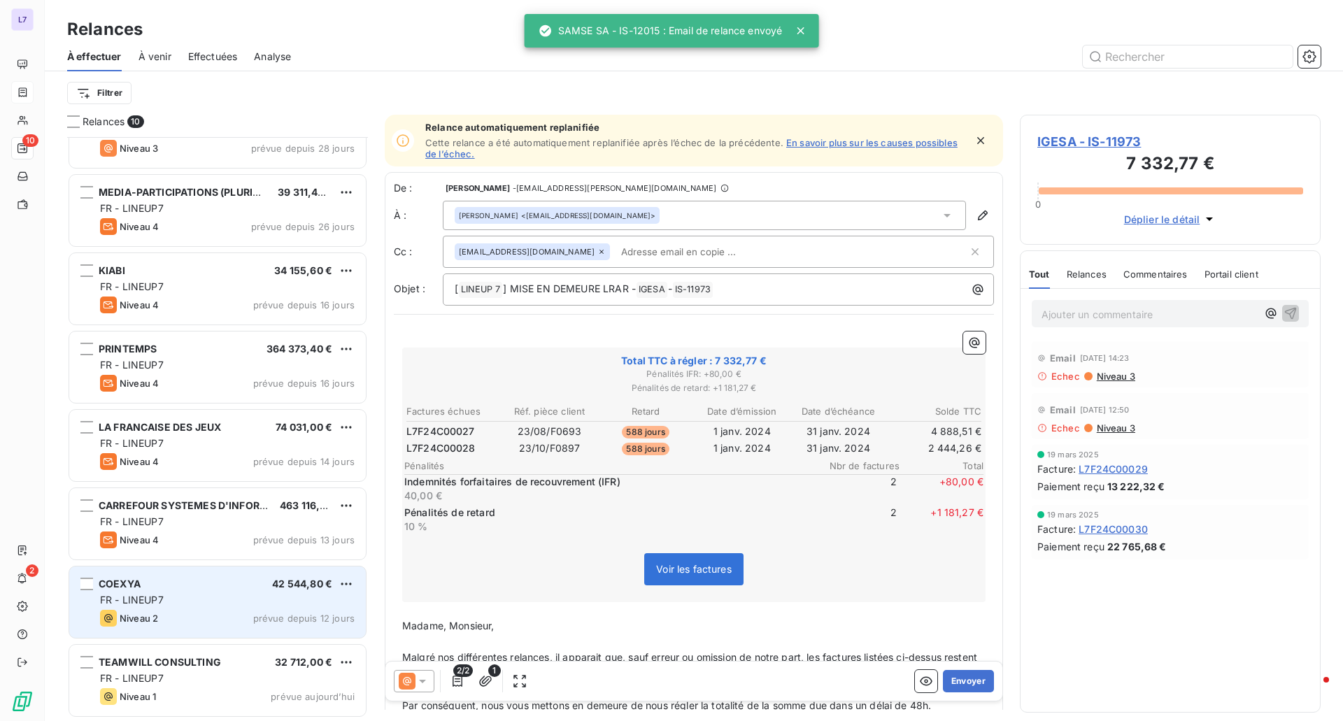
click at [220, 582] on div "COEXYA 42 544,80 €" at bounding box center [227, 584] width 255 height 13
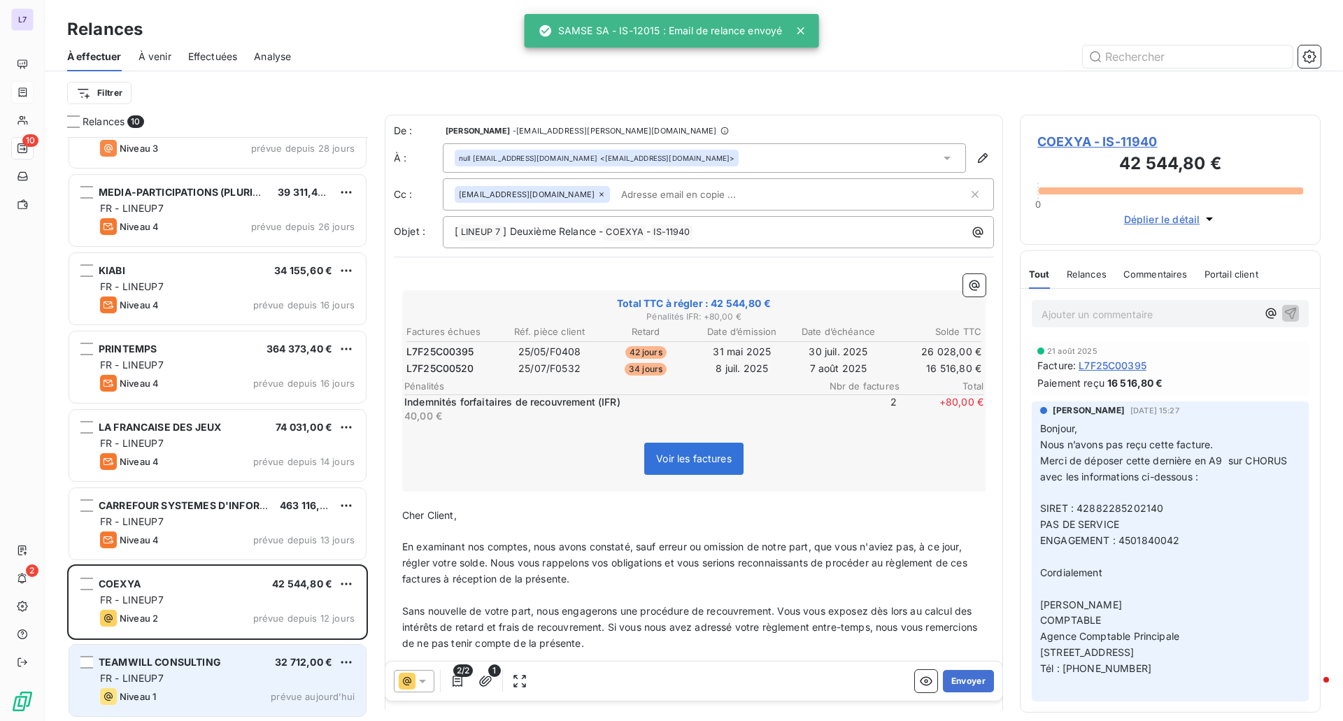
click at [208, 660] on span "TEAMWILL CONSULTING" at bounding box center [160, 662] width 122 height 12
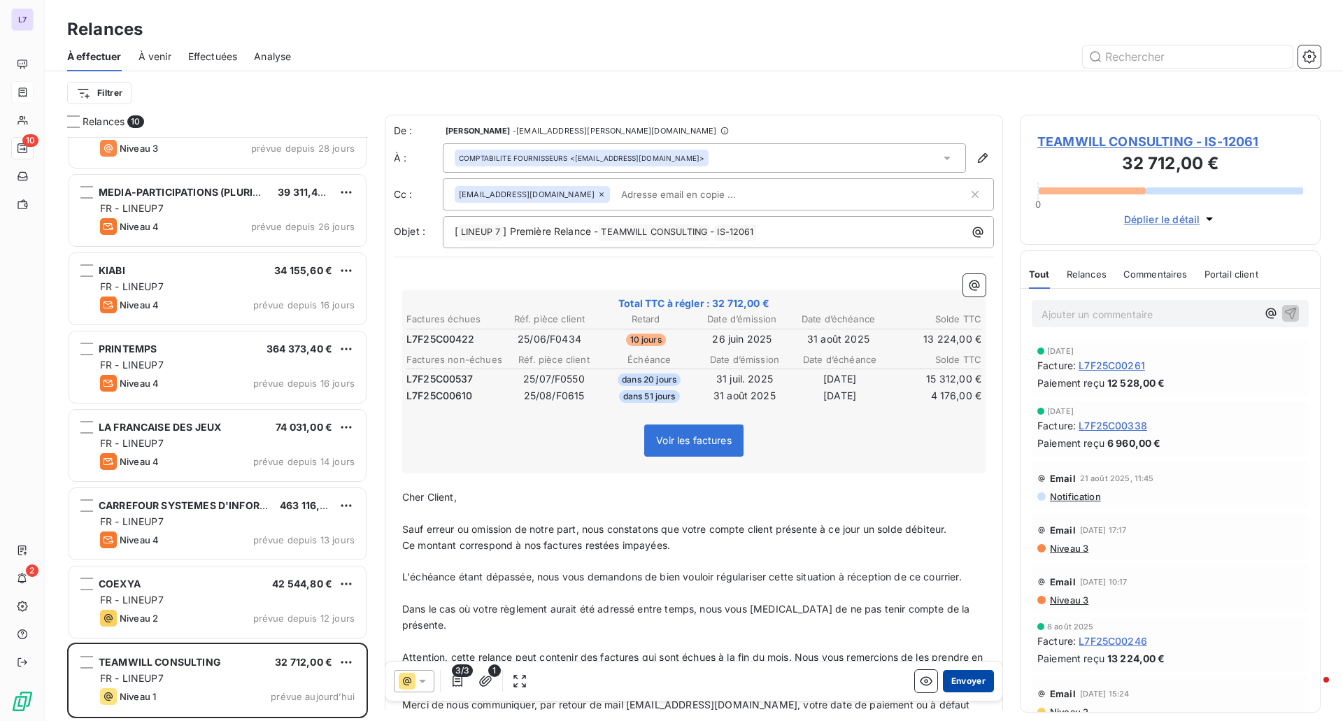
click at [952, 677] on button "Envoyer" at bounding box center [968, 681] width 51 height 22
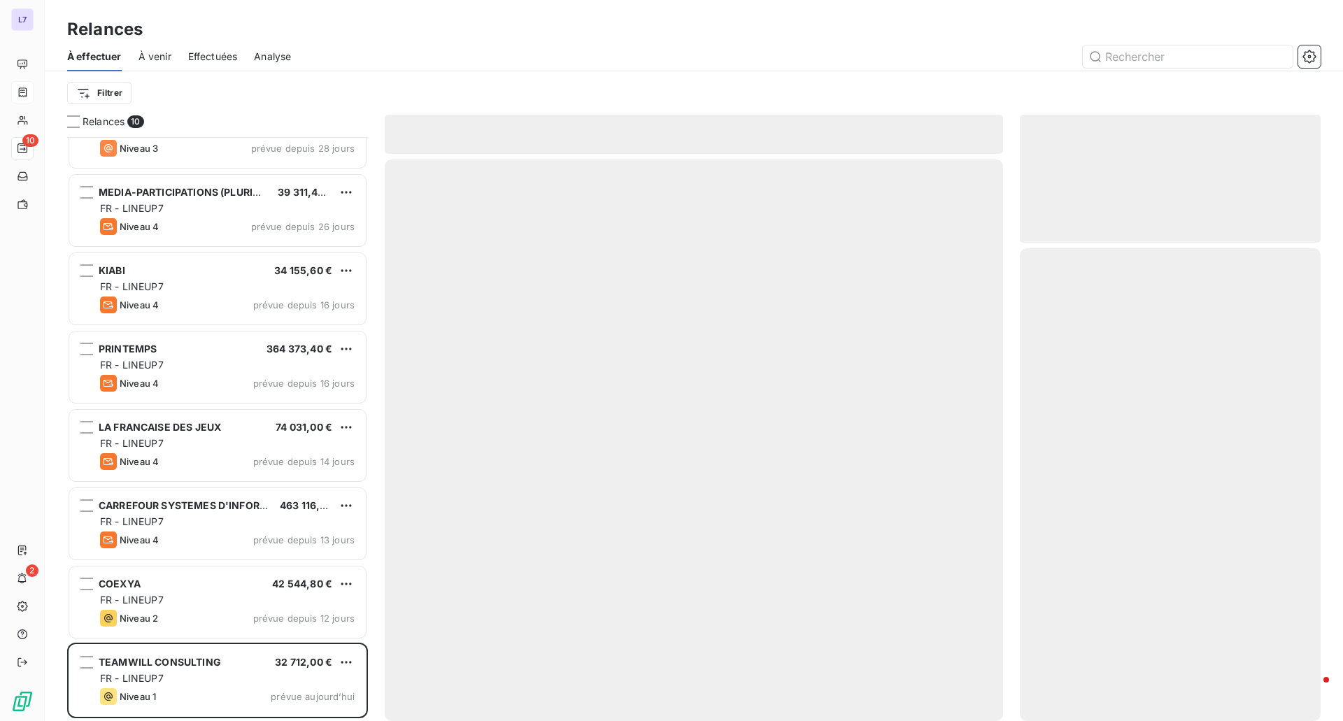
scroll to position [121, 0]
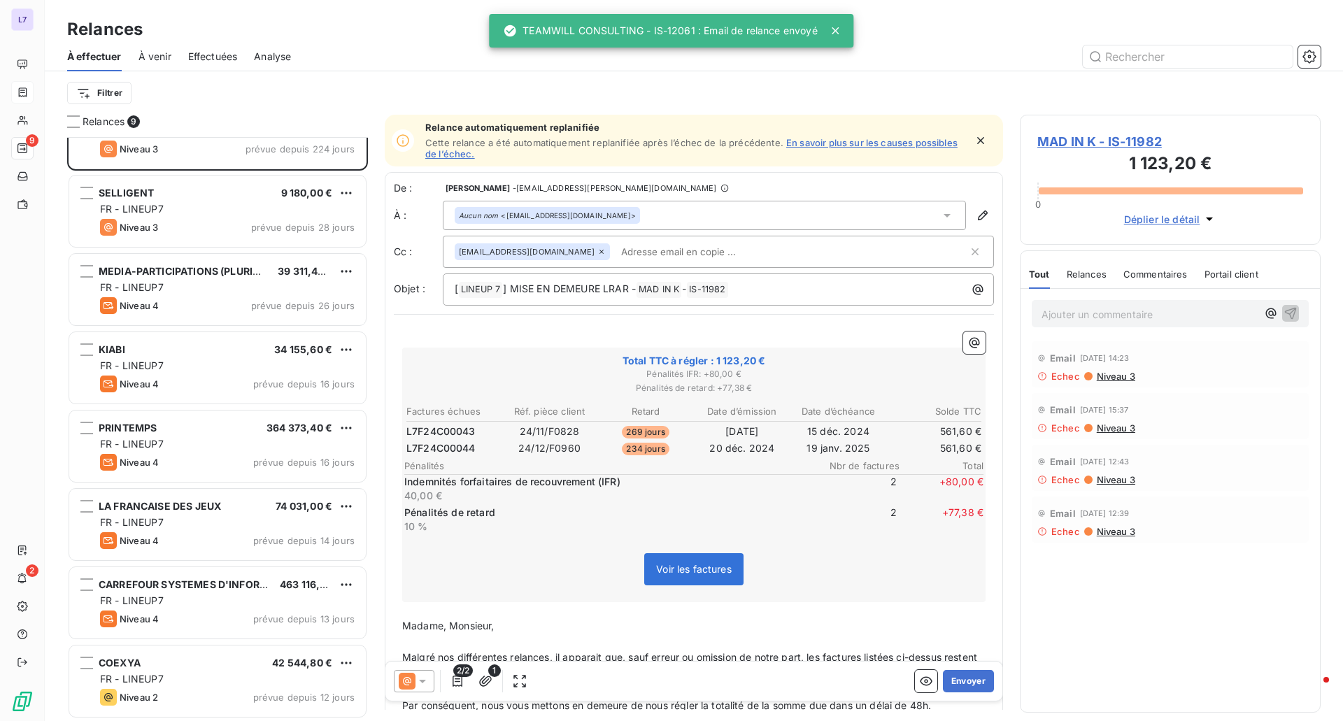
scroll to position [122, 0]
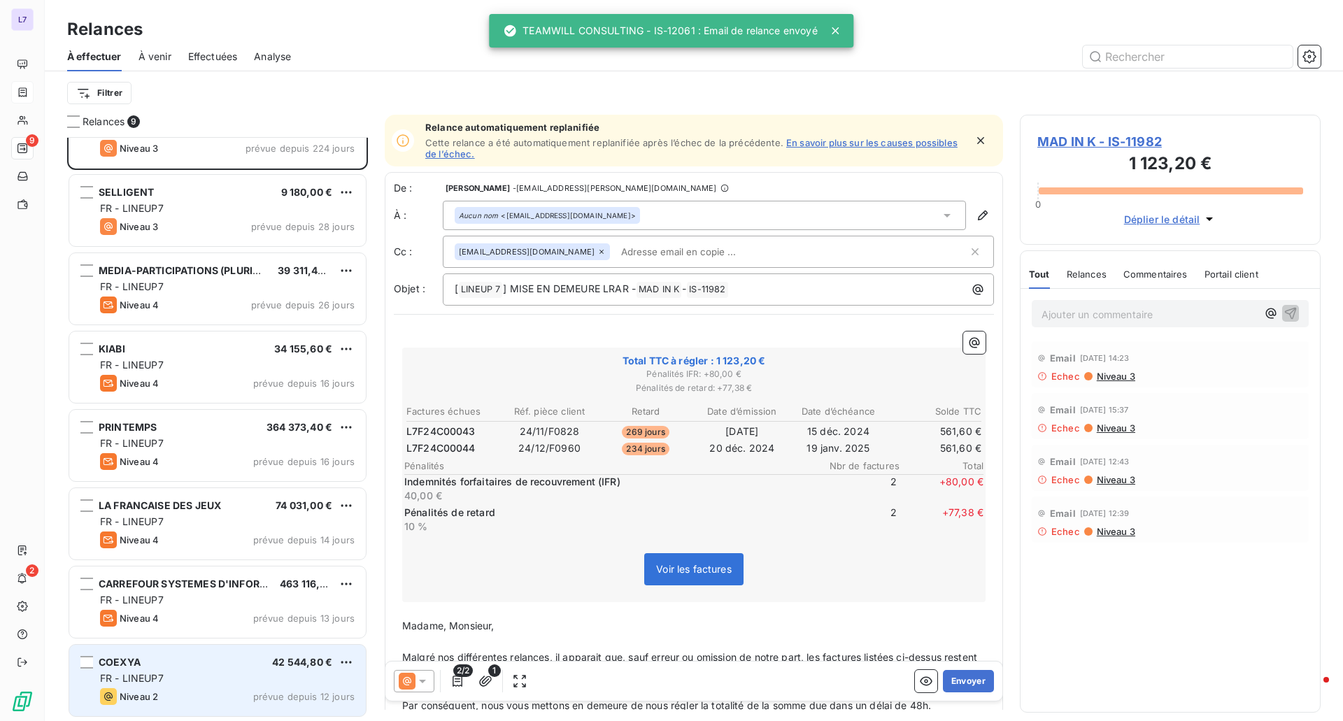
click at [277, 680] on div "FR - LINEUP7" at bounding box center [227, 679] width 255 height 14
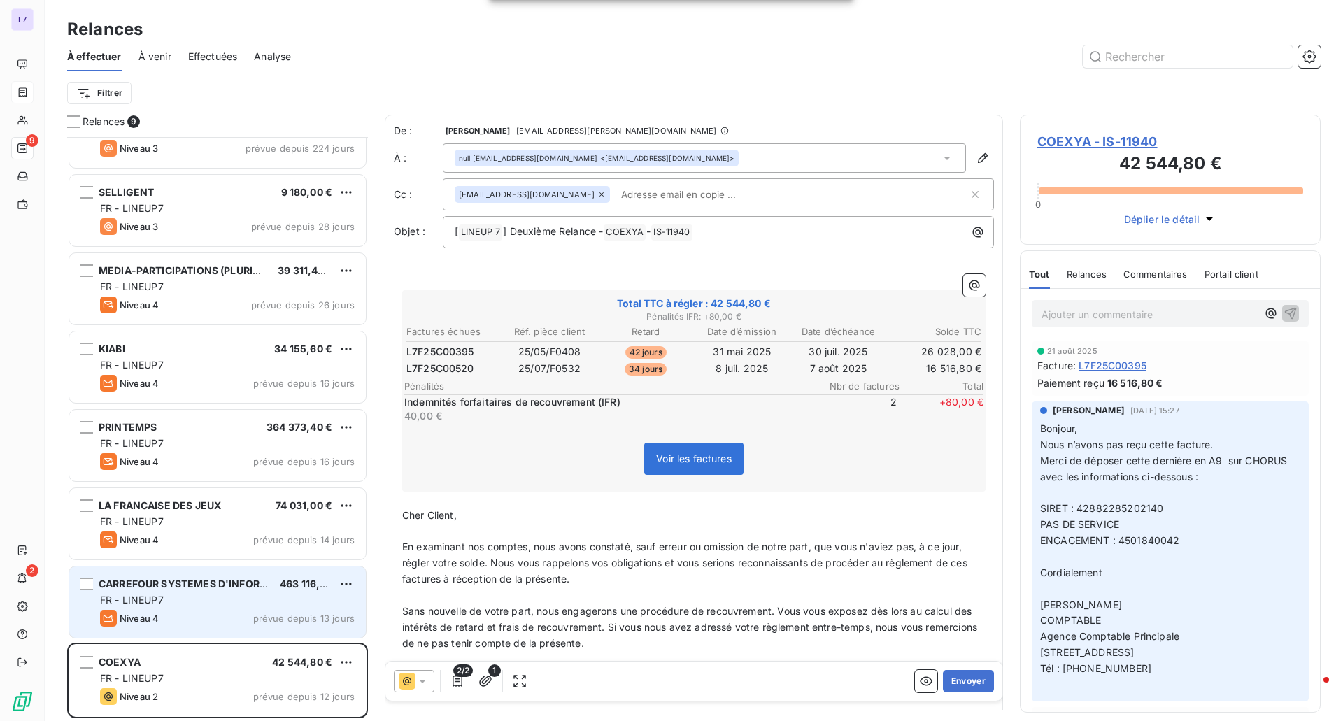
click at [234, 571] on div "CARREFOUR SYSTEMES D'INFORMATION 463 116,24 € FR - LINEUP7 Niveau 4 prévue depu…" at bounding box center [217, 602] width 297 height 71
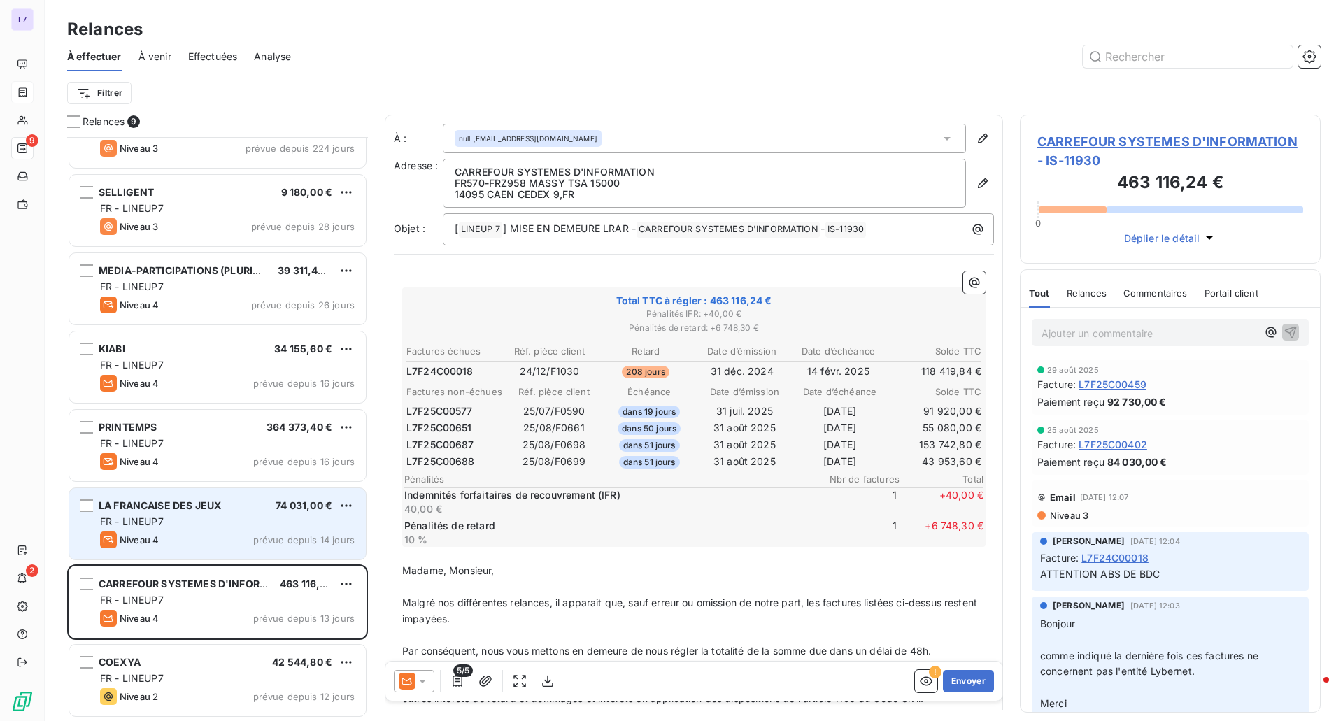
click at [244, 537] on div "Niveau 4 prévue depuis 14 jours" at bounding box center [227, 540] width 255 height 17
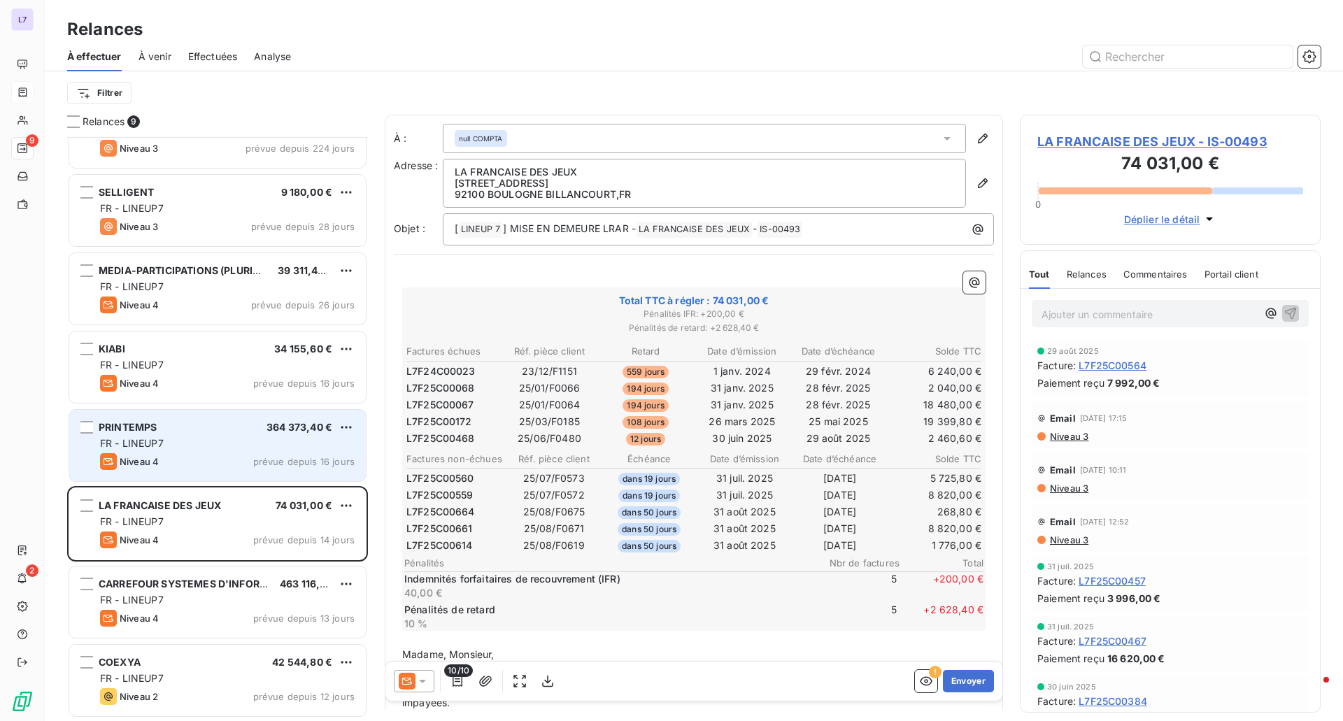
click at [243, 455] on div "Niveau 4 prévue depuis 16 jours" at bounding box center [227, 461] width 255 height 17
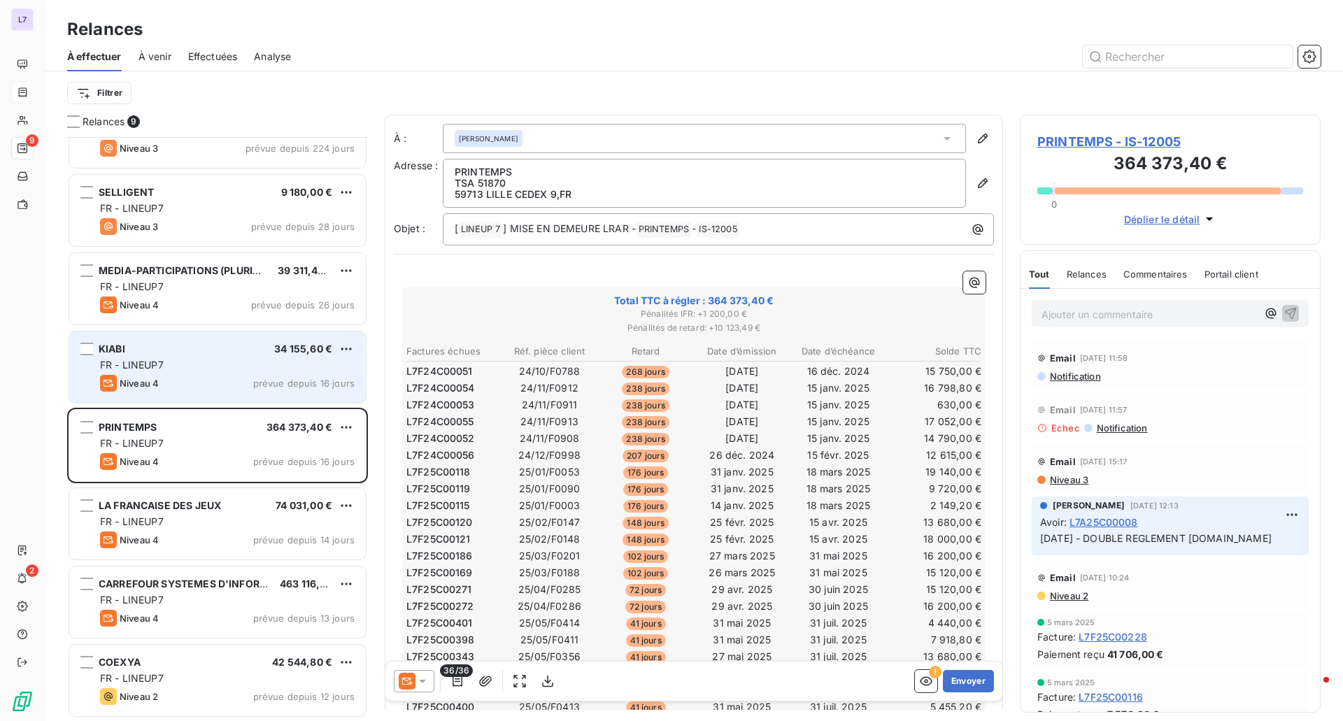
click at [243, 384] on div "Niveau 4 prévue depuis 16 jours" at bounding box center [227, 383] width 255 height 17
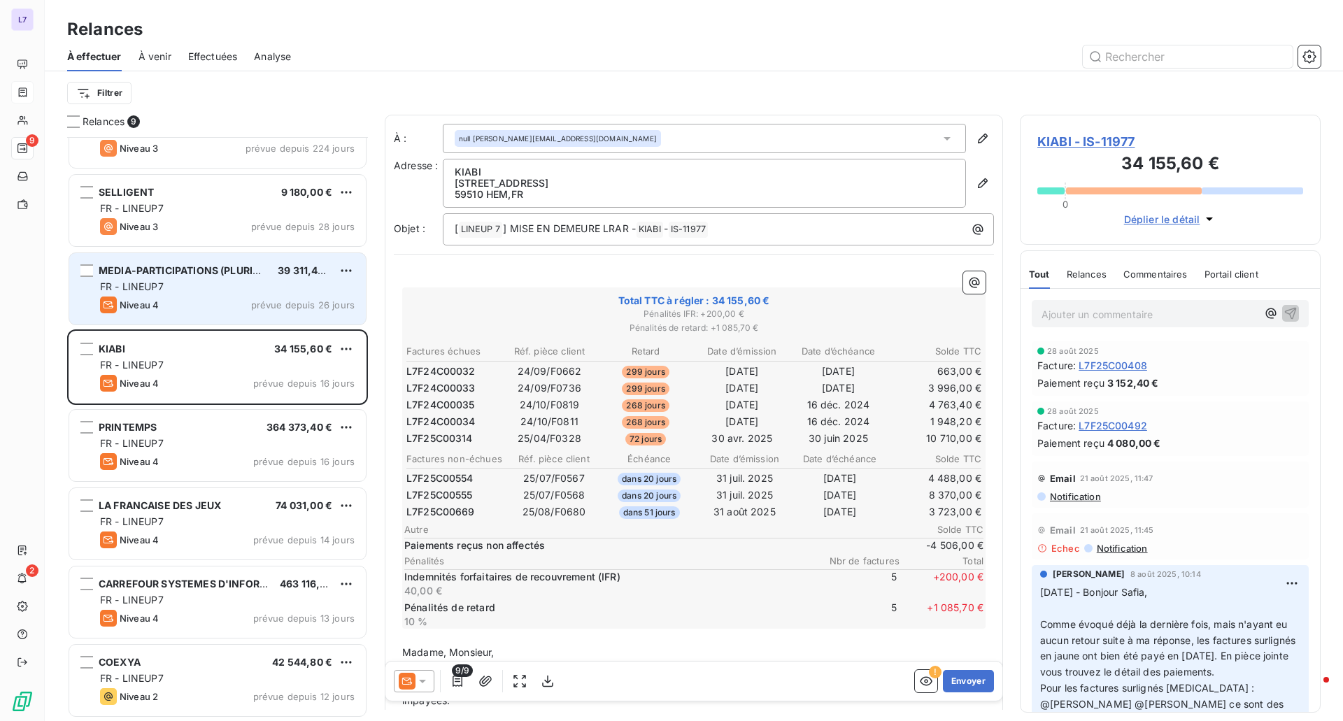
click at [249, 299] on div "Niveau 4 prévue depuis 26 jours" at bounding box center [227, 305] width 255 height 17
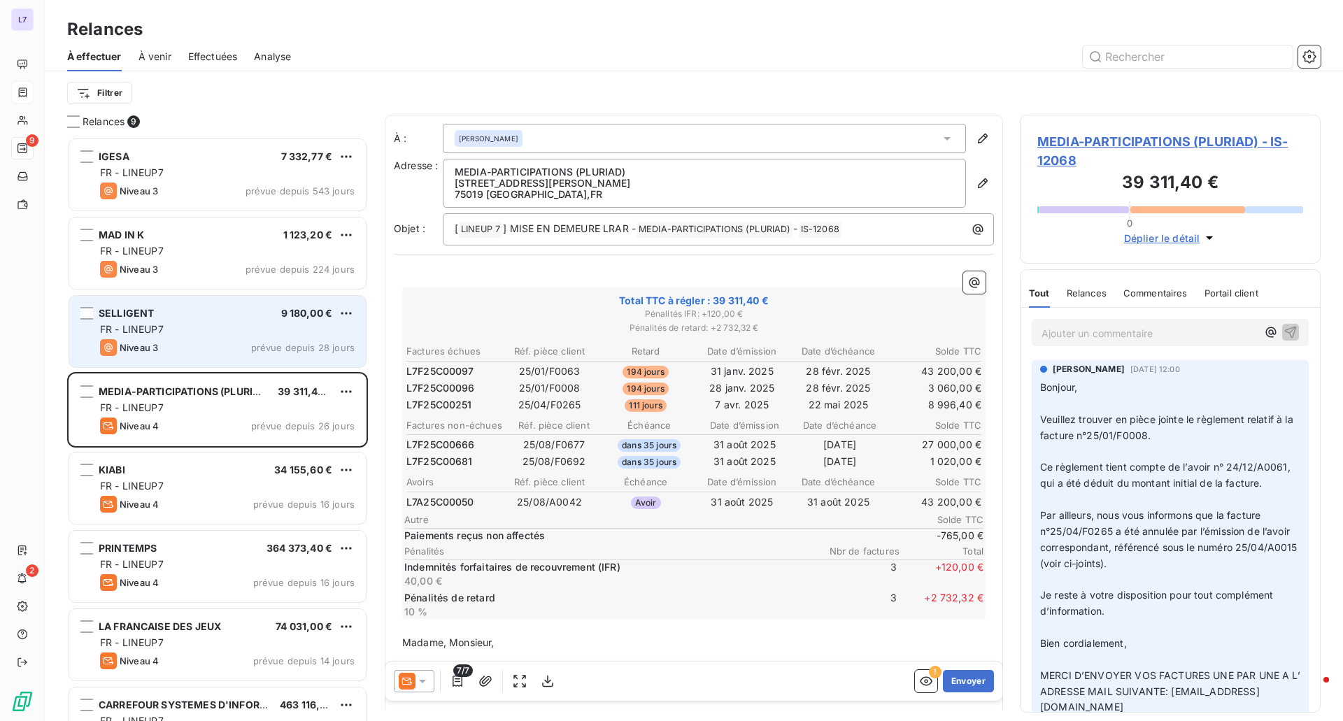
click at [237, 344] on div "Niveau 3 prévue depuis 28 jours" at bounding box center [227, 347] width 255 height 17
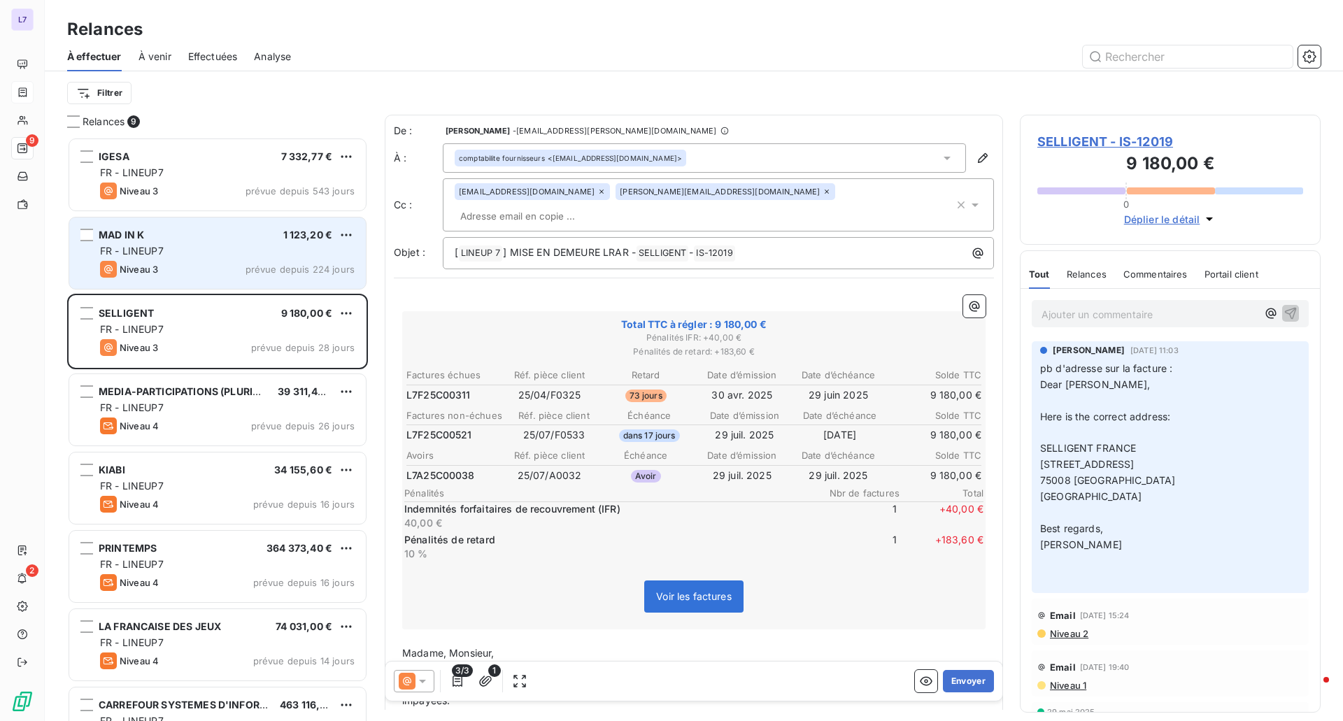
click at [226, 262] on div "Niveau 3 prévue depuis 224 jours" at bounding box center [227, 269] width 255 height 17
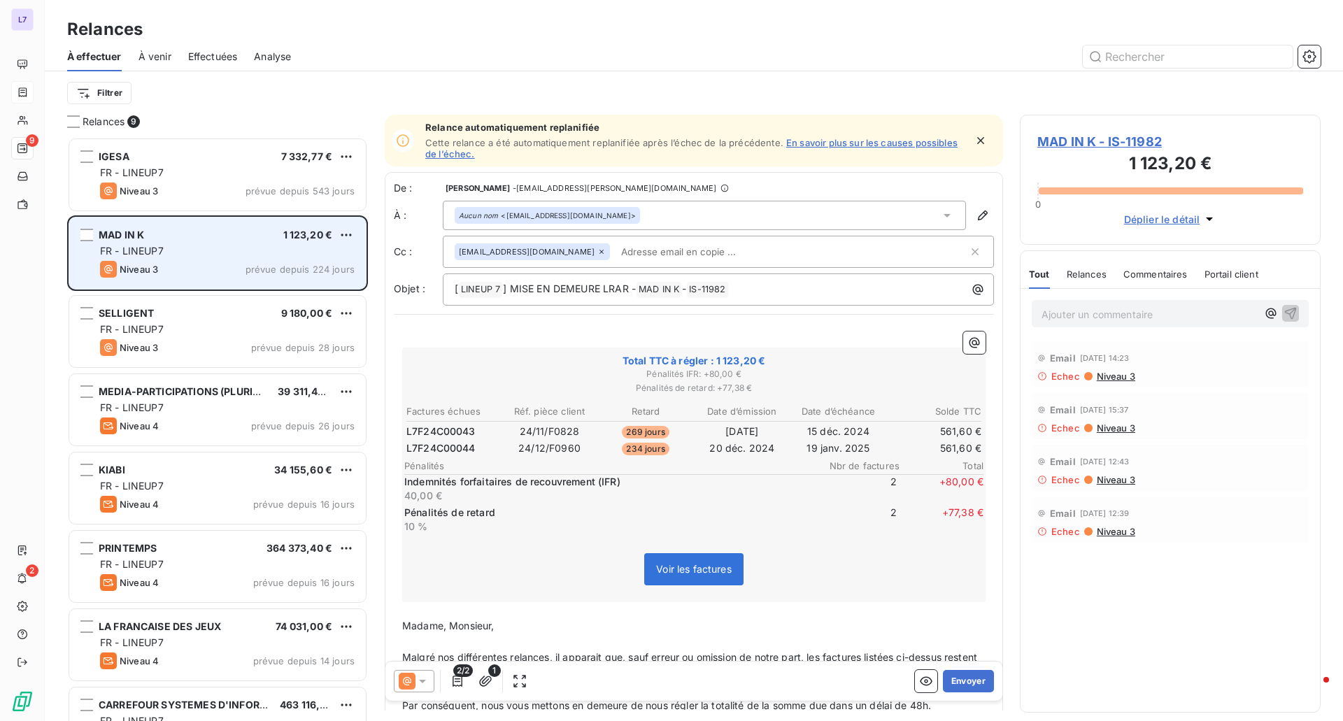
click at [226, 262] on div "Niveau 3 prévue depuis 224 jours" at bounding box center [227, 269] width 255 height 17
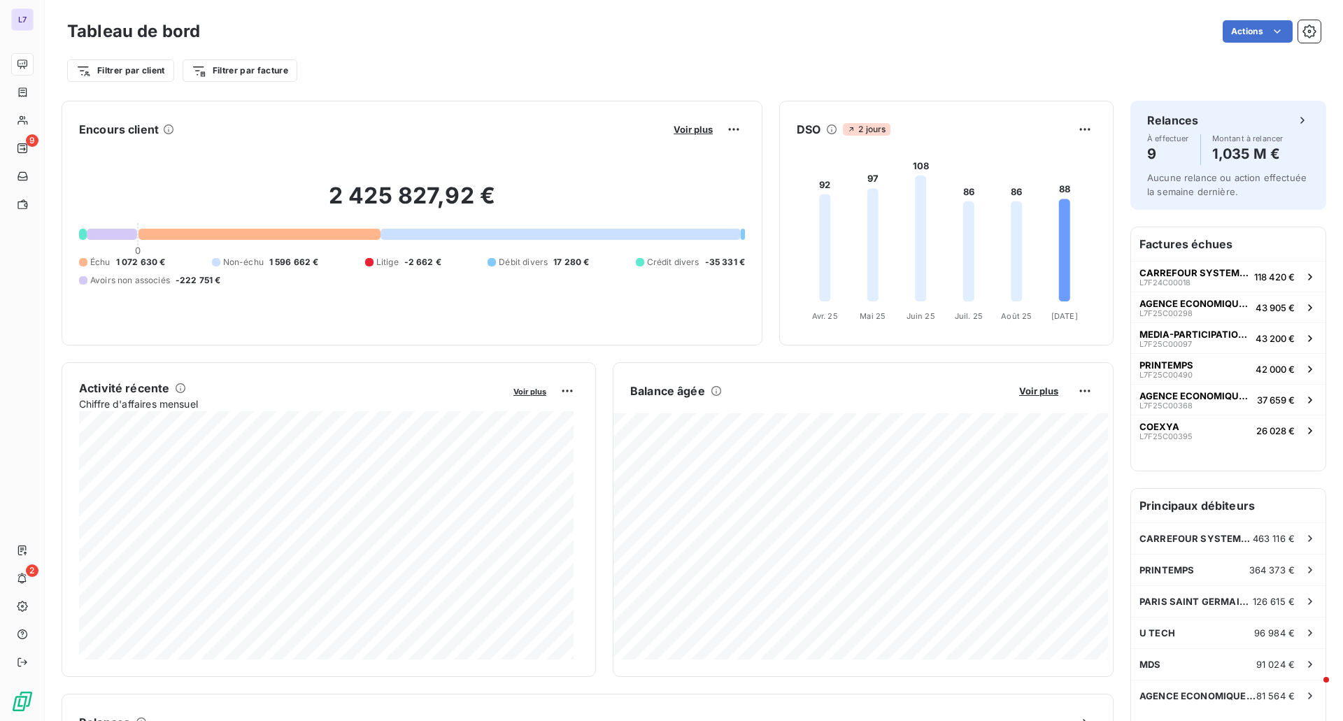
click at [80, 180] on div "2 425 827,92 € 0 Échu 1 072 630 € Non-échu 1 596 662 € Litige -2 662 € Débit di…" at bounding box center [412, 234] width 666 height 187
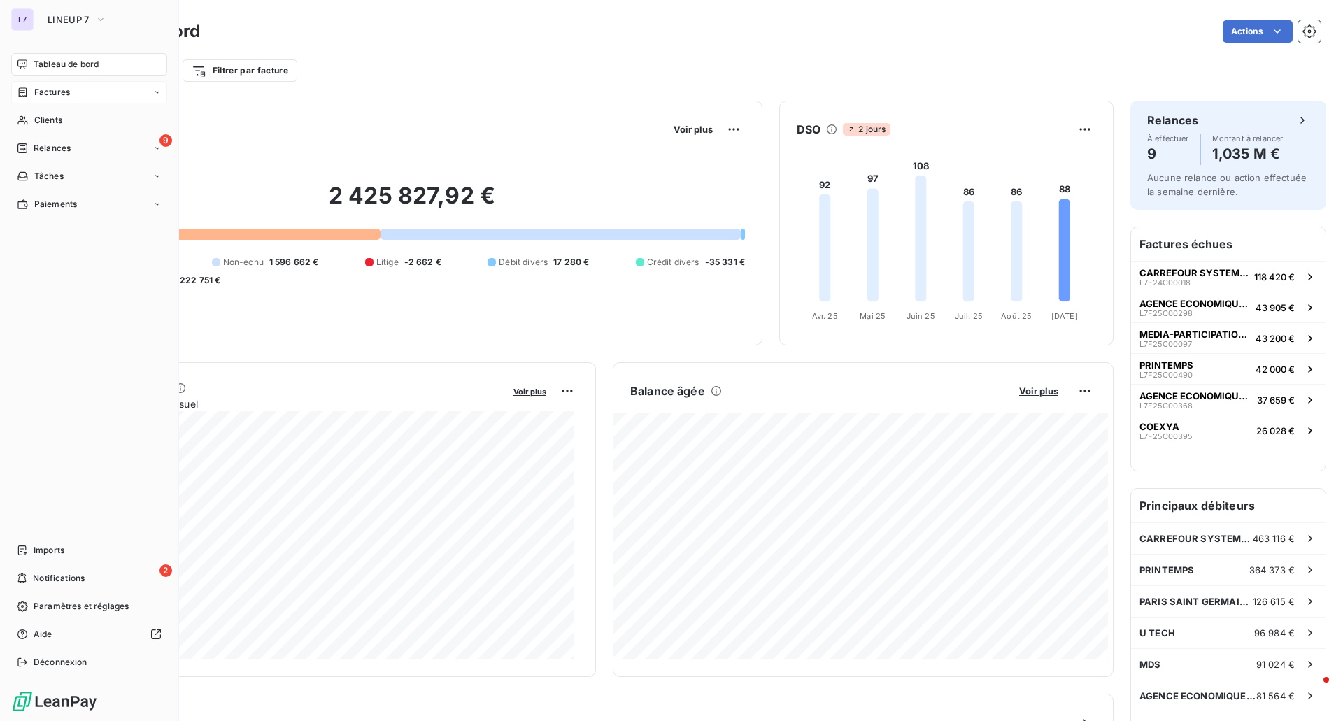
click at [49, 95] on span "Factures" at bounding box center [52, 92] width 36 height 13
